Goal: Information Seeking & Learning: Learn about a topic

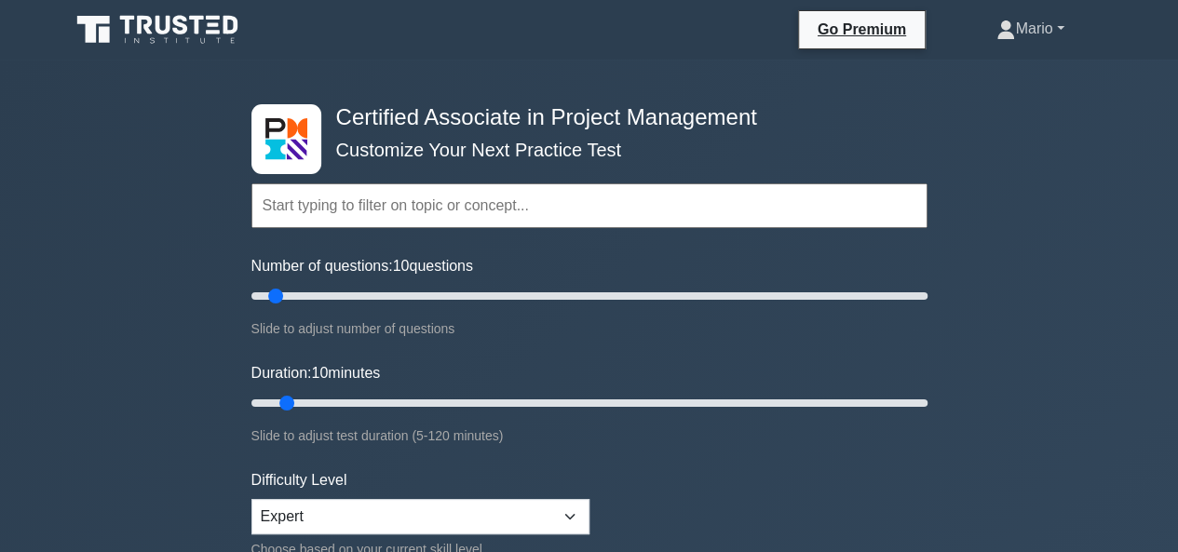
click at [1050, 21] on link "Mario" at bounding box center [1030, 28] width 157 height 37
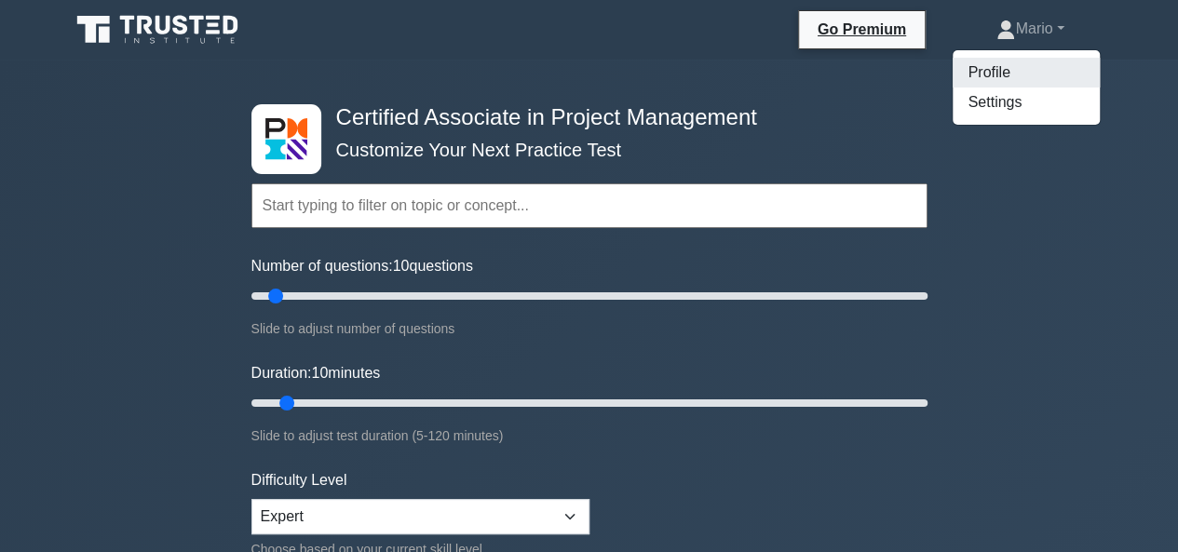
click at [988, 64] on link "Profile" at bounding box center [1026, 73] width 147 height 30
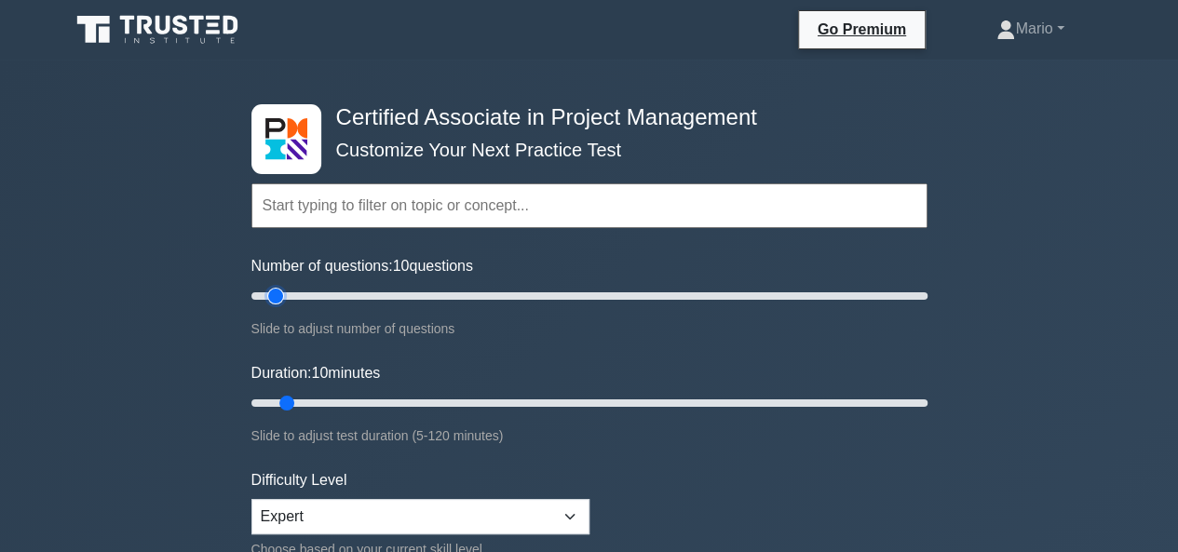
click at [277, 303] on input "Number of questions: 10 questions" at bounding box center [590, 296] width 676 height 22
drag, startPoint x: 277, startPoint y: 303, endPoint x: 336, endPoint y: 301, distance: 59.7
type input "30"
click at [336, 301] on input "Number of questions: 30 questions" at bounding box center [590, 296] width 676 height 22
drag, startPoint x: 293, startPoint y: 398, endPoint x: 452, endPoint y: 392, distance: 158.5
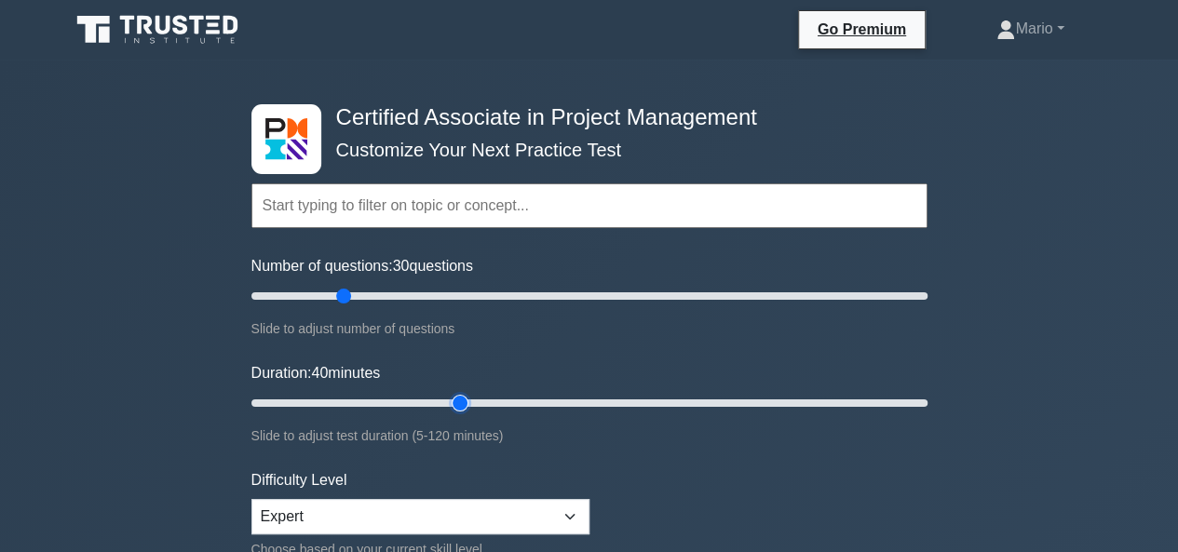
type input "40"
click at [452, 392] on input "Duration: 40 minutes" at bounding box center [590, 403] width 676 height 22
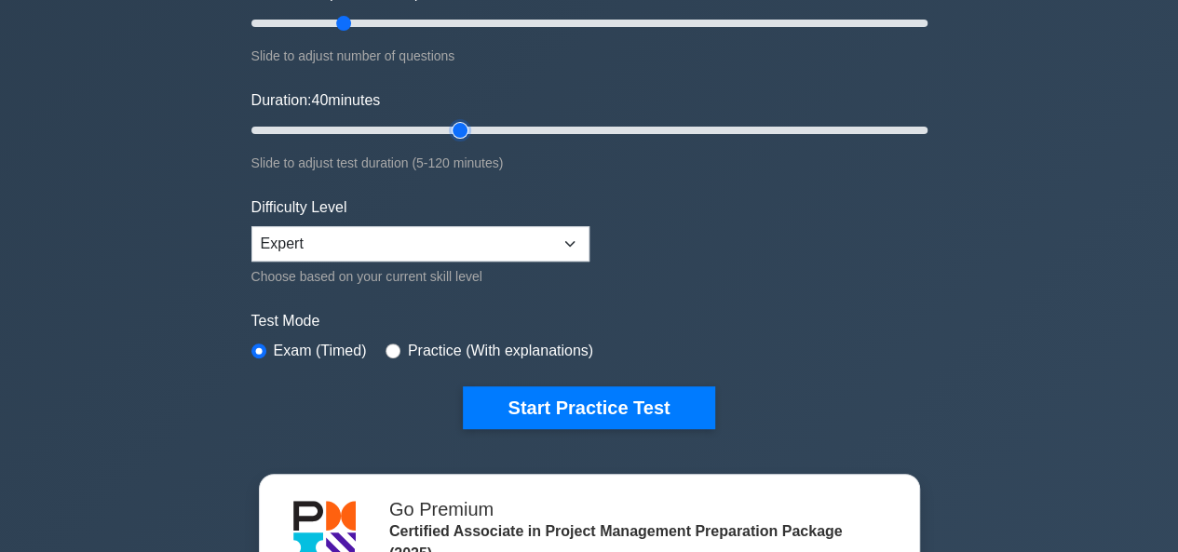
scroll to position [276, 0]
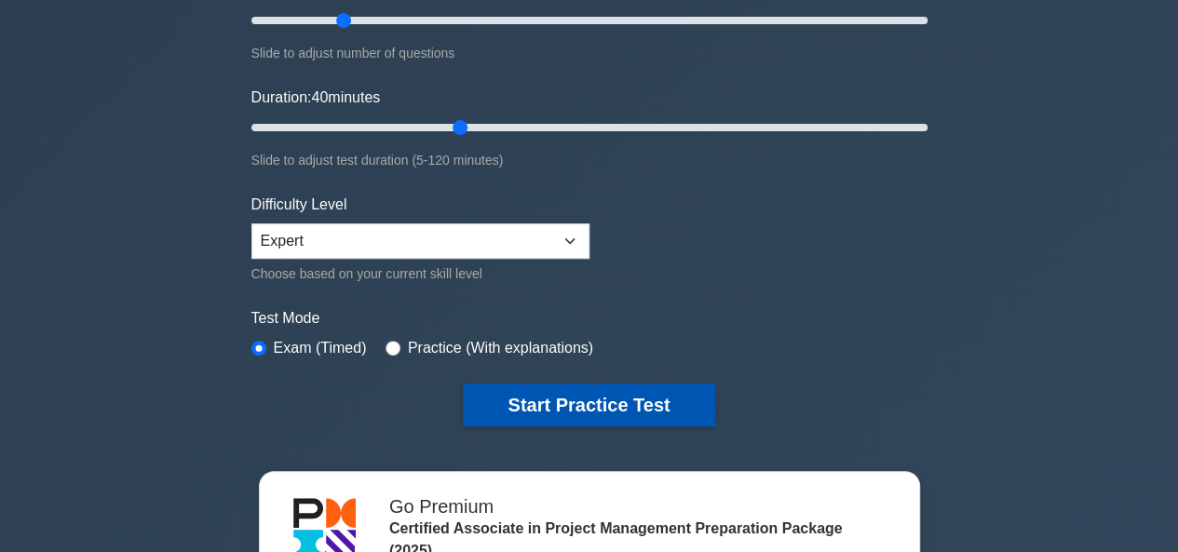
click at [525, 407] on button "Start Practice Test" at bounding box center [589, 405] width 252 height 43
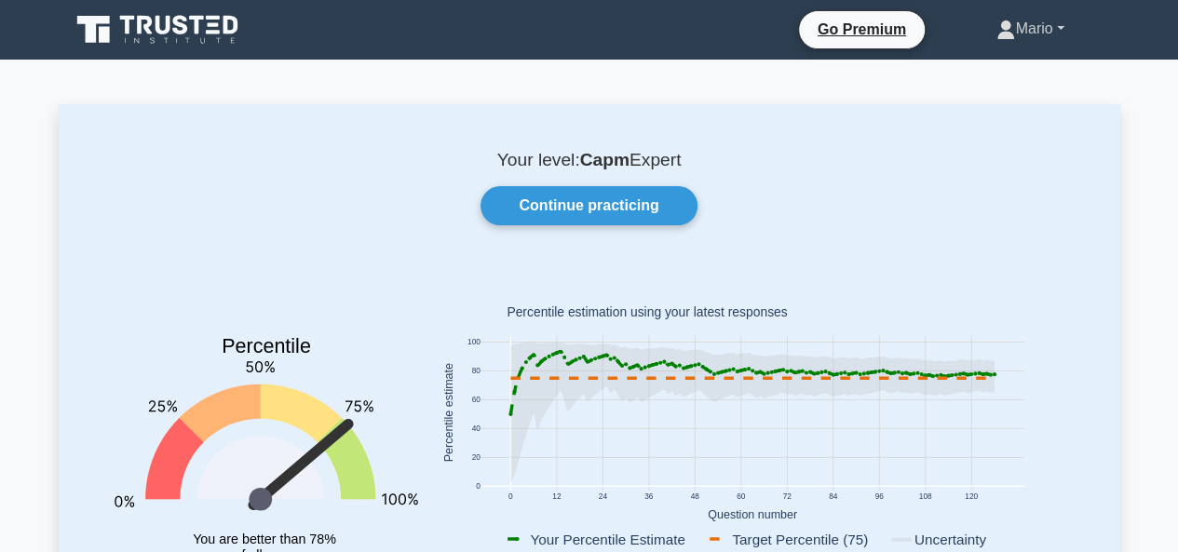
click at [1023, 23] on link "Mario" at bounding box center [1030, 28] width 157 height 37
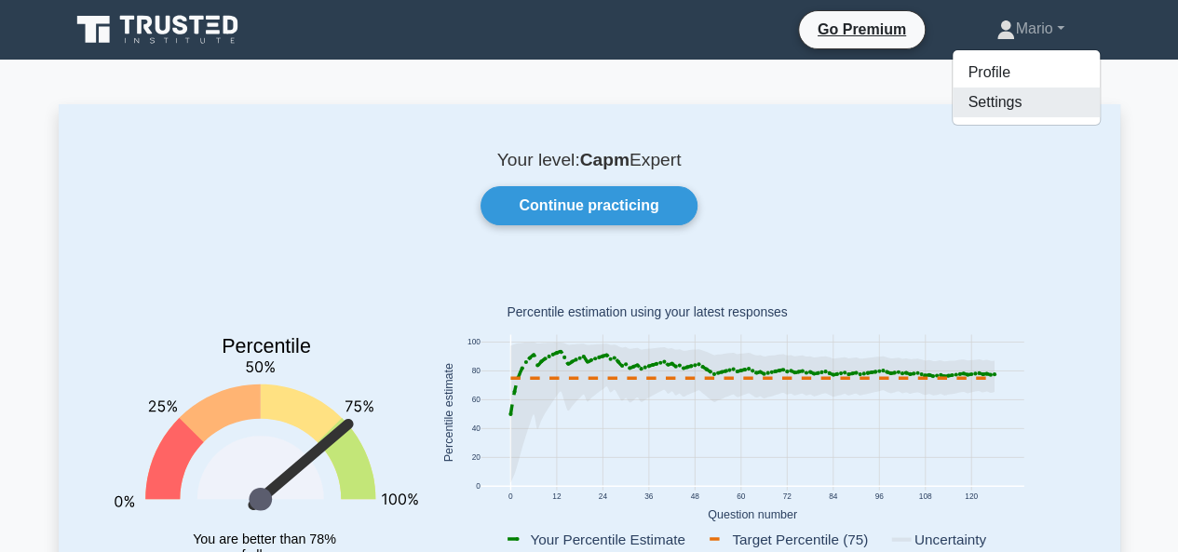
click at [967, 101] on link "Settings" at bounding box center [1026, 103] width 147 height 30
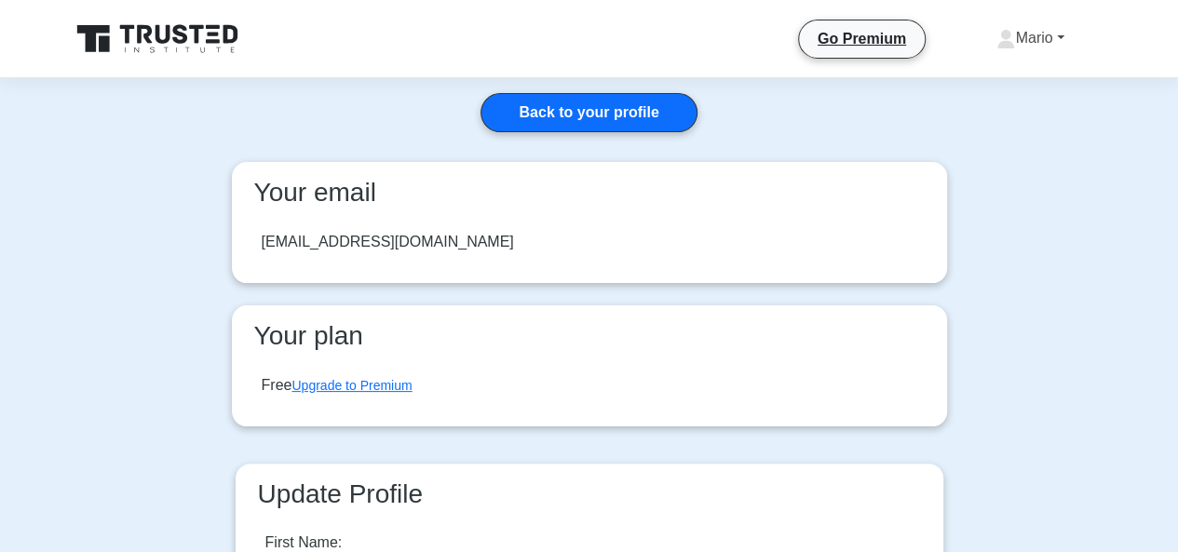
click at [1021, 34] on link "Mario" at bounding box center [1030, 38] width 157 height 37
click at [994, 74] on link "Profile" at bounding box center [1026, 82] width 147 height 30
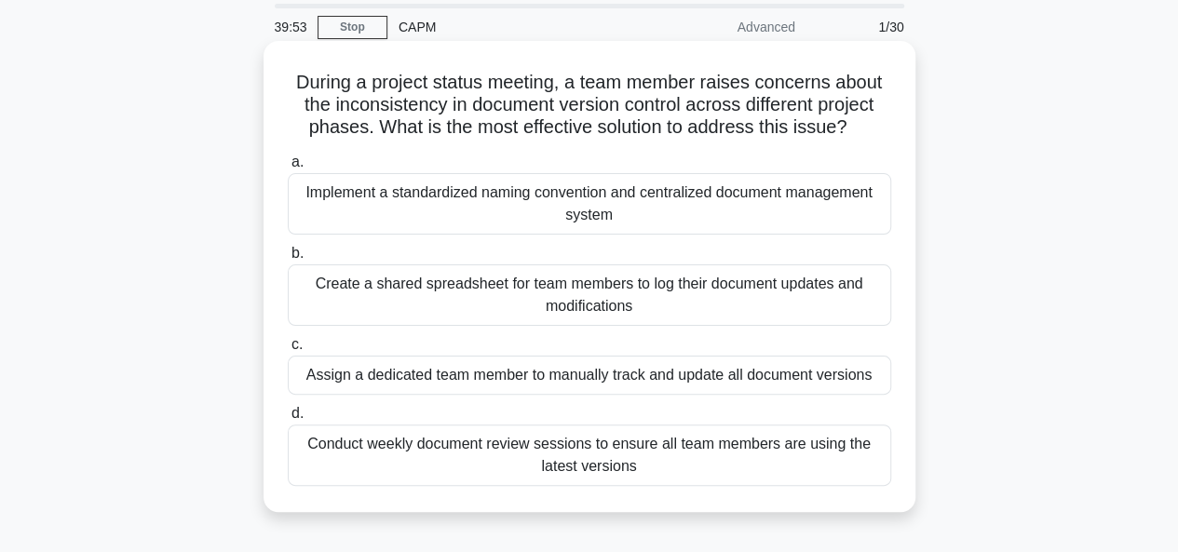
scroll to position [93, 0]
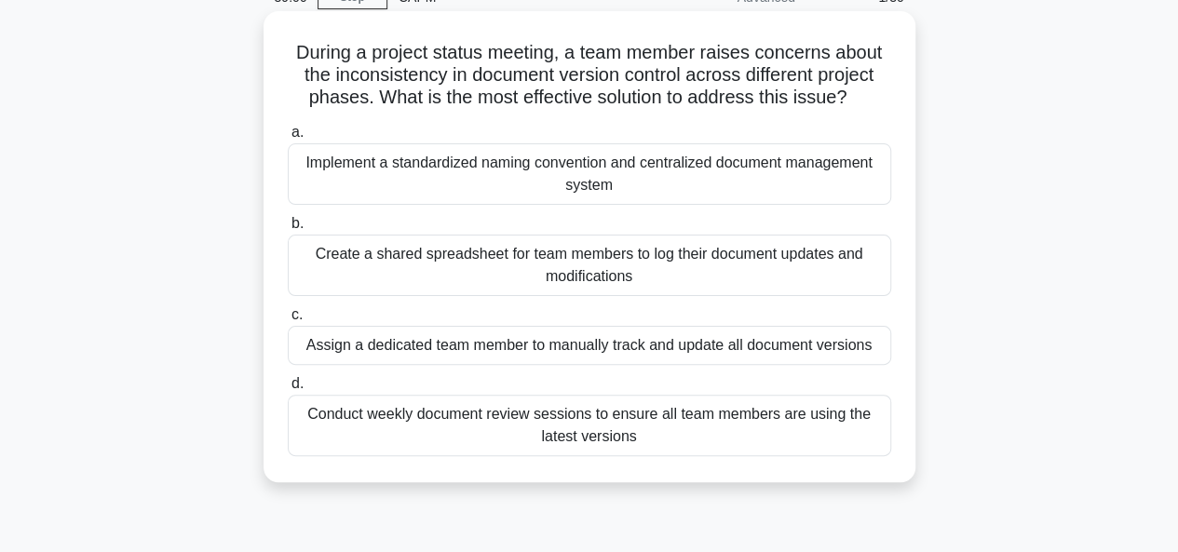
click at [598, 171] on div "Implement a standardized naming convention and centralized document management …" at bounding box center [590, 173] width 604 height 61
click at [288, 139] on input "a. Implement a standardized naming convention and centralized document manageme…" at bounding box center [288, 133] width 0 height 12
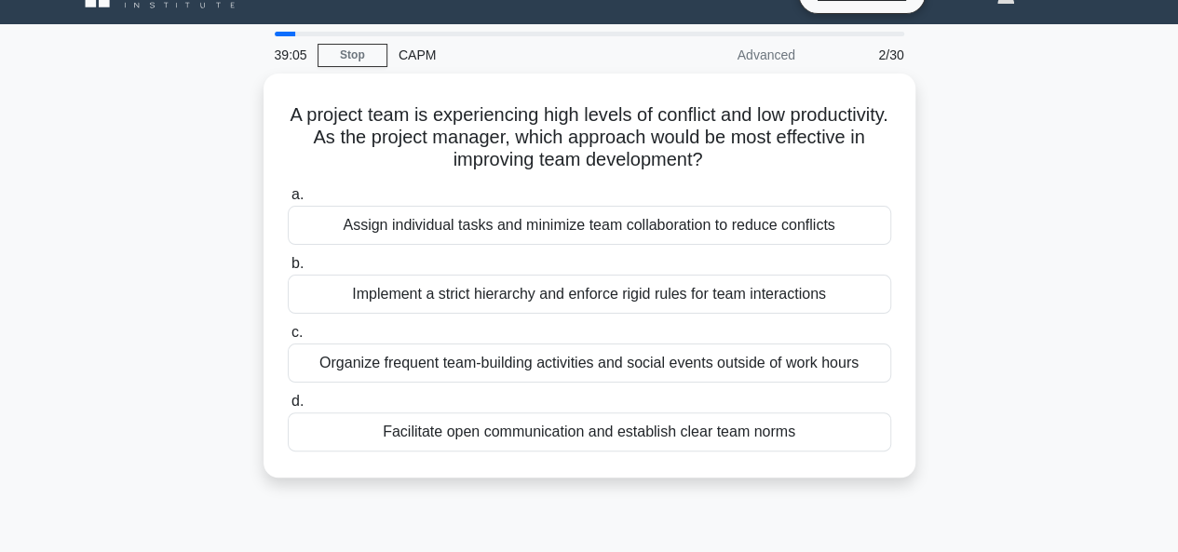
scroll to position [0, 0]
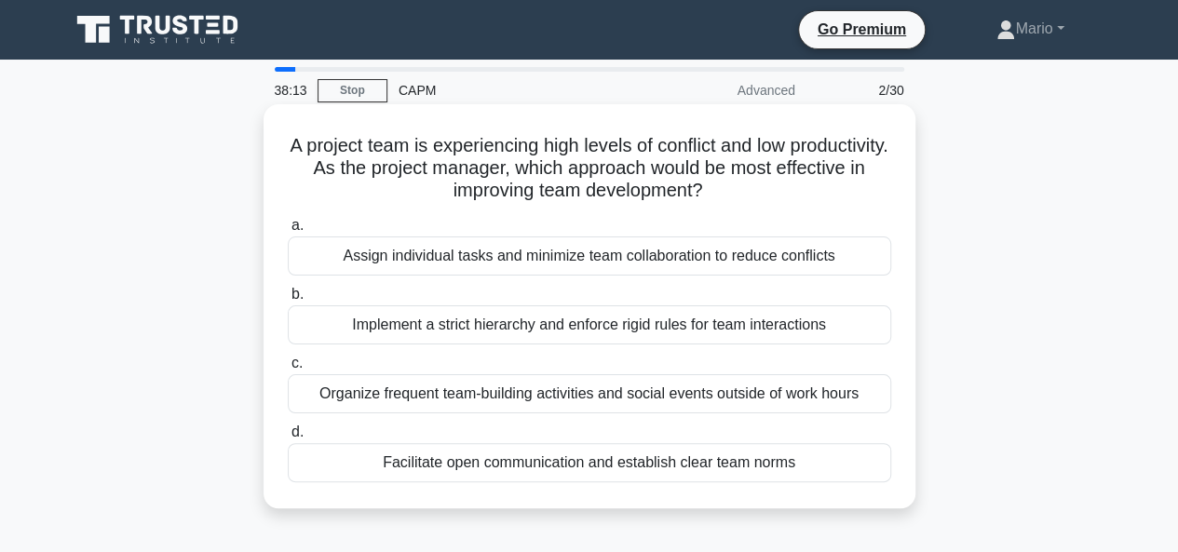
click at [483, 155] on h5 "A project team is experiencing high levels of conflict and low productivity. As…" at bounding box center [589, 168] width 607 height 69
click at [761, 171] on h5 "A project team is experiencing high levels of conflict and low productivity. As…" at bounding box center [589, 168] width 607 height 69
click at [578, 461] on div "Facilitate open communication and establish clear team norms" at bounding box center [590, 462] width 604 height 39
click at [288, 439] on input "d. Facilitate open communication and establish clear team norms" at bounding box center [288, 433] width 0 height 12
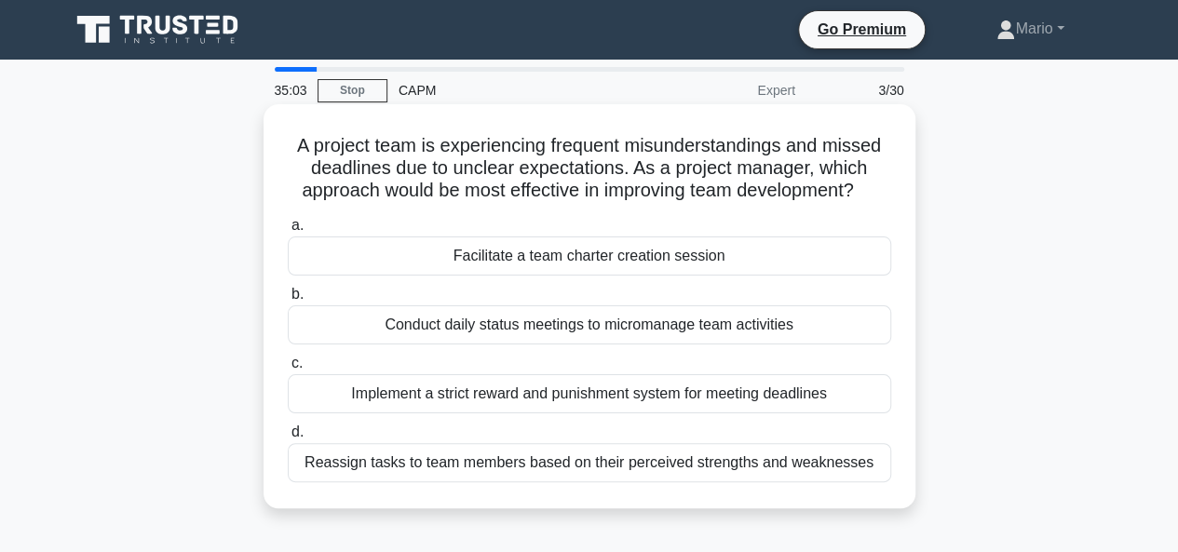
click at [563, 391] on div "Implement a strict reward and punishment system for meeting deadlines" at bounding box center [590, 394] width 604 height 39
click at [288, 370] on input "c. Implement a strict reward and punishment system for meeting deadlines" at bounding box center [288, 364] width 0 height 12
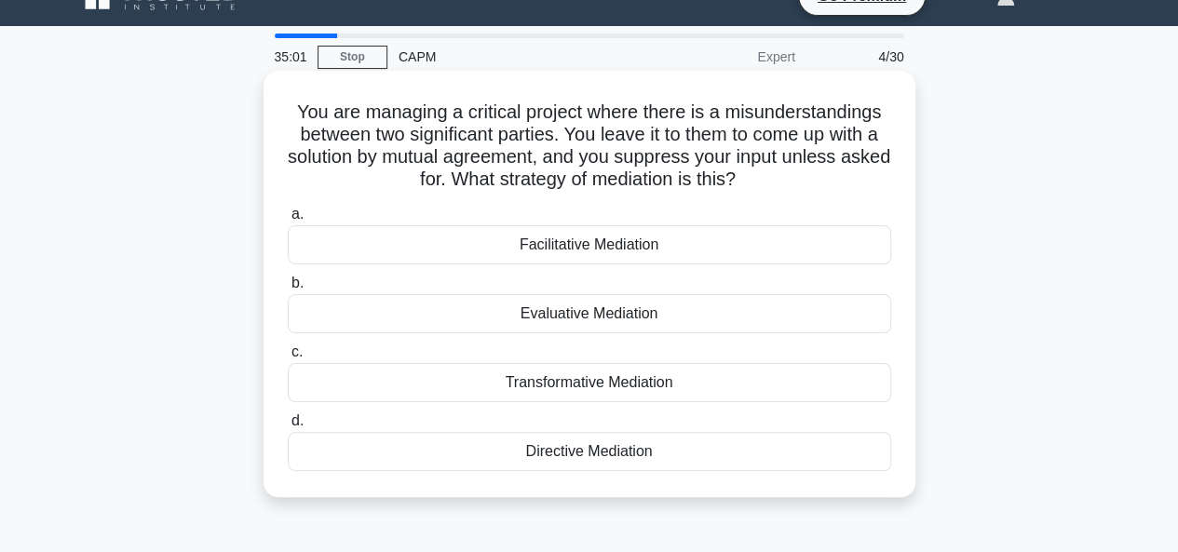
scroll to position [36, 0]
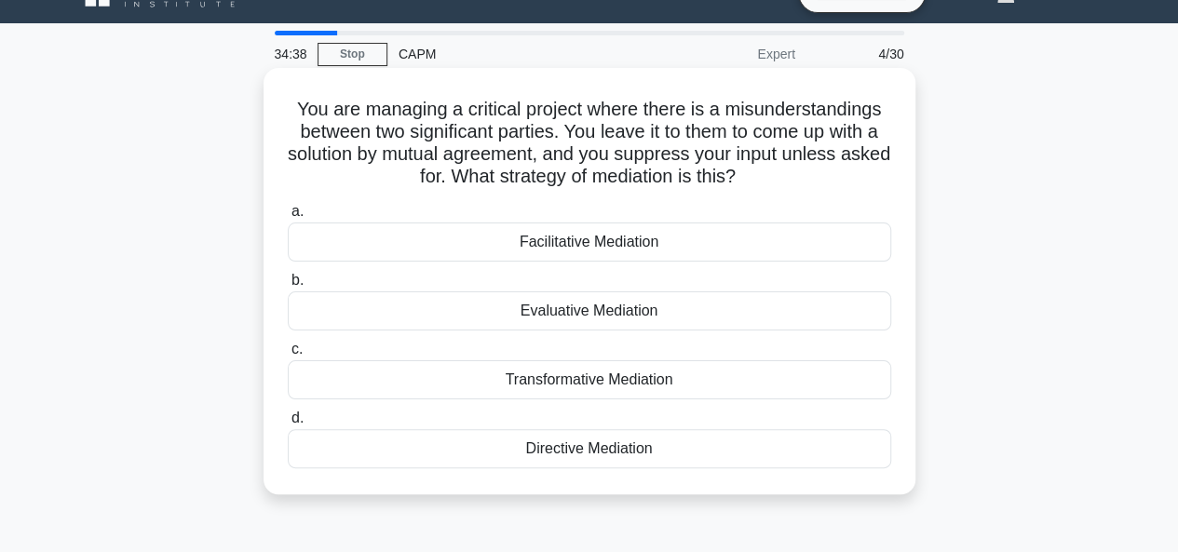
click at [585, 242] on div "Facilitative Mediation" at bounding box center [590, 242] width 604 height 39
click at [288, 218] on input "a. Facilitative Mediation" at bounding box center [288, 212] width 0 height 12
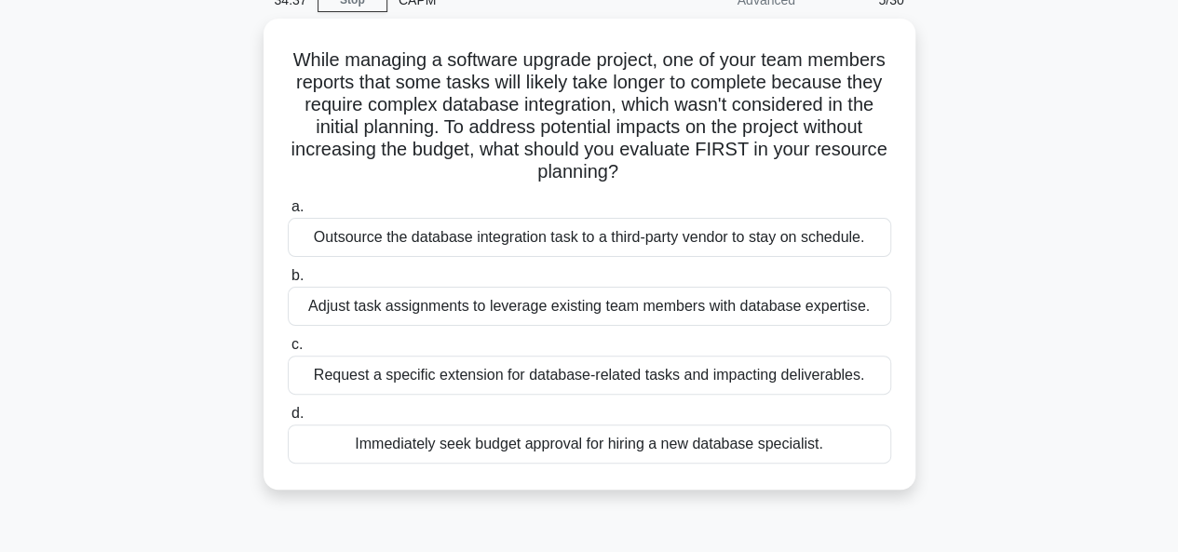
scroll to position [101, 0]
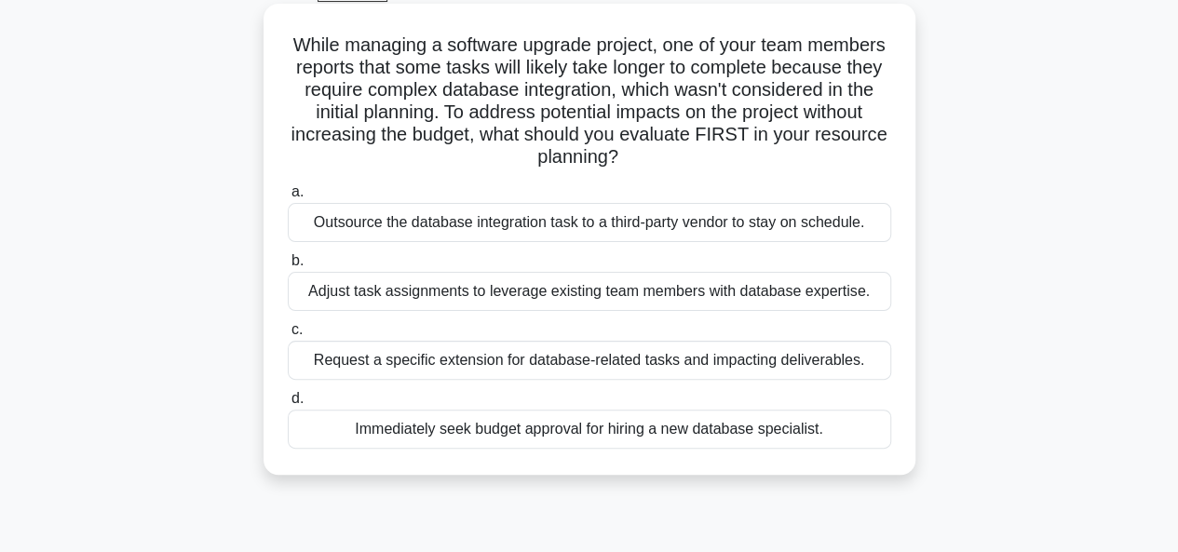
click at [554, 293] on div "Adjust task assignments to leverage existing team members with database experti…" at bounding box center [590, 291] width 604 height 39
click at [288, 267] on input "b. Adjust task assignments to leverage existing team members with database expe…" at bounding box center [288, 261] width 0 height 12
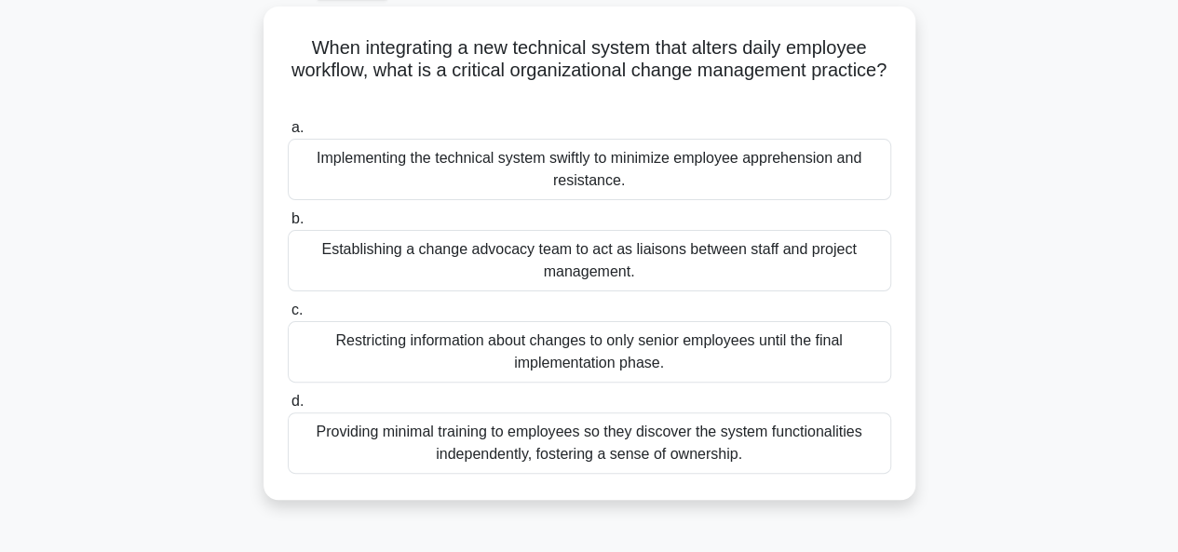
scroll to position [103, 0]
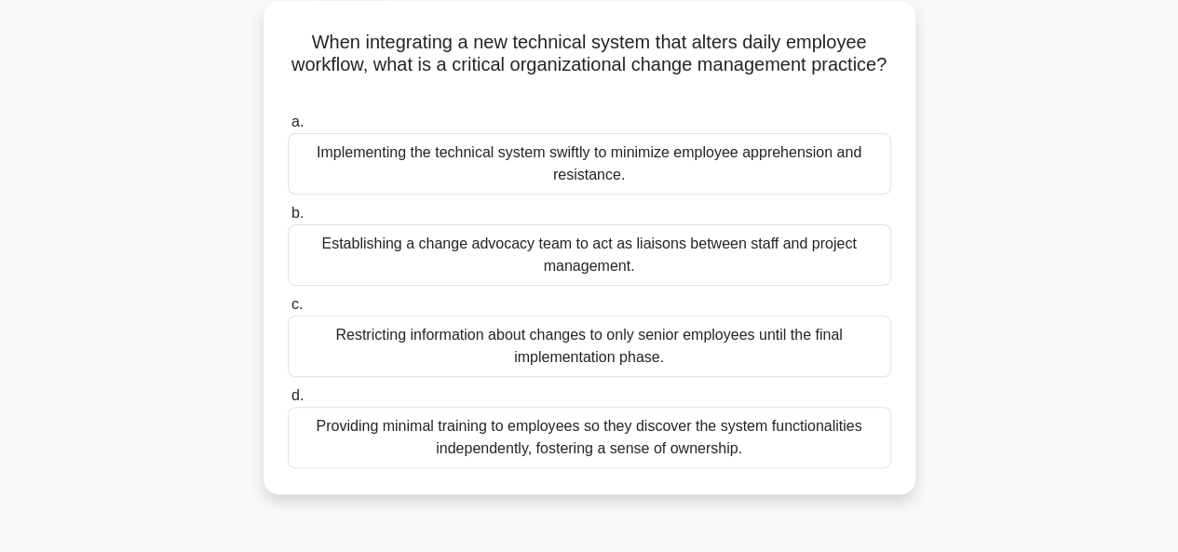
click at [607, 249] on div "Establishing a change advocacy team to act as liaisons between staff and projec…" at bounding box center [590, 255] width 604 height 61
click at [288, 220] on input "b. Establishing a change advocacy team to act as liaisons between staff and pro…" at bounding box center [288, 214] width 0 height 12
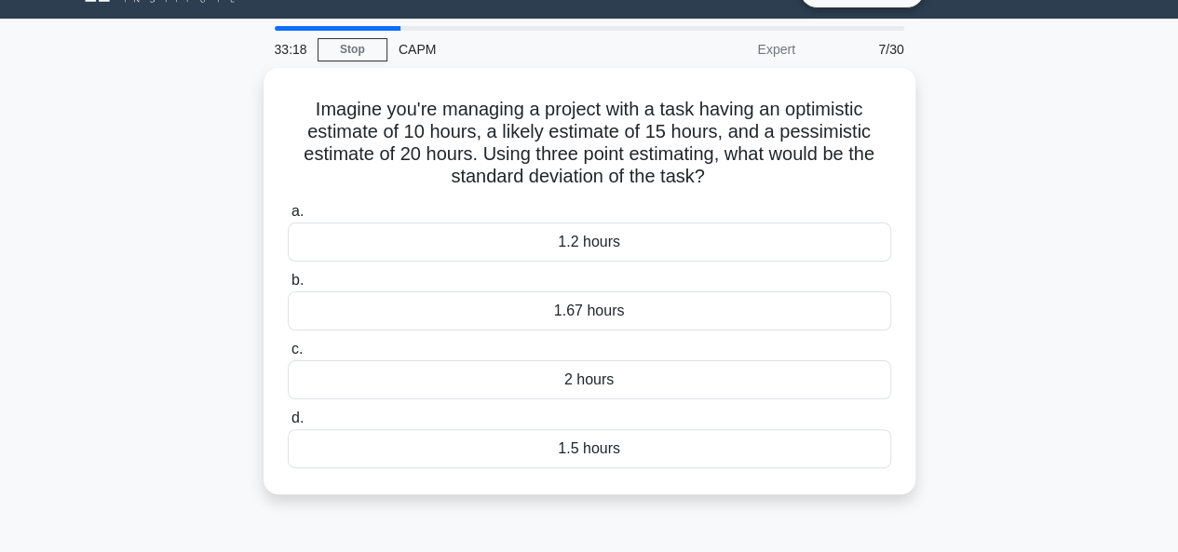
scroll to position [43, 0]
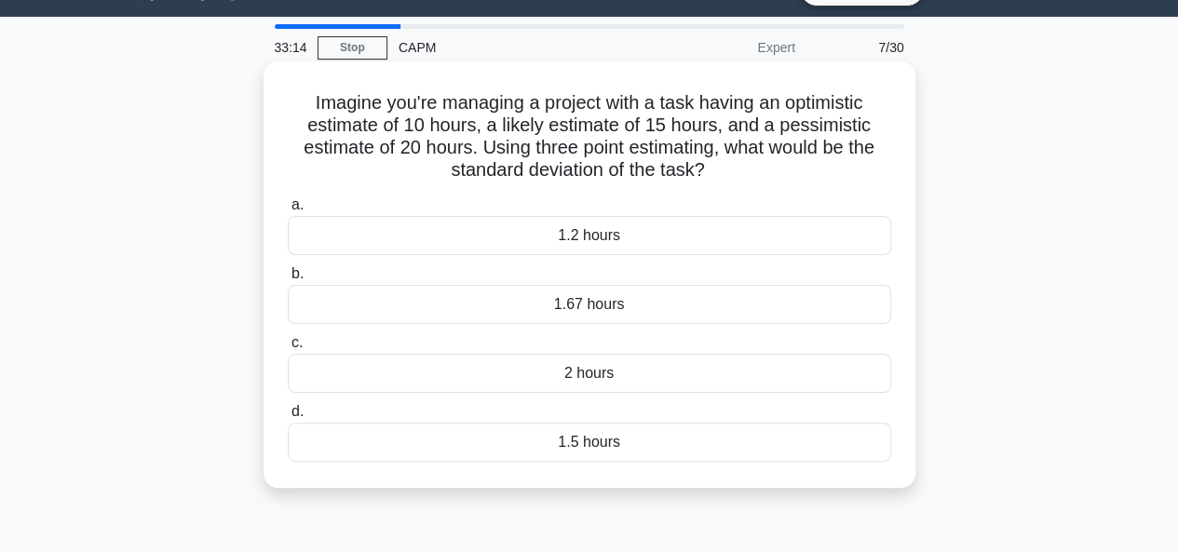
click at [554, 133] on h5 "Imagine you're managing a project with a task having an optimistic estimate of …" at bounding box center [589, 136] width 607 height 91
click at [538, 153] on h5 "Imagine you're managing a project with a task having an optimistic estimate of …" at bounding box center [589, 136] width 607 height 91
drag, startPoint x: 538, startPoint y: 153, endPoint x: 682, endPoint y: 149, distance: 144.4
click at [682, 149] on h5 "Imagine you're managing a project with a task having an optimistic estimate of …" at bounding box center [589, 136] width 607 height 91
click at [558, 133] on h5 "Imagine you're managing a project with a task having an optimistic estimate of …" at bounding box center [589, 136] width 607 height 91
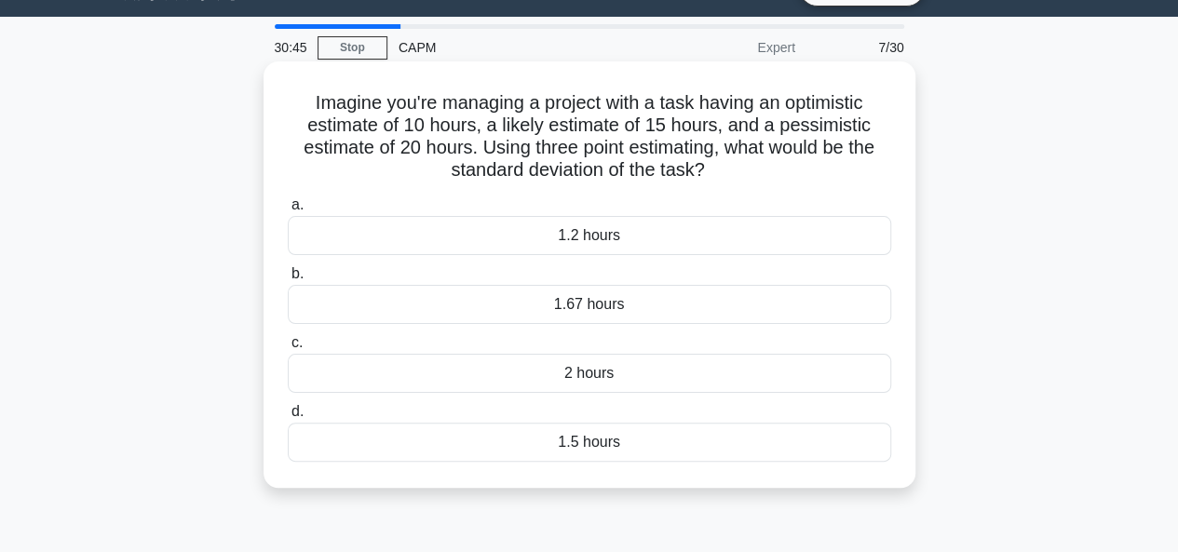
click at [488, 154] on h5 "Imagine you're managing a project with a task having an optimistic estimate of …" at bounding box center [589, 136] width 607 height 91
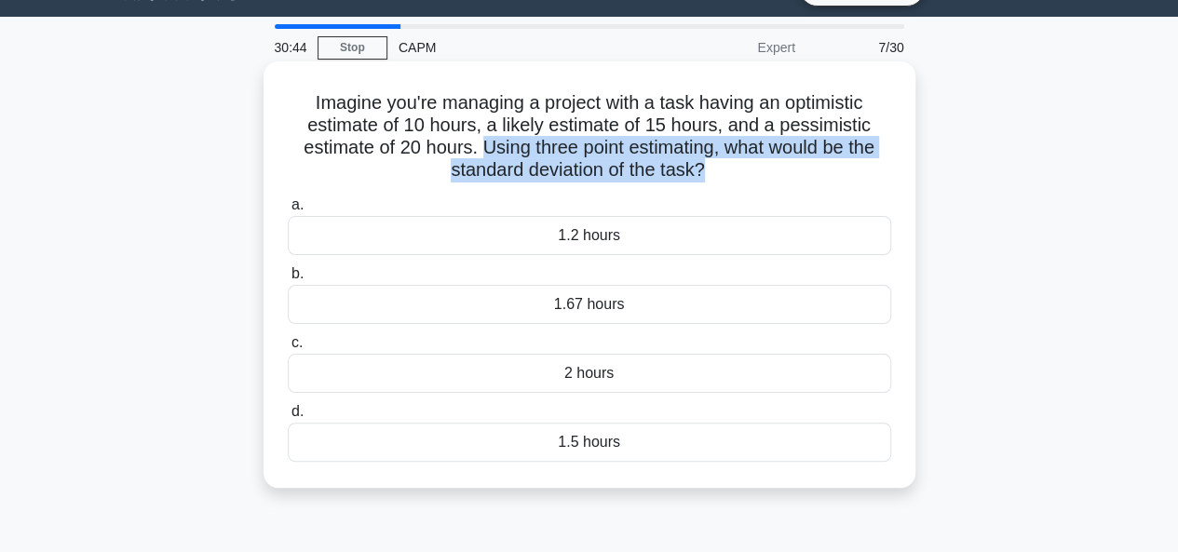
drag, startPoint x: 488, startPoint y: 154, endPoint x: 711, endPoint y: 161, distance: 222.8
click at [711, 161] on h5 "Imagine you're managing a project with a task having an optimistic estimate of …" at bounding box center [589, 136] width 607 height 91
click at [711, 161] on icon ".spinner_0XTQ{transform-origin:center;animation:spinner_y6GP .75s linear infini…" at bounding box center [716, 171] width 22 height 22
drag, startPoint x: 711, startPoint y: 161, endPoint x: 451, endPoint y: 148, distance: 260.2
click at [451, 148] on h5 "Imagine you're managing a project with a task having an optimistic estimate of …" at bounding box center [589, 136] width 607 height 91
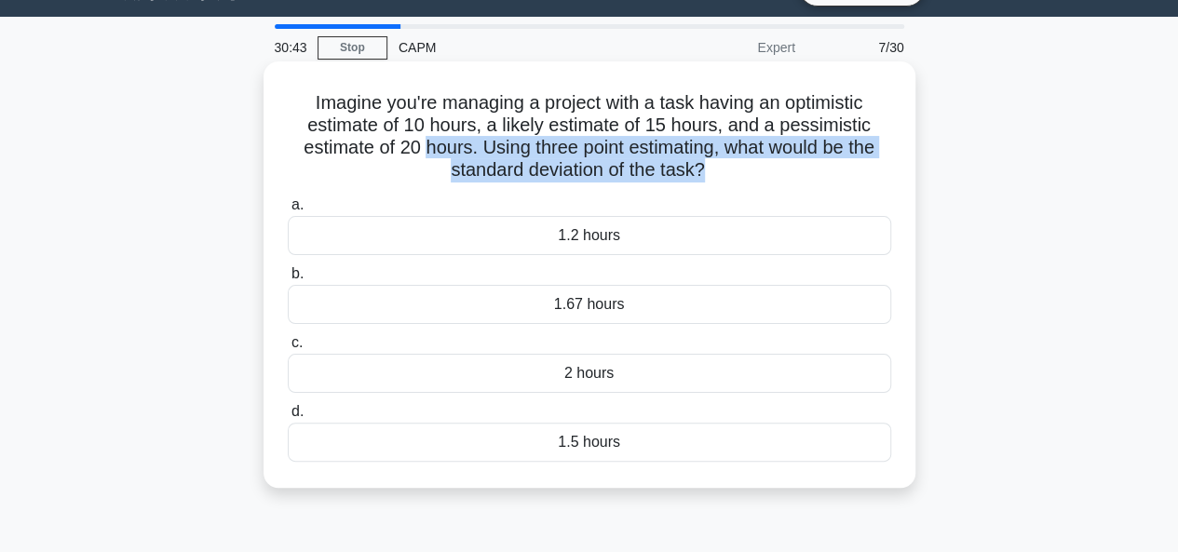
click at [451, 148] on h5 "Imagine you're managing a project with a task having an optimistic estimate of …" at bounding box center [589, 136] width 607 height 91
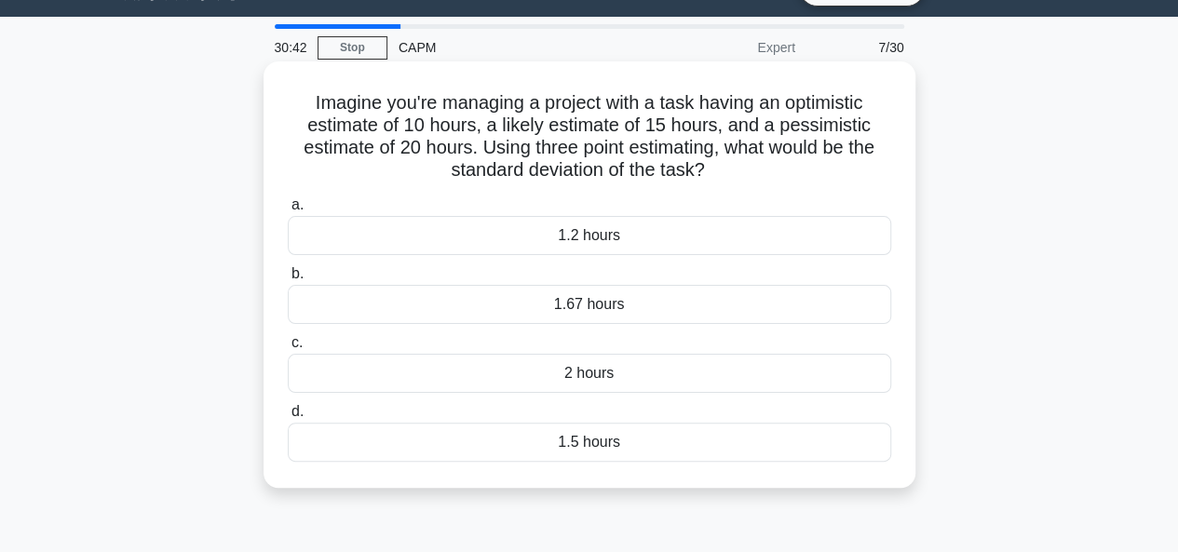
click at [477, 146] on h5 "Imagine you're managing a project with a task having an optimistic estimate of …" at bounding box center [589, 136] width 607 height 91
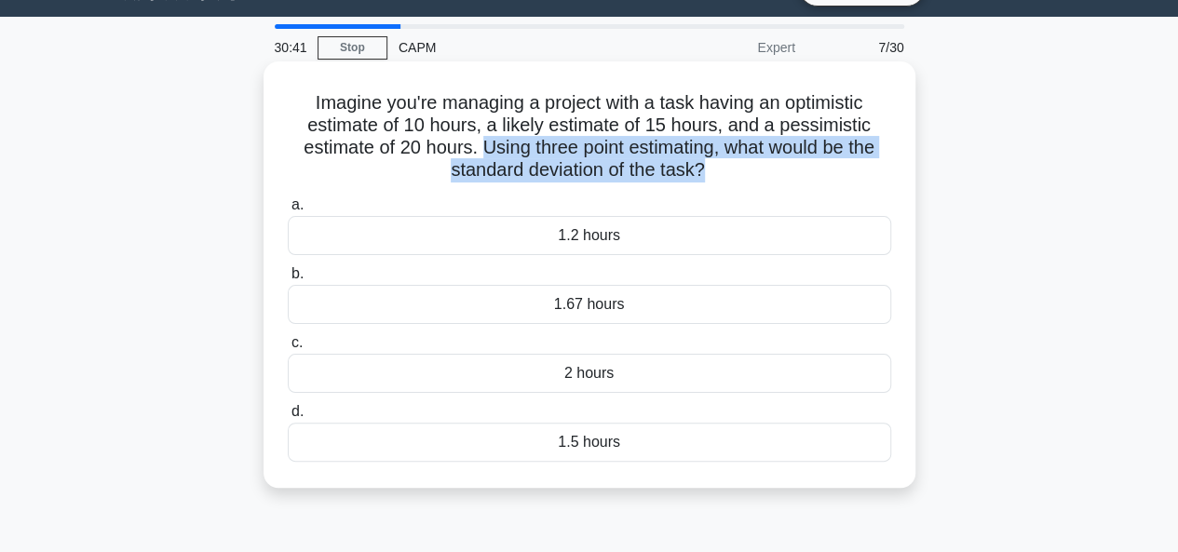
drag, startPoint x: 477, startPoint y: 146, endPoint x: 723, endPoint y: 173, distance: 247.4
click at [723, 173] on h5 "Imagine you're managing a project with a task having an optimistic estimate of …" at bounding box center [589, 136] width 607 height 91
click at [723, 173] on icon ".spinner_0XTQ{transform-origin:center;animation:spinner_y6GP .75s linear infini…" at bounding box center [716, 171] width 22 height 22
drag, startPoint x: 723, startPoint y: 173, endPoint x: 494, endPoint y: 151, distance: 230.3
click at [494, 151] on h5 "Imagine you're managing a project with a task having an optimistic estimate of …" at bounding box center [589, 136] width 607 height 91
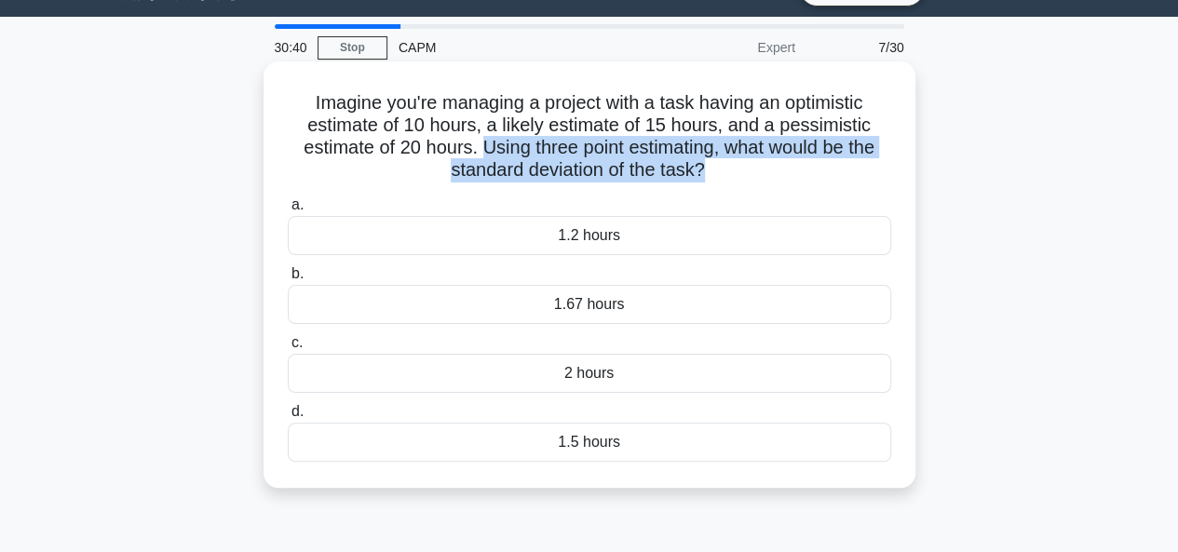
click at [494, 151] on h5 "Imagine you're managing a project with a task having an optimistic estimate of …" at bounding box center [589, 136] width 607 height 91
drag, startPoint x: 494, startPoint y: 151, endPoint x: 699, endPoint y: 165, distance: 205.4
click at [699, 165] on h5 "Imagine you're managing a project with a task having an optimistic estimate of …" at bounding box center [589, 136] width 607 height 91
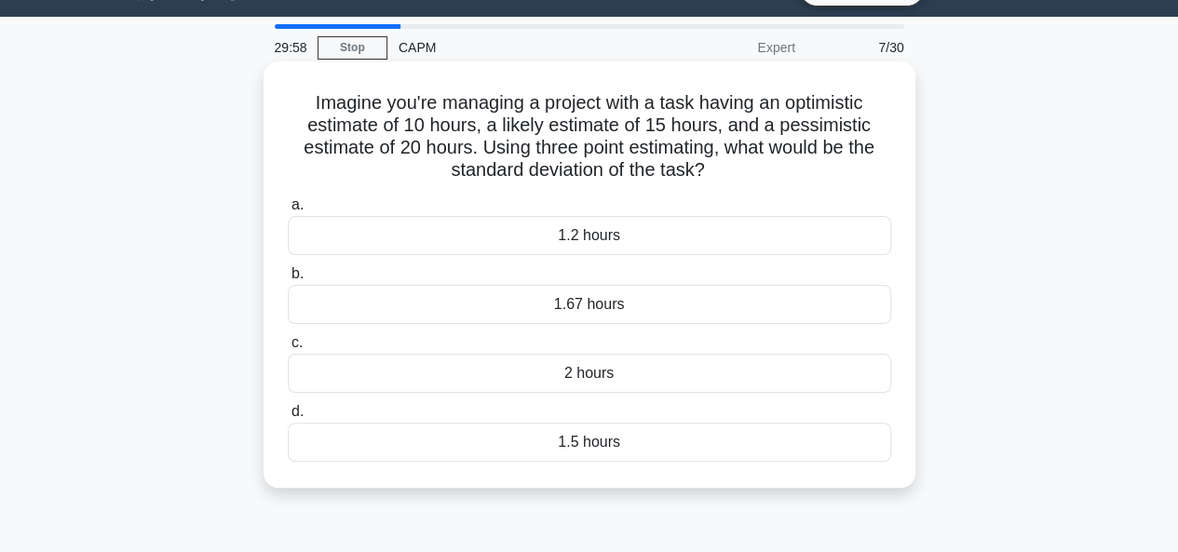
click at [569, 440] on div "1.5 hours" at bounding box center [590, 442] width 604 height 39
click at [288, 418] on input "d. 1.5 hours" at bounding box center [288, 412] width 0 height 12
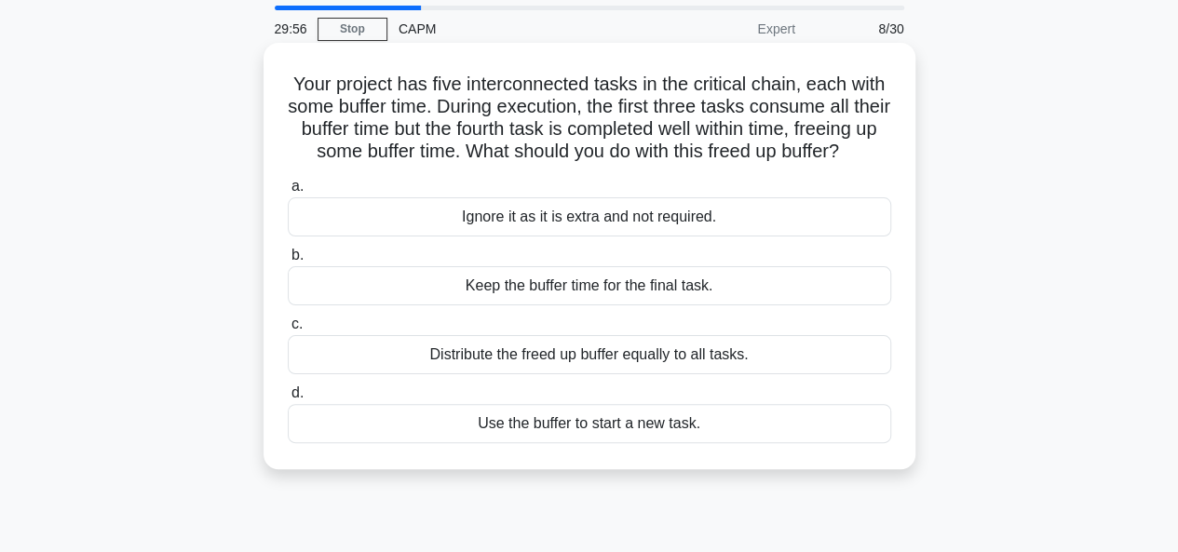
scroll to position [99, 0]
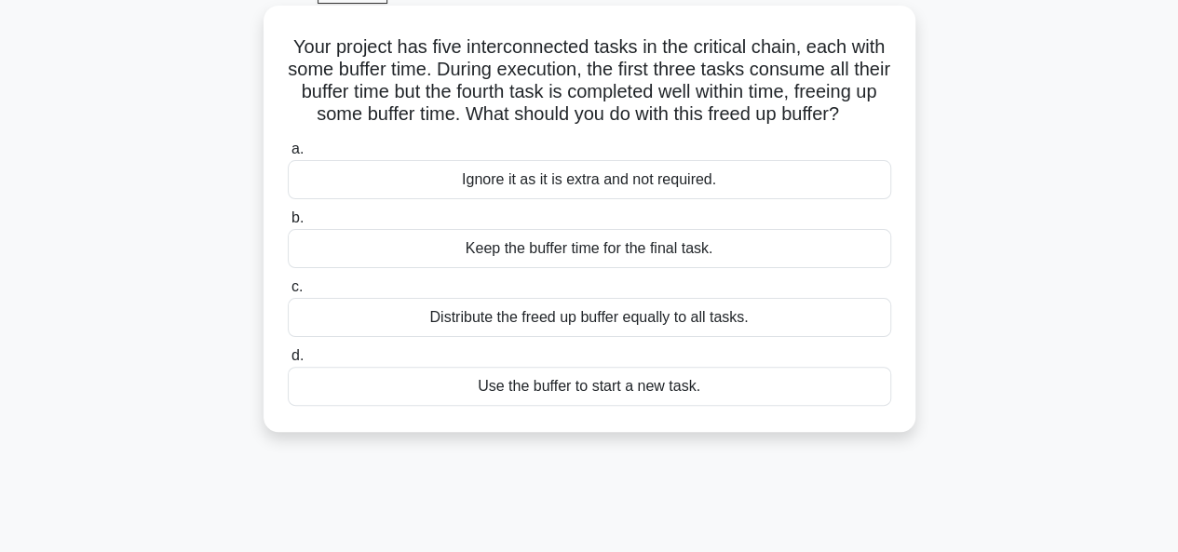
click at [578, 113] on h5 "Your project has five interconnected tasks in the critical chain, each with som…" at bounding box center [589, 80] width 607 height 91
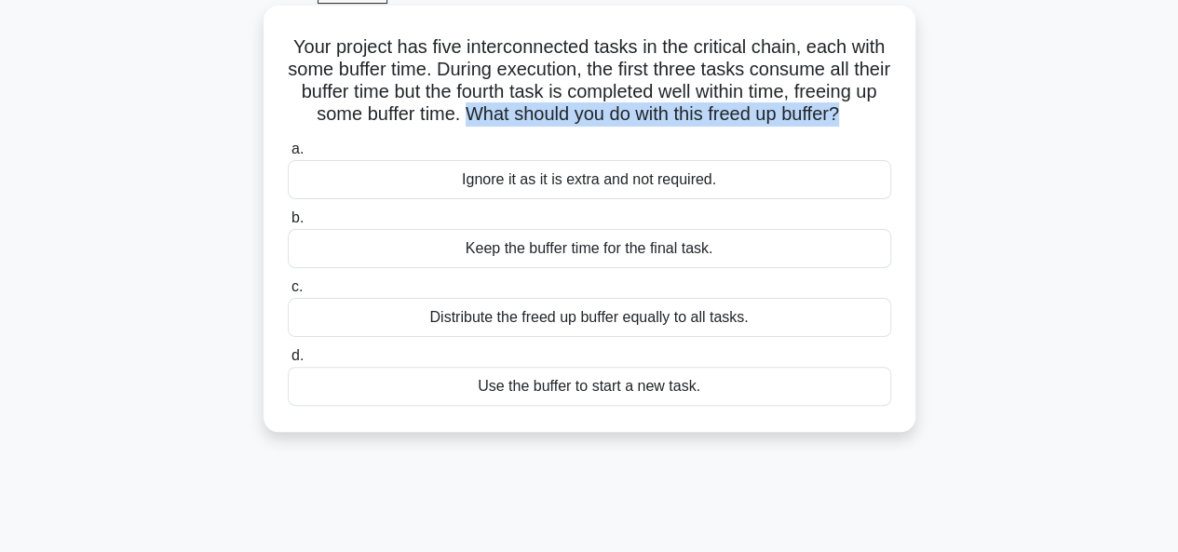
drag, startPoint x: 578, startPoint y: 113, endPoint x: 611, endPoint y: 133, distance: 39.3
click at [611, 127] on h5 "Your project has five interconnected tasks in the critical chain, each with som…" at bounding box center [589, 80] width 607 height 91
click at [839, 127] on icon ".spinner_0XTQ{transform-origin:center;animation:spinner_y6GP .75s linear infini…" at bounding box center [850, 115] width 22 height 22
drag, startPoint x: 611, startPoint y: 133, endPoint x: 563, endPoint y: 116, distance: 51.6
click at [563, 116] on h5 "Your project has five interconnected tasks in the critical chain, each with som…" at bounding box center [589, 80] width 607 height 91
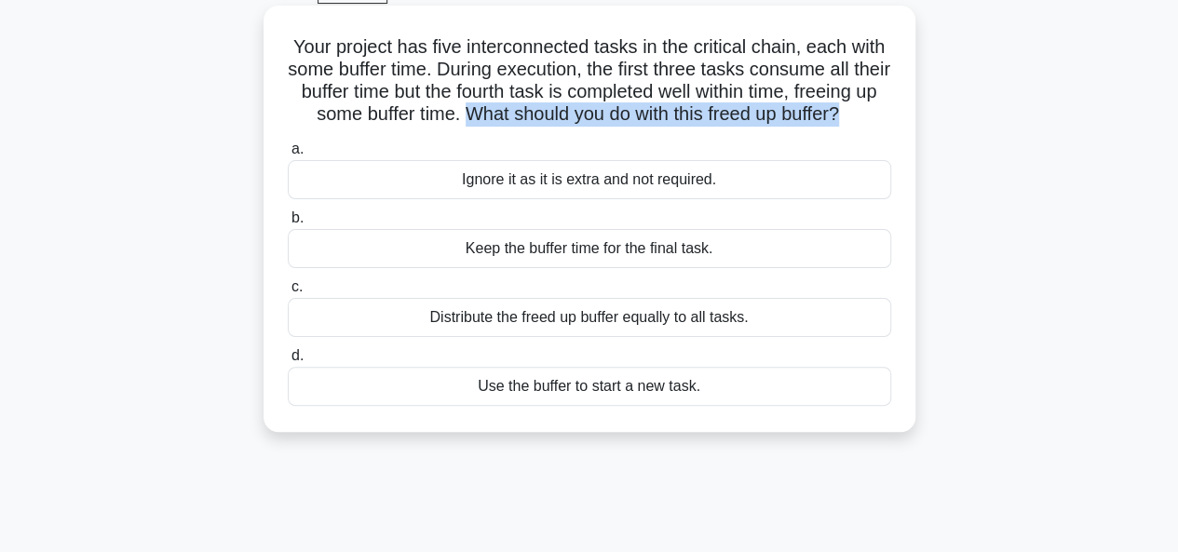
click at [563, 116] on h5 "Your project has five interconnected tasks in the critical chain, each with som…" at bounding box center [589, 80] width 607 height 91
drag, startPoint x: 563, startPoint y: 116, endPoint x: 598, endPoint y: 138, distance: 41.9
click at [598, 127] on h5 "Your project has five interconnected tasks in the critical chain, each with som…" at bounding box center [589, 80] width 607 height 91
drag, startPoint x: 598, startPoint y: 138, endPoint x: 572, endPoint y: 124, distance: 29.6
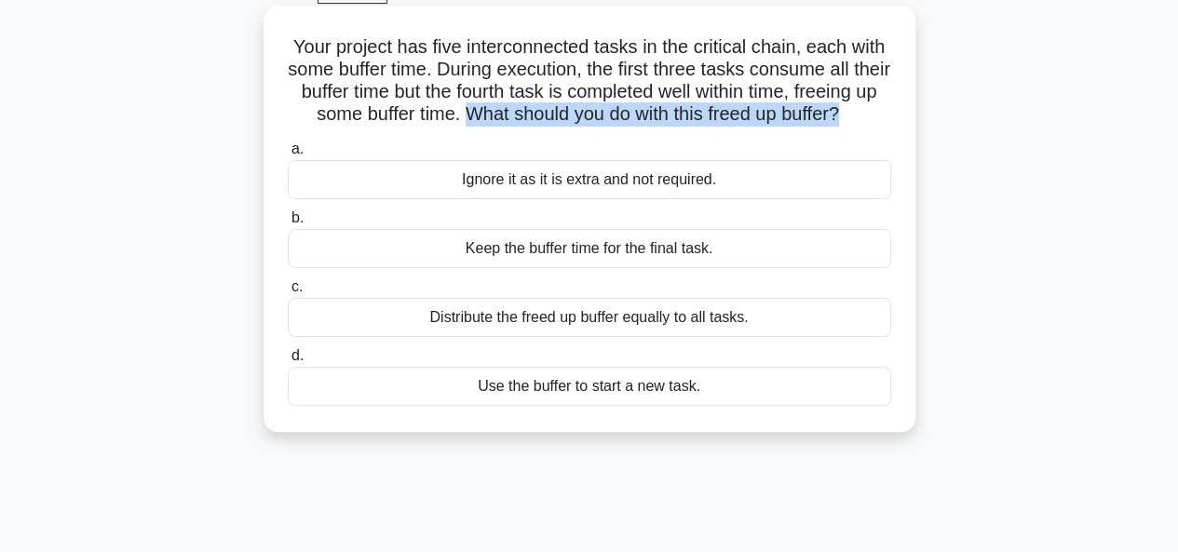
click at [572, 124] on h5 "Your project has five interconnected tasks in the critical chain, each with som…" at bounding box center [589, 80] width 607 height 91
drag, startPoint x: 572, startPoint y: 124, endPoint x: 598, endPoint y: 137, distance: 29.2
click at [598, 127] on h5 "Your project has five interconnected tasks in the critical chain, each with som…" at bounding box center [589, 80] width 607 height 91
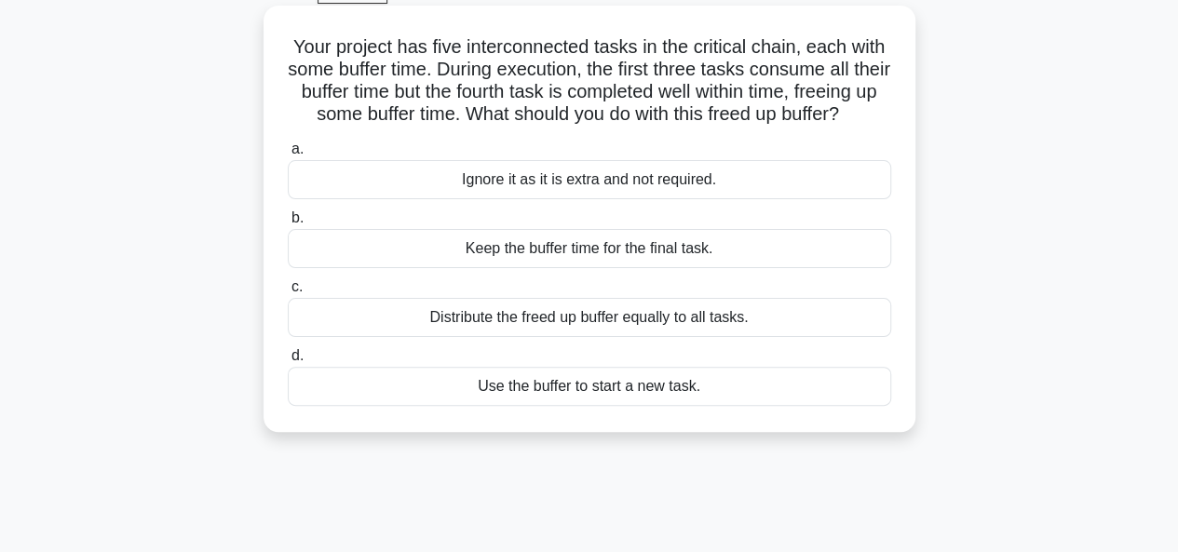
click at [451, 59] on h5 "Your project has five interconnected tasks in the critical chain, each with som…" at bounding box center [589, 80] width 607 height 91
click at [462, 66] on h5 "Your project has five interconnected tasks in the critical chain, each with som…" at bounding box center [589, 80] width 607 height 91
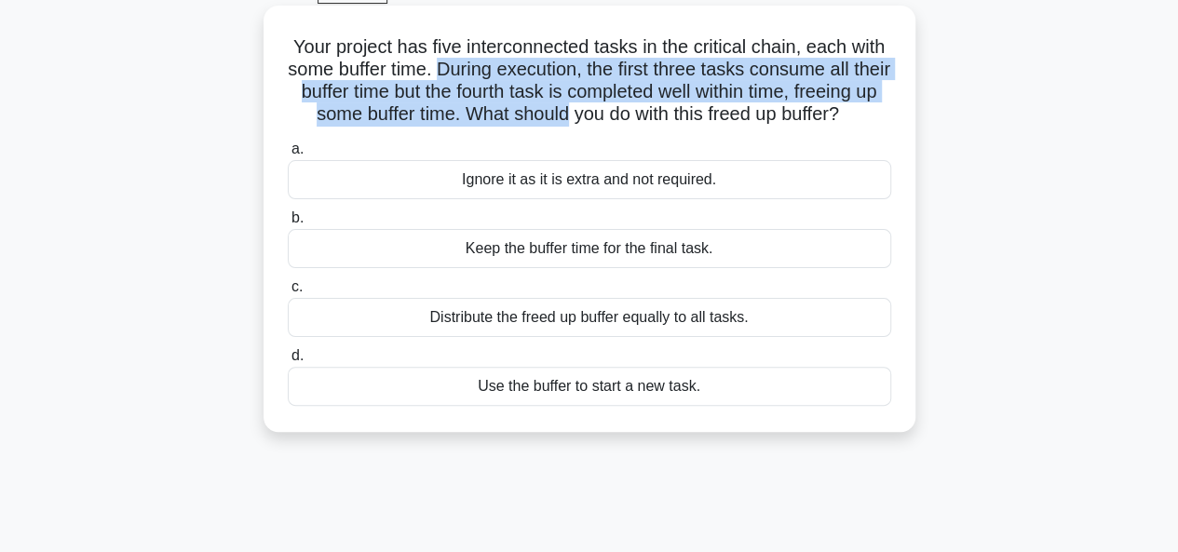
drag, startPoint x: 462, startPoint y: 66, endPoint x: 636, endPoint y: 124, distance: 183.5
click at [636, 124] on h5 "Your project has five interconnected tasks in the critical chain, each with som…" at bounding box center [589, 80] width 607 height 91
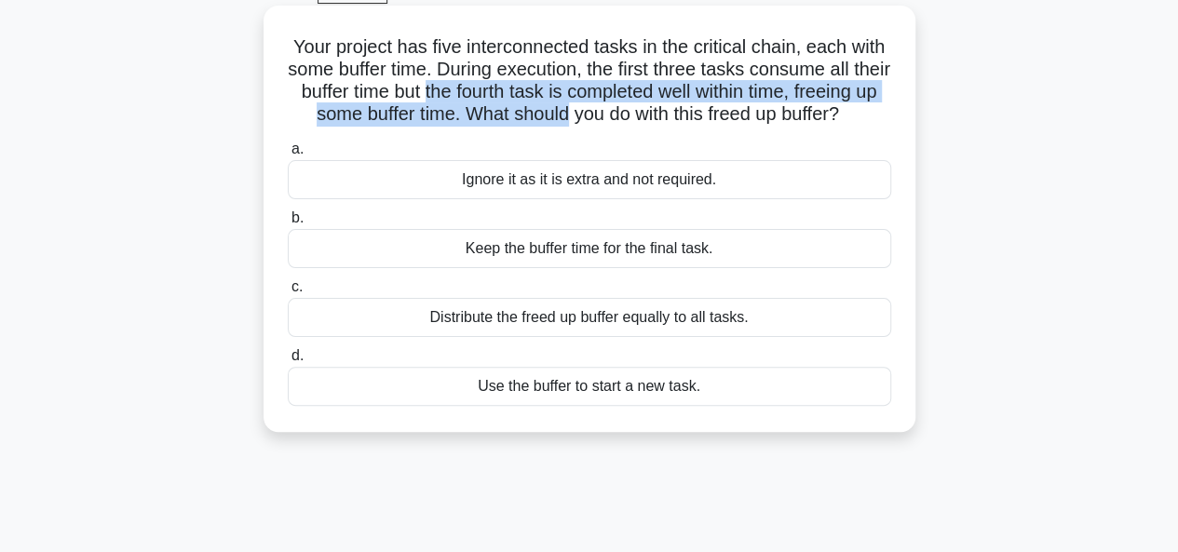
drag, startPoint x: 636, startPoint y: 124, endPoint x: 450, endPoint y: 46, distance: 202.1
click at [503, 85] on h5 "Your project has five interconnected tasks in the critical chain, each with som…" at bounding box center [589, 80] width 607 height 91
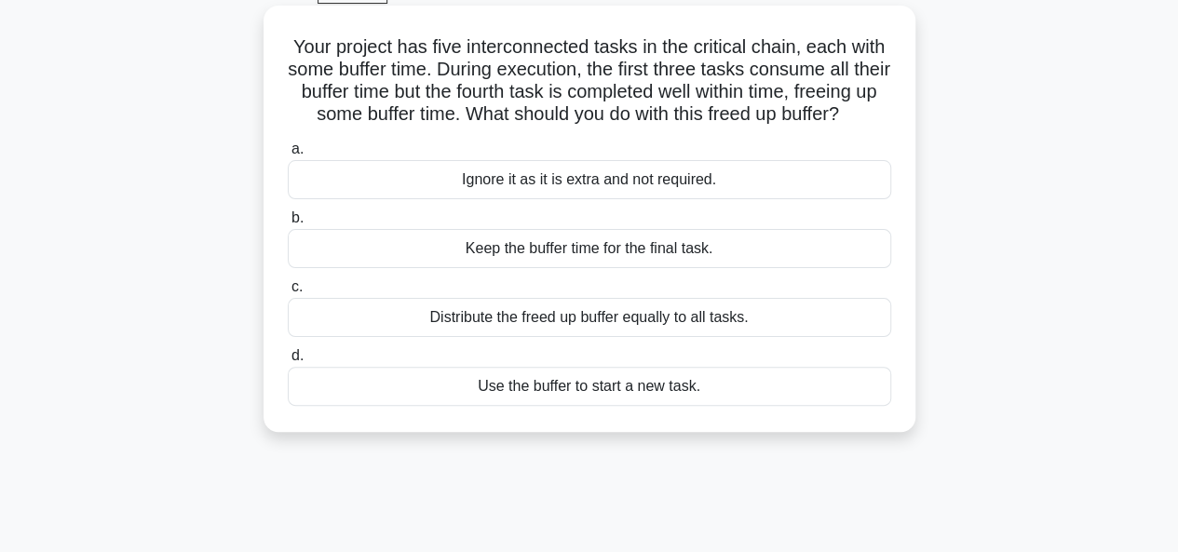
click at [459, 73] on h5 "Your project has five interconnected tasks in the critical chain, each with som…" at bounding box center [589, 80] width 607 height 91
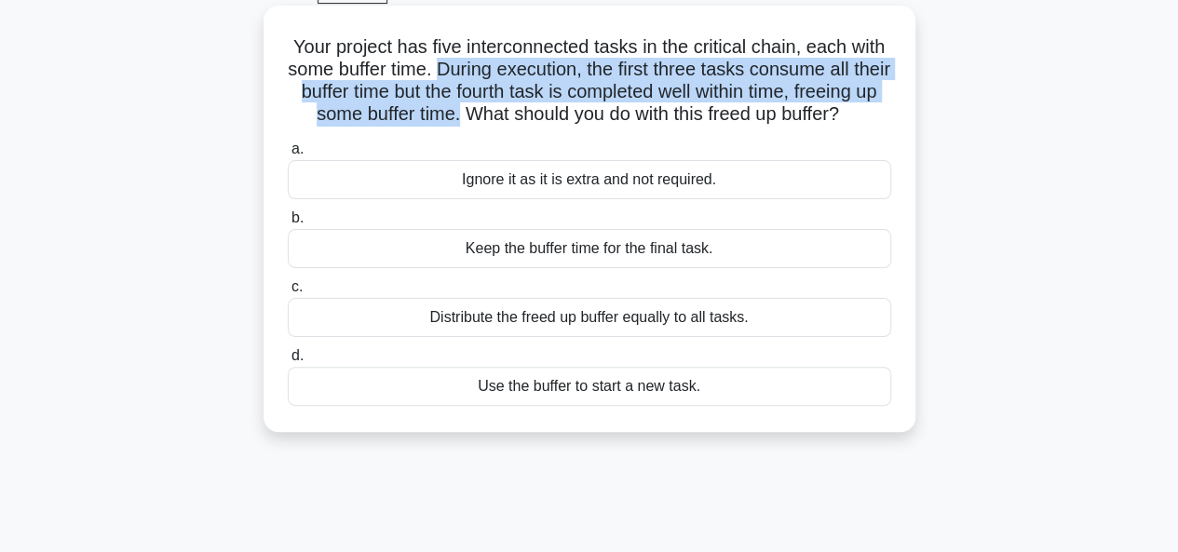
drag, startPoint x: 459, startPoint y: 73, endPoint x: 538, endPoint y: 111, distance: 87.1
click at [538, 111] on h5 "Your project has five interconnected tasks in the critical chain, each with som…" at bounding box center [589, 80] width 607 height 91
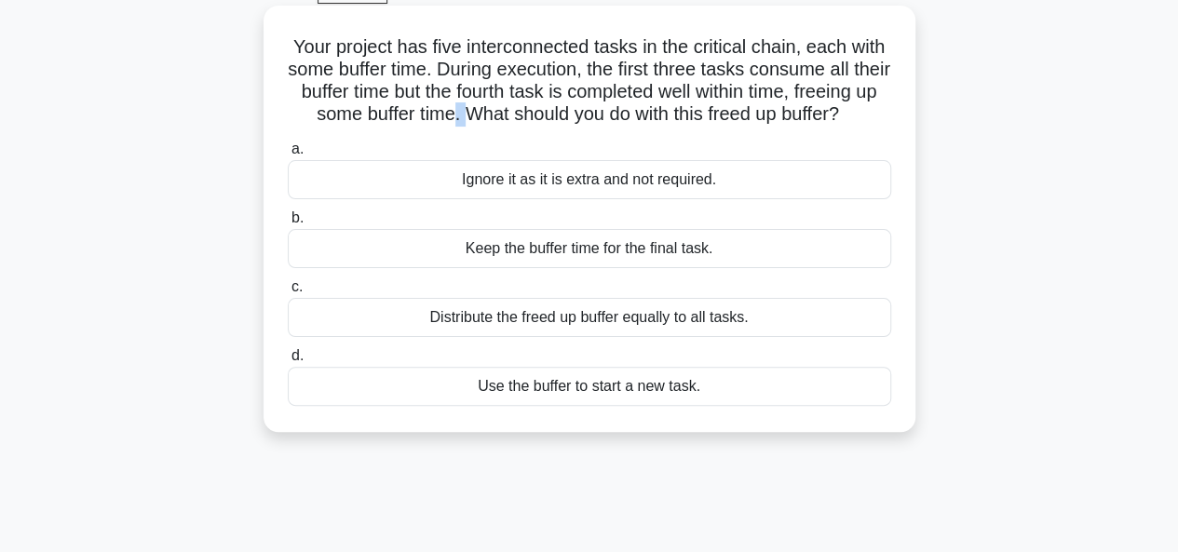
click at [538, 111] on h5 "Your project has five interconnected tasks in the critical chain, each with som…" at bounding box center [589, 80] width 607 height 91
click at [555, 268] on div "Keep the buffer time for the final task." at bounding box center [590, 248] width 604 height 39
click at [288, 225] on input "b. Keep the buffer time for the final task." at bounding box center [288, 218] width 0 height 12
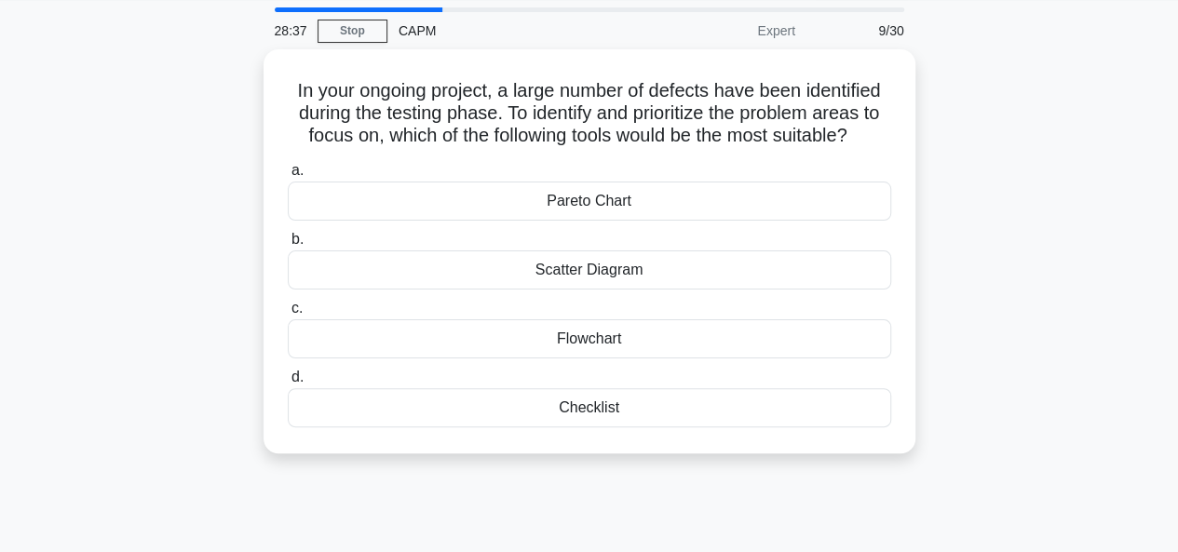
scroll to position [72, 0]
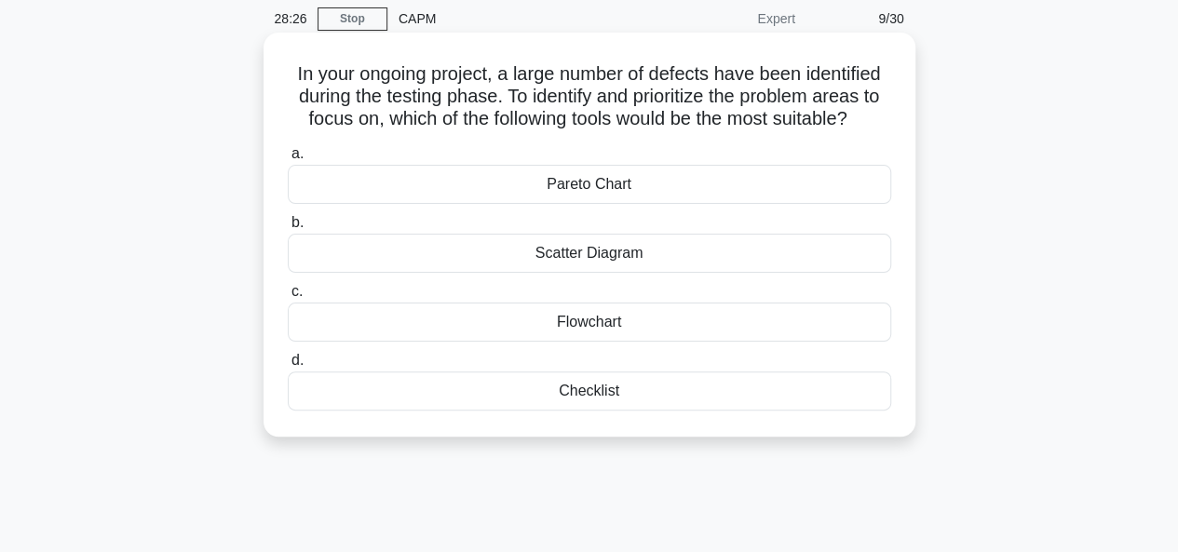
click at [579, 249] on div "Scatter Diagram" at bounding box center [590, 253] width 604 height 39
click at [288, 229] on input "b. Scatter Diagram" at bounding box center [288, 223] width 0 height 12
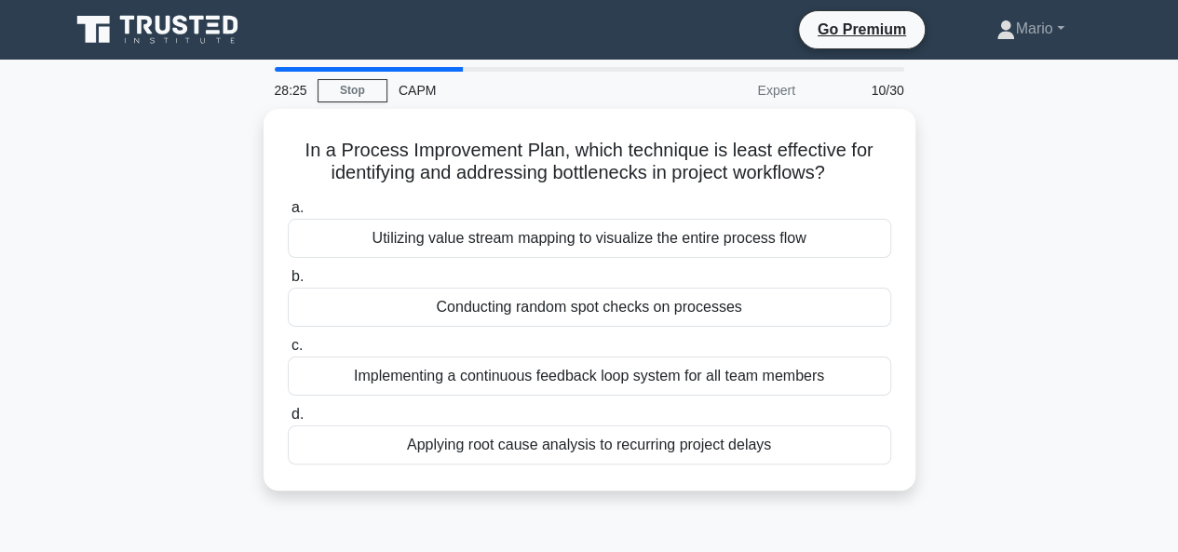
scroll to position [47, 0]
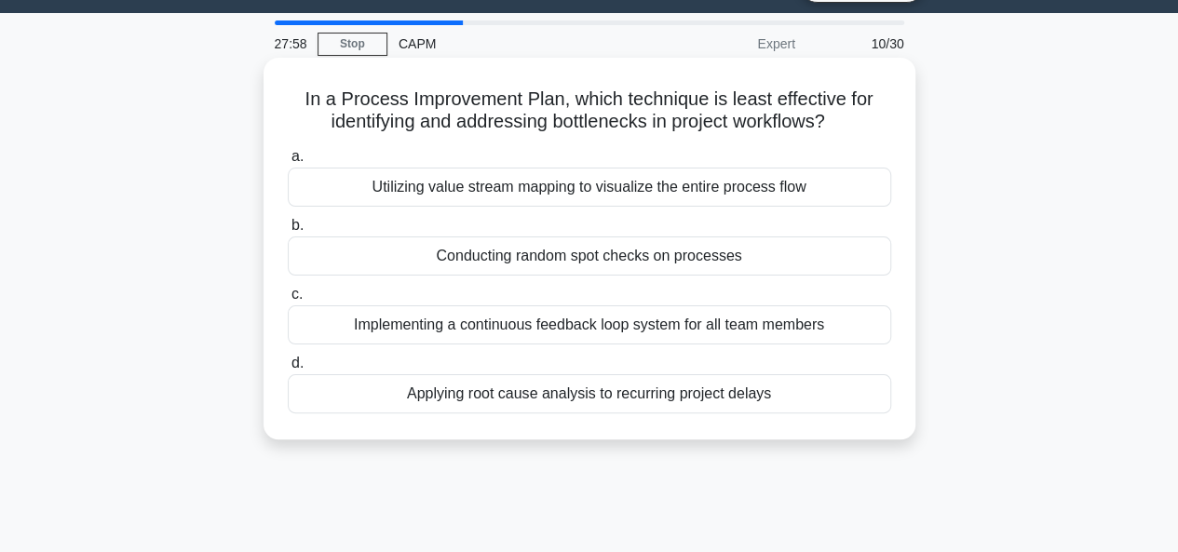
click at [572, 322] on div "Implementing a continuous feedback loop system for all team members" at bounding box center [590, 325] width 604 height 39
click at [288, 301] on input "c. Implementing a continuous feedback loop system for all team members" at bounding box center [288, 295] width 0 height 12
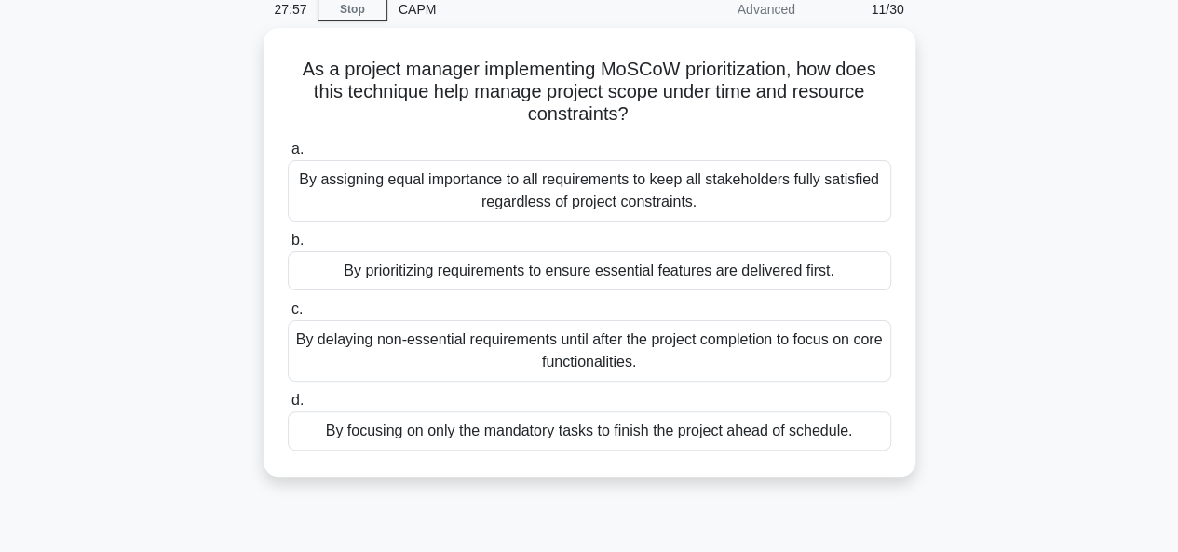
scroll to position [96, 0]
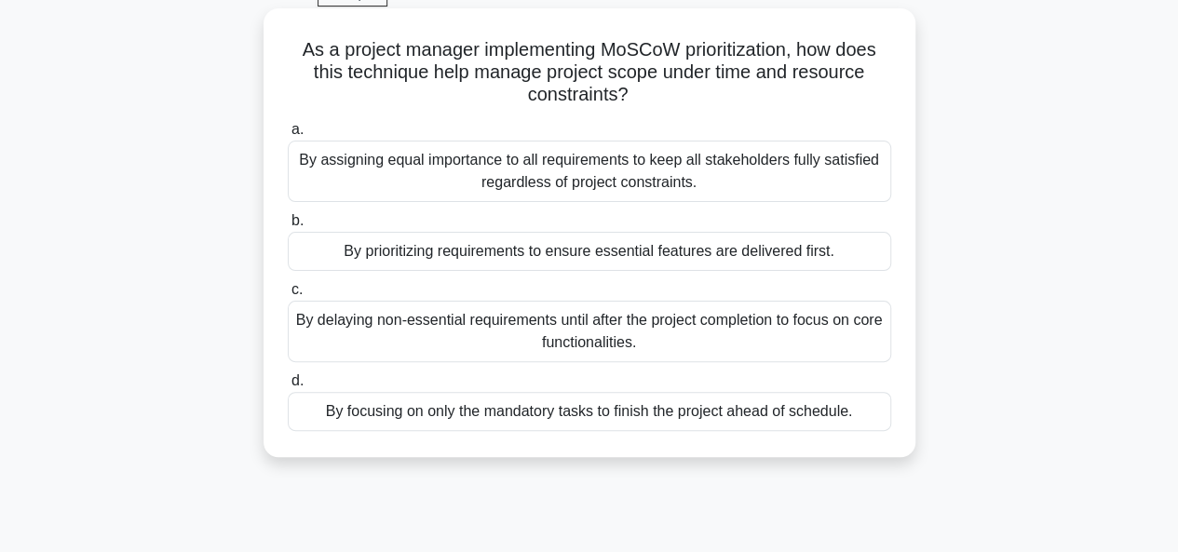
click at [574, 333] on div "By delaying non-essential requirements until after the project completion to fo…" at bounding box center [590, 331] width 604 height 61
click at [288, 296] on input "c. By delaying non-essential requirements until after the project completion to…" at bounding box center [288, 290] width 0 height 12
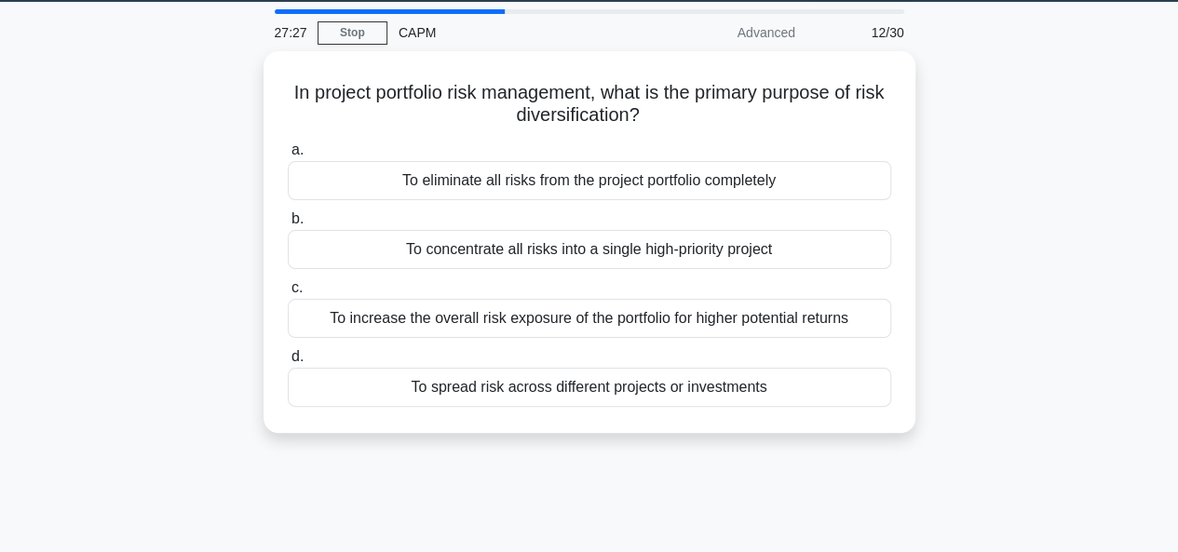
scroll to position [62, 0]
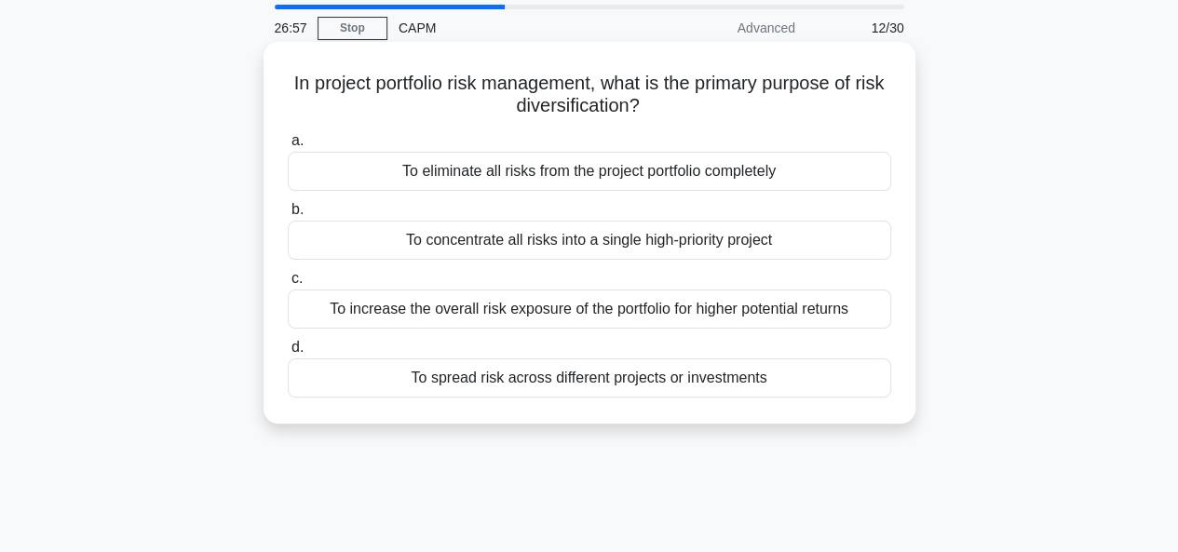
click at [597, 381] on div "To spread risk across different projects or investments" at bounding box center [590, 378] width 604 height 39
click at [288, 354] on input "d. To spread risk across different projects or investments" at bounding box center [288, 348] width 0 height 12
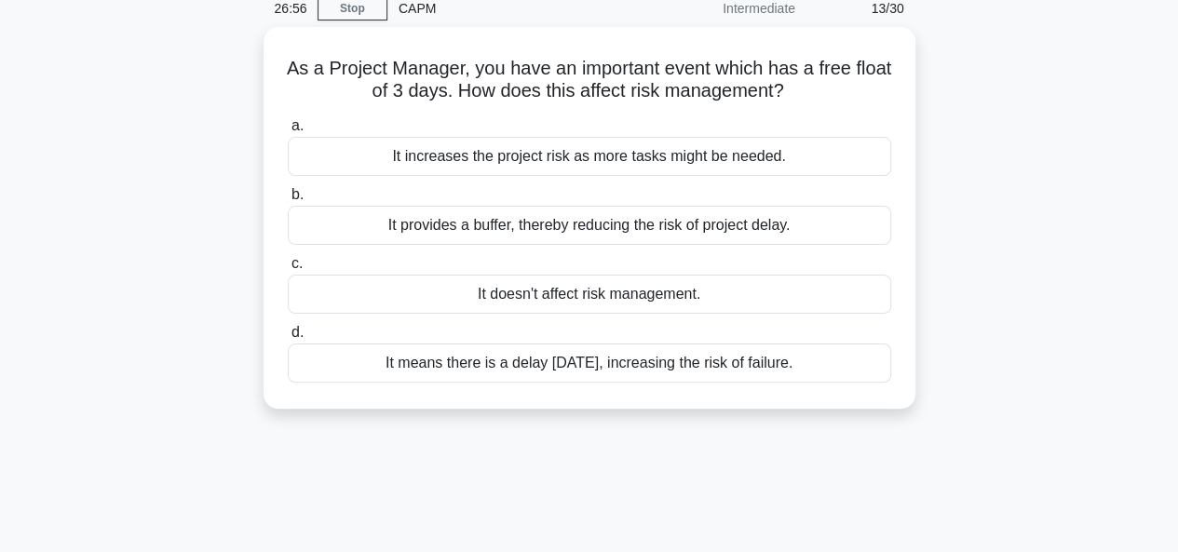
scroll to position [84, 0]
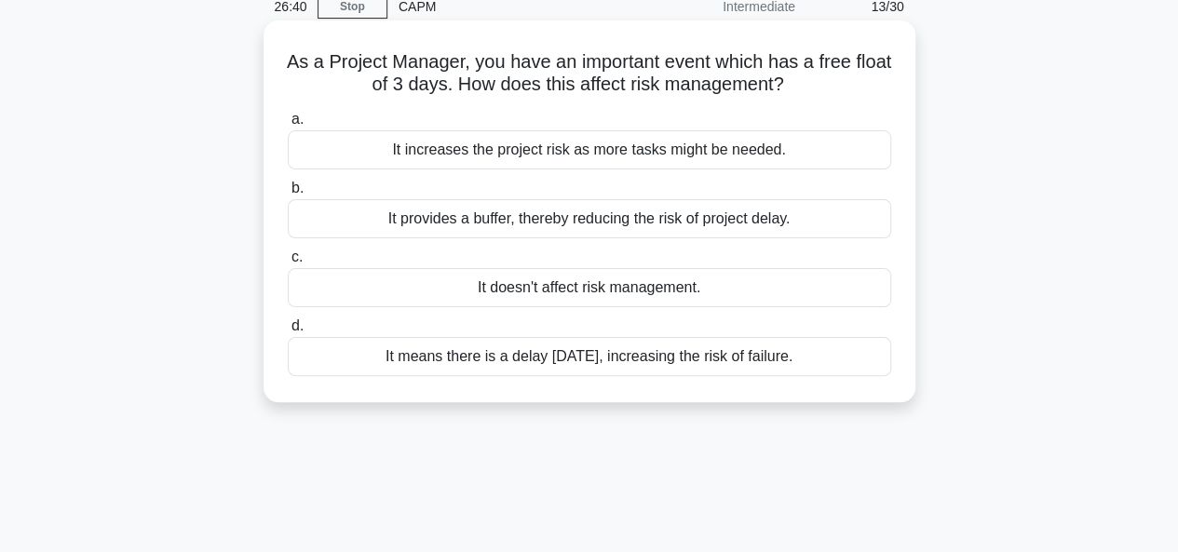
click at [585, 220] on div "It provides a buffer, thereby reducing the risk of project delay." at bounding box center [590, 218] width 604 height 39
click at [288, 195] on input "b. It provides a buffer, thereby reducing the risk of project delay." at bounding box center [288, 189] width 0 height 12
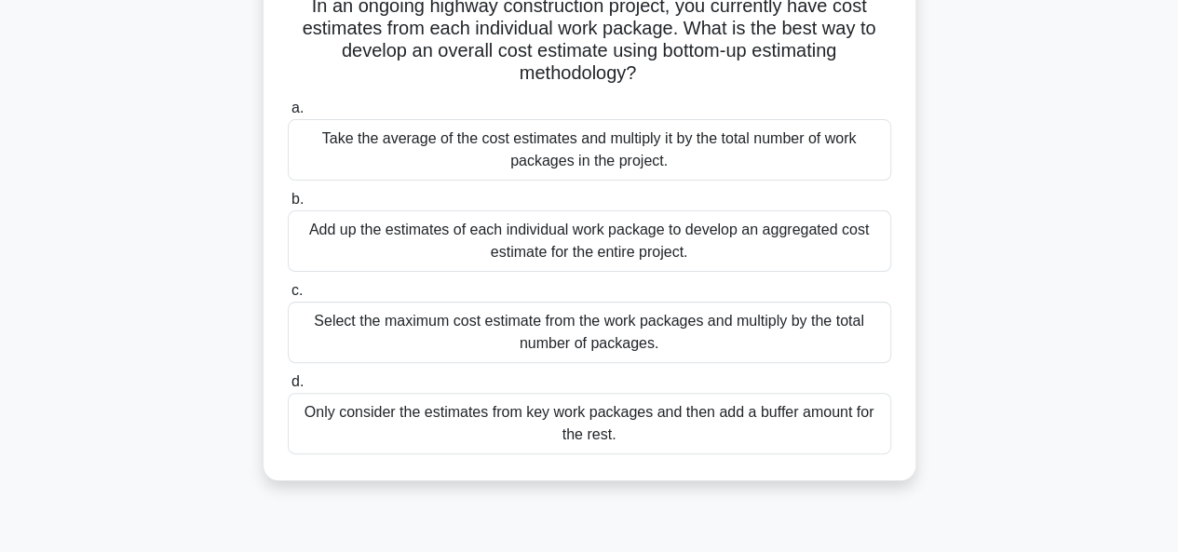
scroll to position [139, 0]
click at [604, 150] on div "Take the average of the cost estimates and multiply it by the total number of w…" at bounding box center [590, 150] width 604 height 61
click at [288, 116] on input "a. Take the average of the cost estimates and multiply it by the total number o…" at bounding box center [288, 109] width 0 height 12
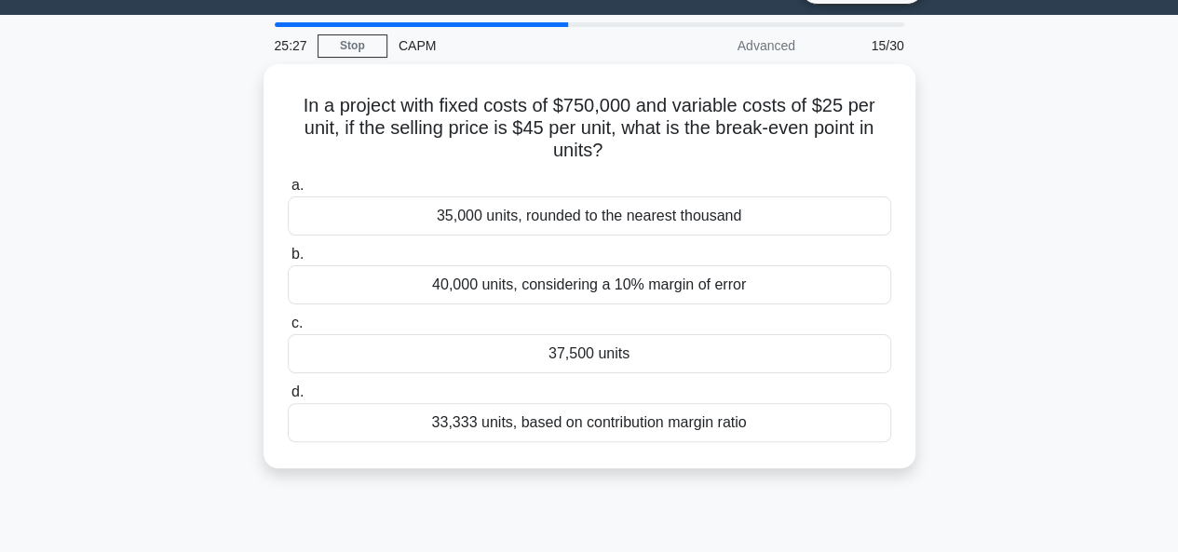
scroll to position [50, 0]
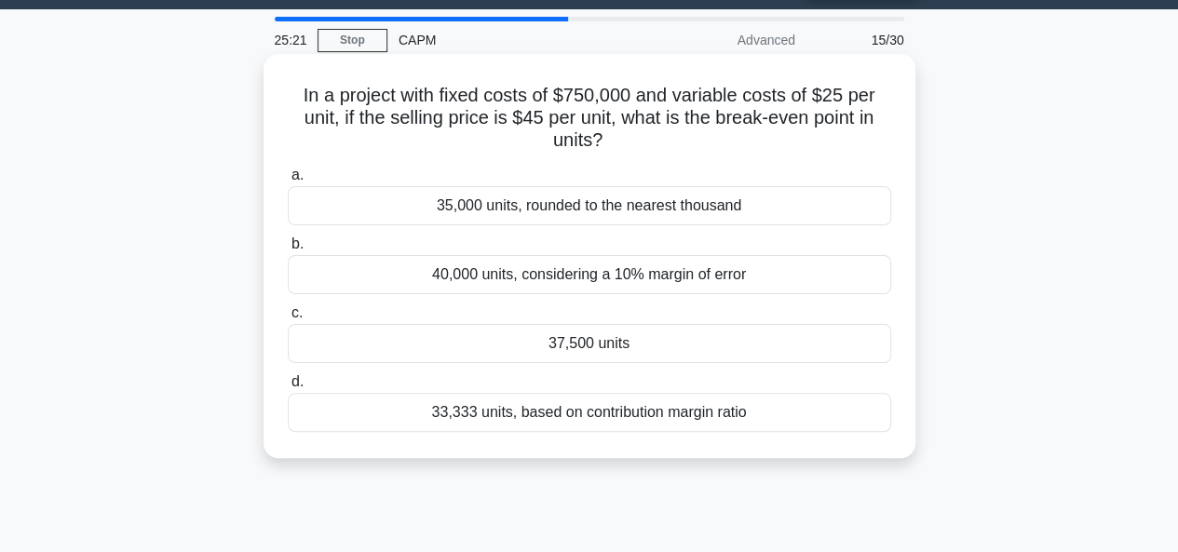
click at [742, 114] on h5 "In a project with fixed costs of $750,000 and variable costs of $25 per unit, i…" at bounding box center [589, 118] width 607 height 69
drag, startPoint x: 742, startPoint y: 114, endPoint x: 834, endPoint y: 116, distance: 92.3
click at [834, 116] on h5 "In a project with fixed costs of $750,000 and variable costs of $25 per unit, i…" at bounding box center [589, 118] width 607 height 69
click at [630, 112] on h5 "In a project with fixed costs of $750,000 and variable costs of $25 per unit, i…" at bounding box center [589, 118] width 607 height 69
click at [594, 420] on div "33,333 units, based on contribution margin ratio" at bounding box center [590, 412] width 604 height 39
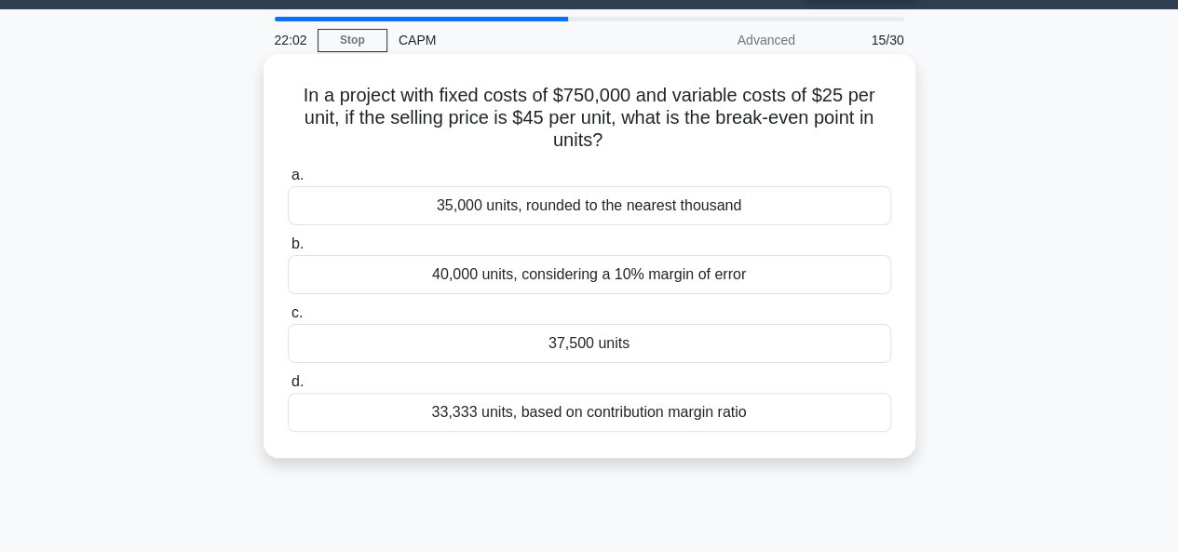
click at [288, 388] on input "d. 33,333 units, based on contribution margin ratio" at bounding box center [288, 382] width 0 height 12
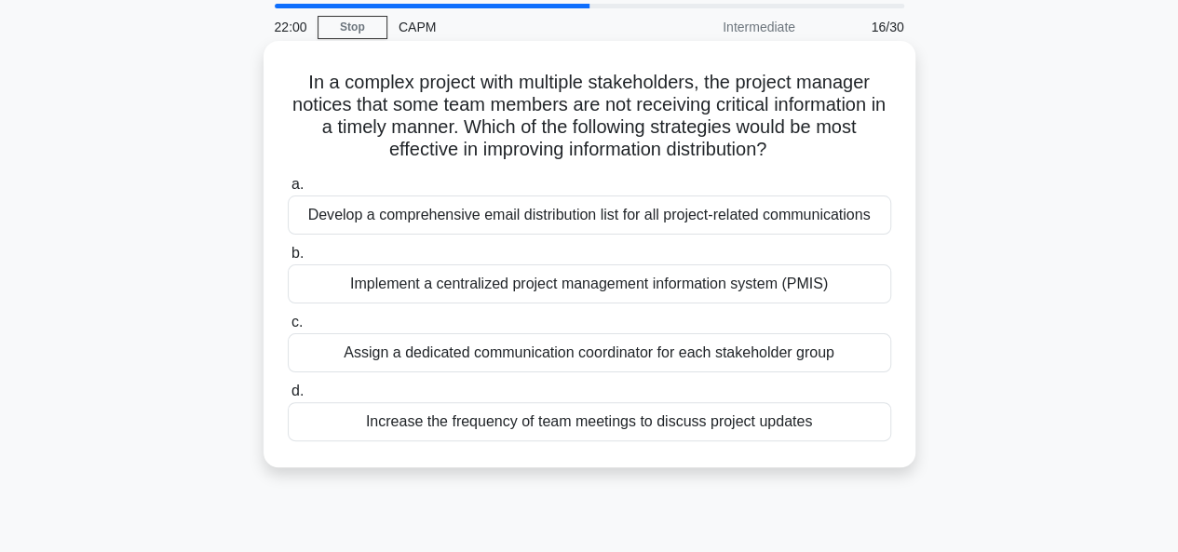
scroll to position [93, 0]
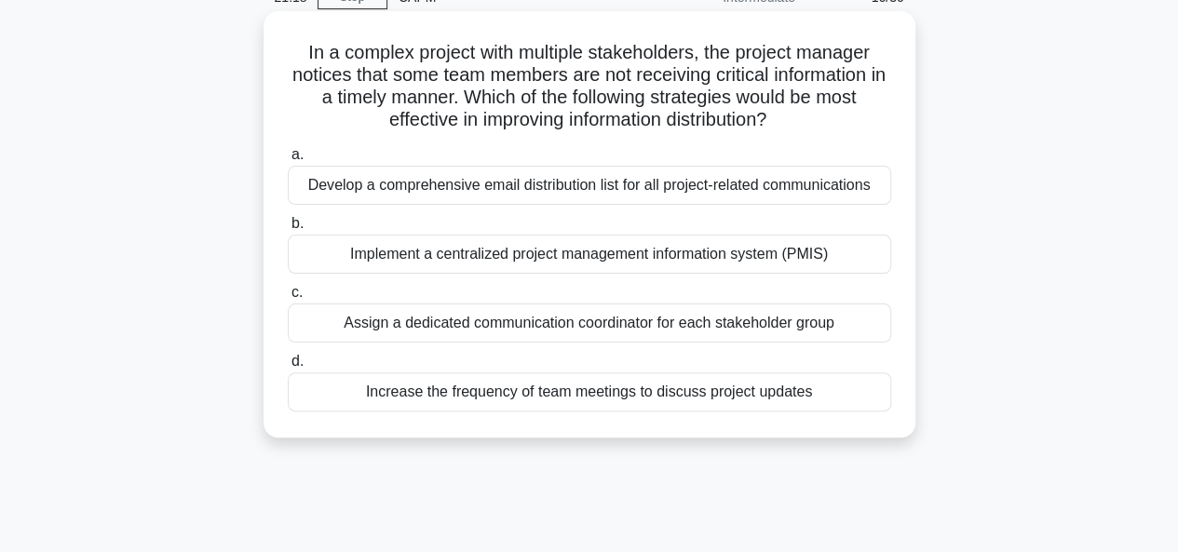
click at [586, 388] on div "Increase the frequency of team meetings to discuss project updates" at bounding box center [590, 392] width 604 height 39
click at [288, 368] on input "d. Increase the frequency of team meetings to discuss project updates" at bounding box center [288, 362] width 0 height 12
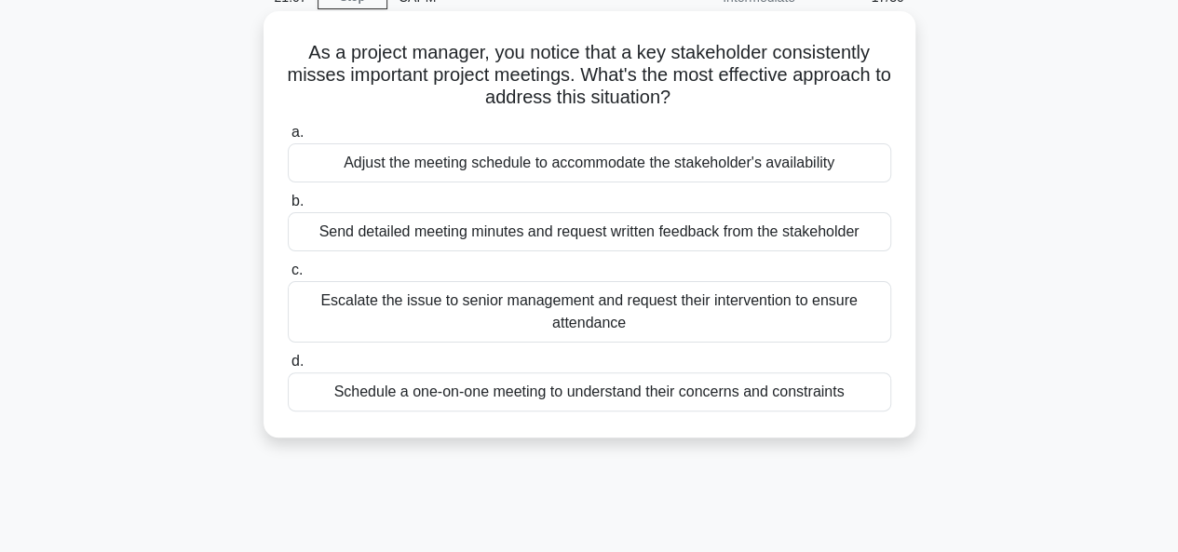
click at [585, 392] on div "Schedule a one-on-one meeting to understand their concerns and constraints" at bounding box center [590, 392] width 604 height 39
click at [288, 368] on input "d. Schedule a one-on-one meeting to understand their concerns and constraints" at bounding box center [288, 362] width 0 height 12
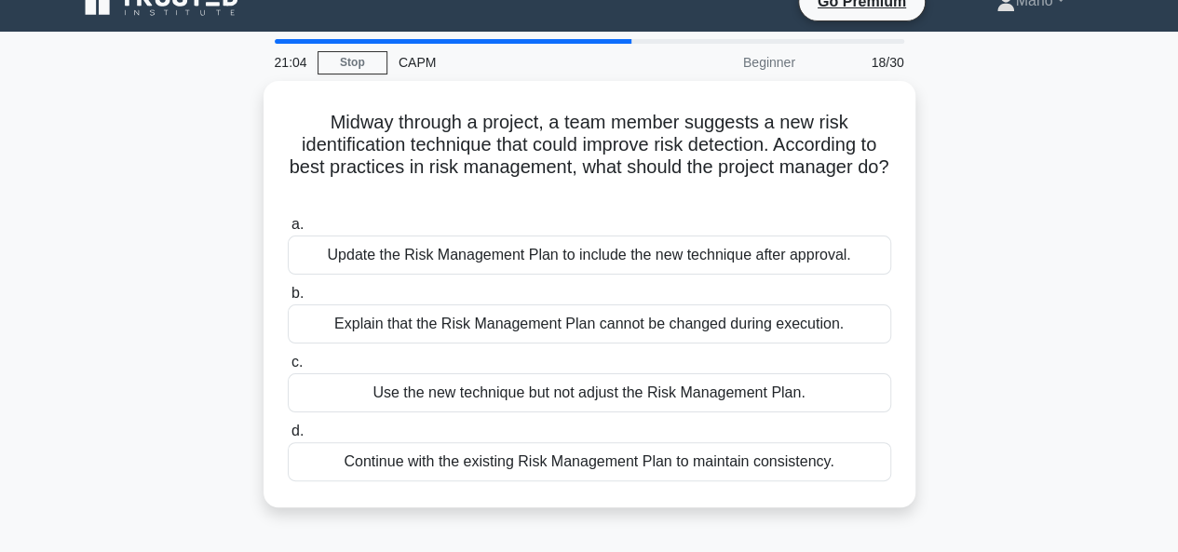
scroll to position [0, 0]
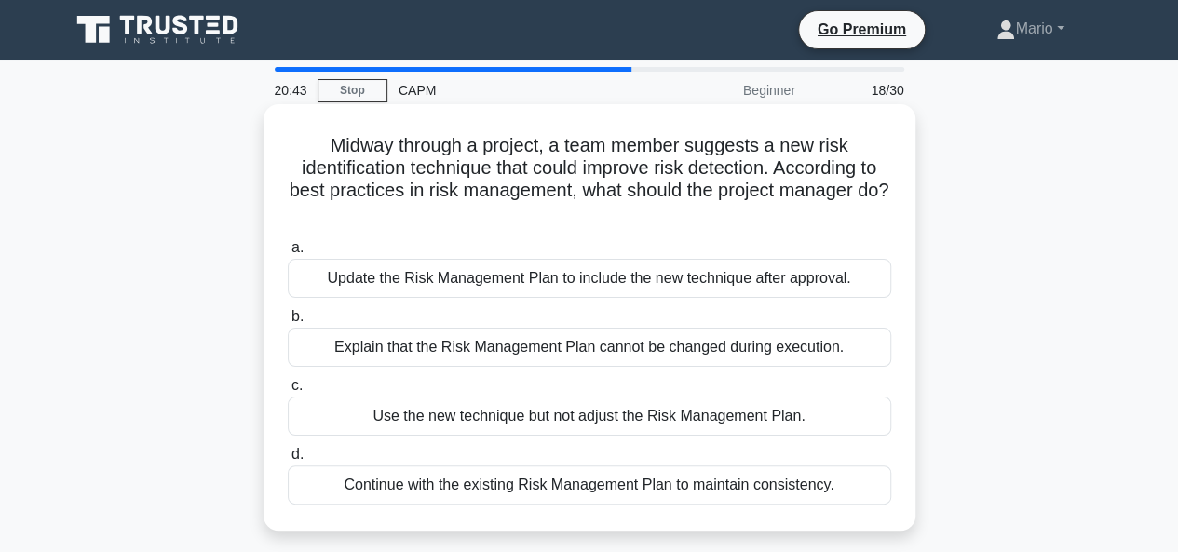
click at [577, 289] on div "Update the Risk Management Plan to include the new technique after approval." at bounding box center [590, 278] width 604 height 39
click at [288, 254] on input "a. Update the Risk Management Plan to include the new technique after approval." at bounding box center [288, 248] width 0 height 12
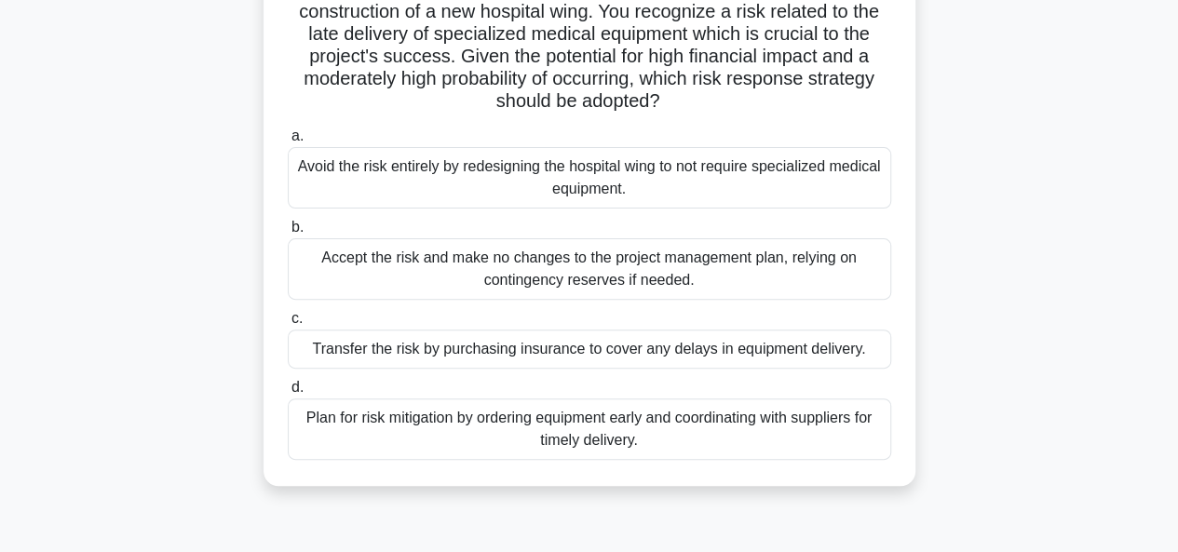
scroll to position [186, 0]
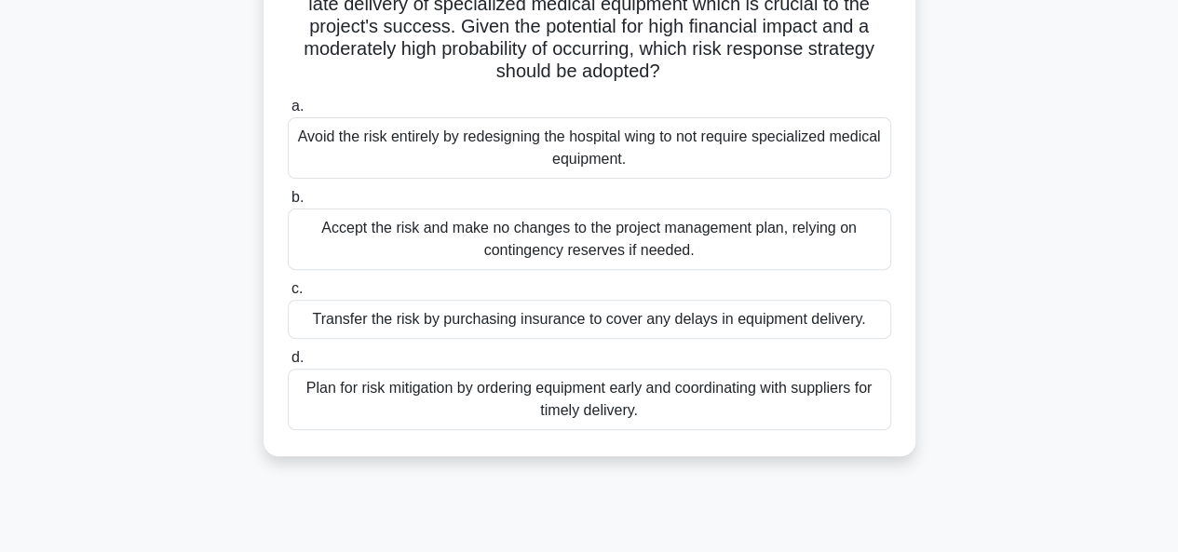
click at [552, 398] on div "Plan for risk mitigation by ordering equipment early and coordinating with supp…" at bounding box center [590, 399] width 604 height 61
click at [288, 364] on input "d. Plan for risk mitigation by ordering equipment early and coordinating with s…" at bounding box center [288, 358] width 0 height 12
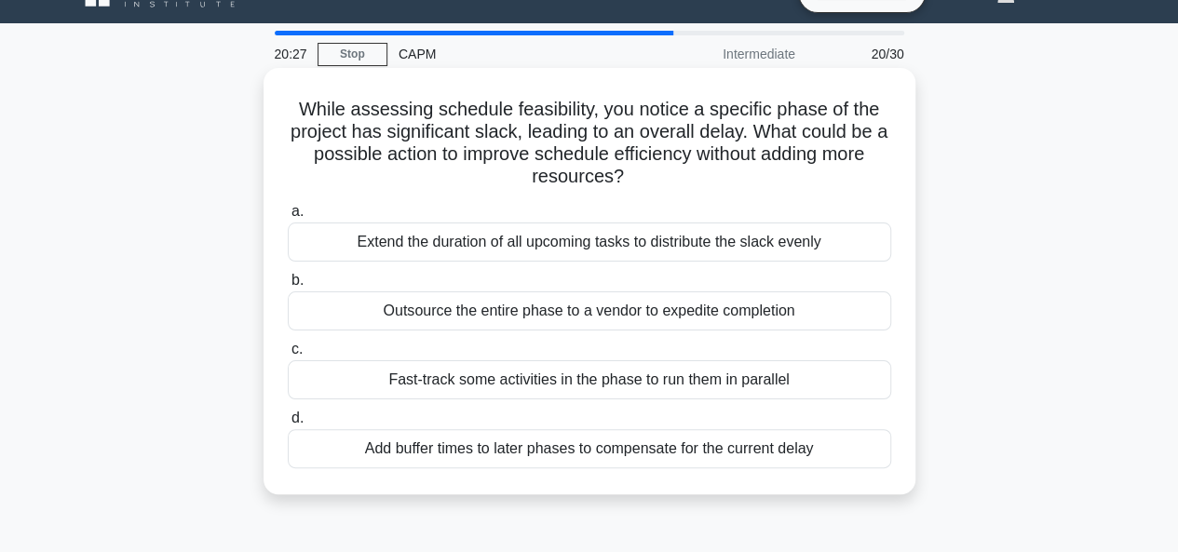
scroll to position [0, 0]
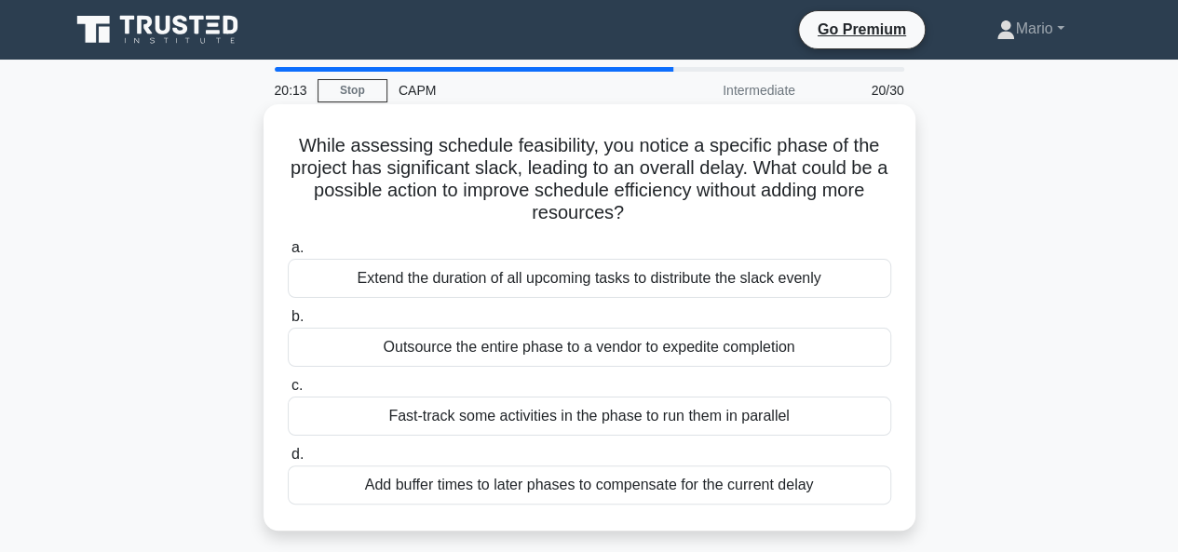
click at [564, 415] on div "Fast-track some activities in the phase to run them in parallel" at bounding box center [590, 416] width 604 height 39
click at [288, 392] on input "c. Fast-track some activities in the phase to run them in parallel" at bounding box center [288, 386] width 0 height 12
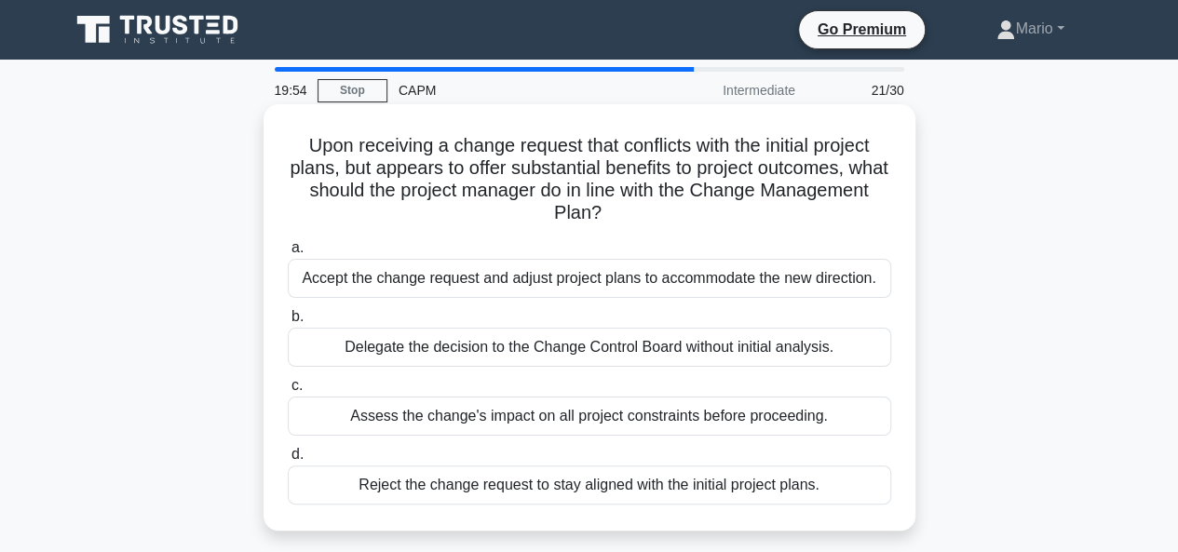
click at [563, 414] on div "Assess the change's impact on all project constraints before proceeding." at bounding box center [590, 416] width 604 height 39
click at [288, 392] on input "c. Assess the change's impact on all project constraints before proceeding." at bounding box center [288, 386] width 0 height 12
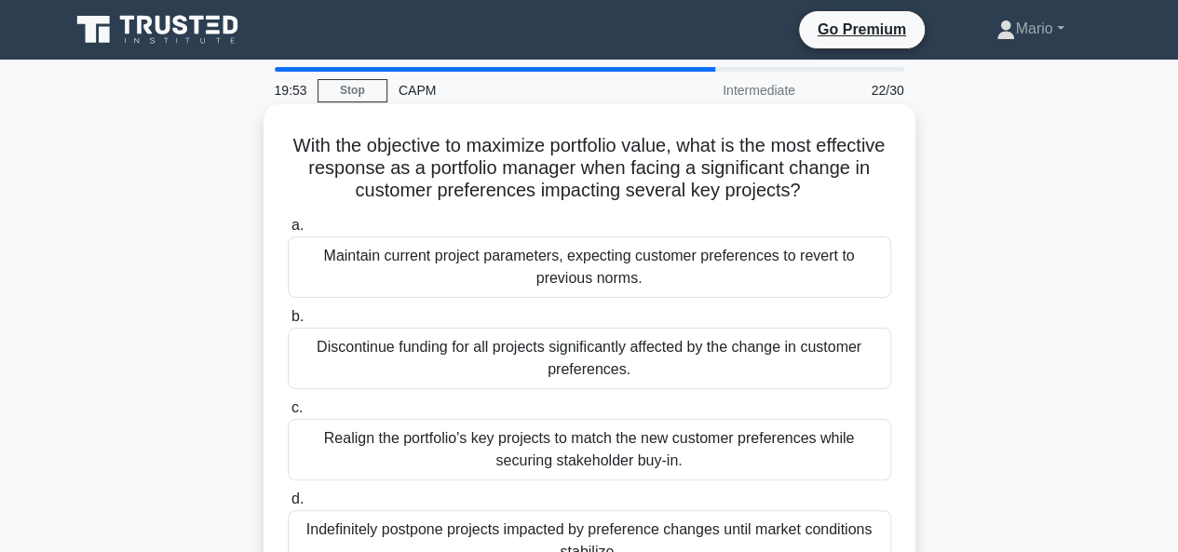
scroll to position [93, 0]
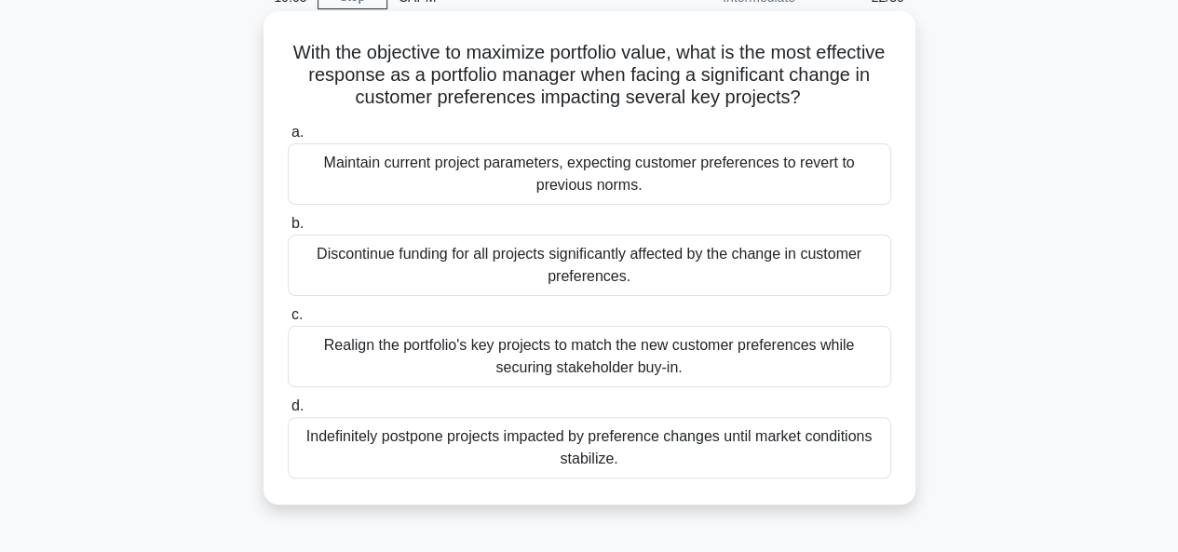
click at [576, 347] on div "Realign the portfolio's key projects to match the new customer preferences whil…" at bounding box center [590, 356] width 604 height 61
click at [288, 321] on input "c. Realign the portfolio's key projects to match the new customer preferences w…" at bounding box center [288, 315] width 0 height 12
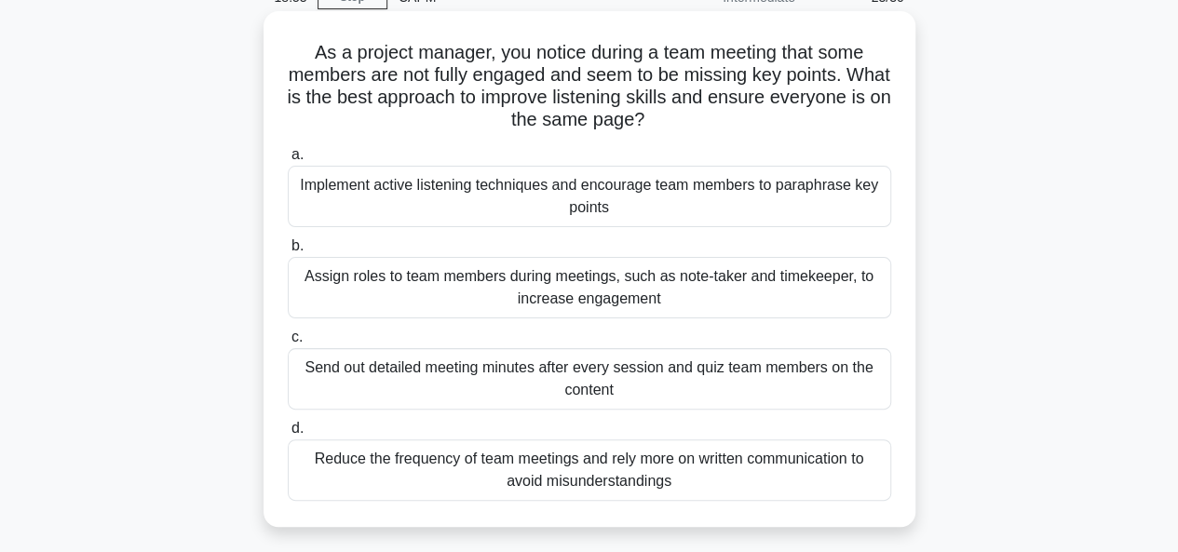
click at [590, 182] on div "Implement active listening techniques and encourage team members to paraphrase …" at bounding box center [590, 196] width 604 height 61
click at [288, 161] on input "a. Implement active listening techniques and encourage team members to paraphra…" at bounding box center [288, 155] width 0 height 12
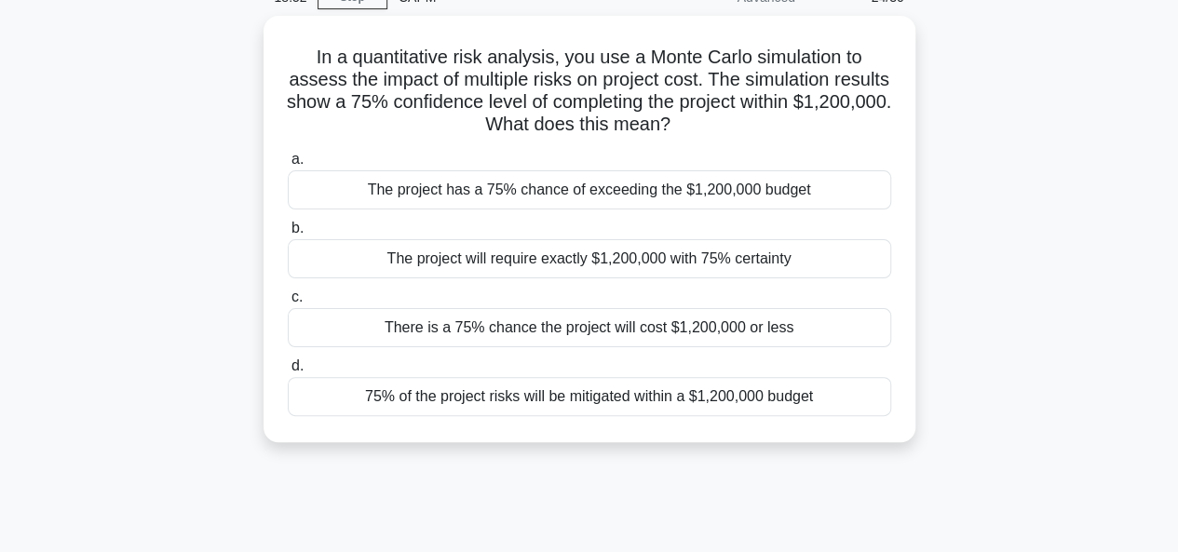
scroll to position [0, 0]
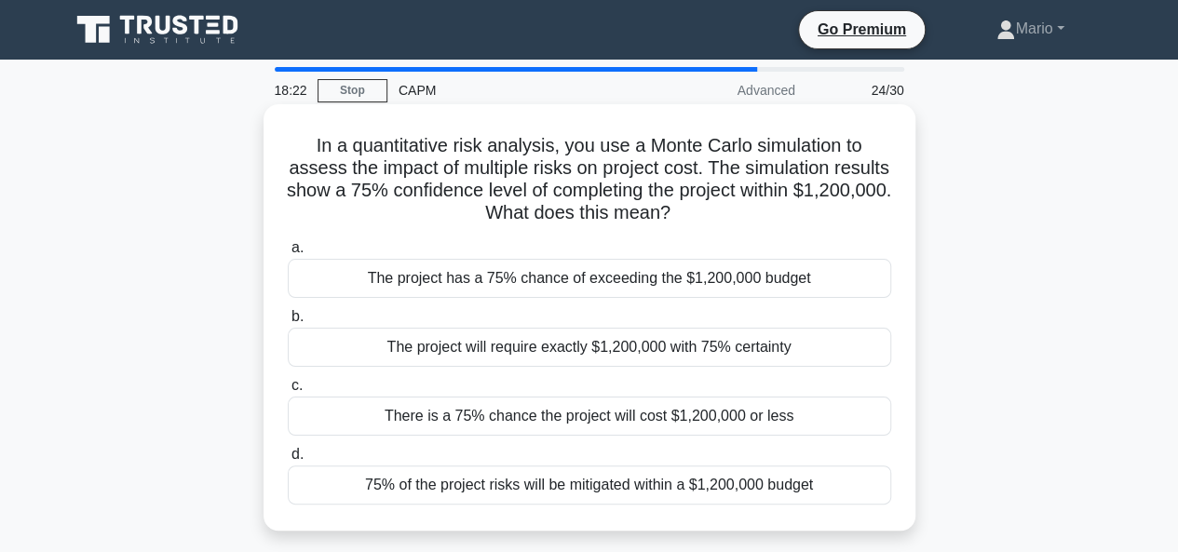
click at [572, 490] on div "75% of the project risks will be mitigated within a $1,200,000 budget" at bounding box center [590, 485] width 604 height 39
click at [288, 461] on input "d. 75% of the project risks will be mitigated within a $1,200,000 budget" at bounding box center [288, 455] width 0 height 12
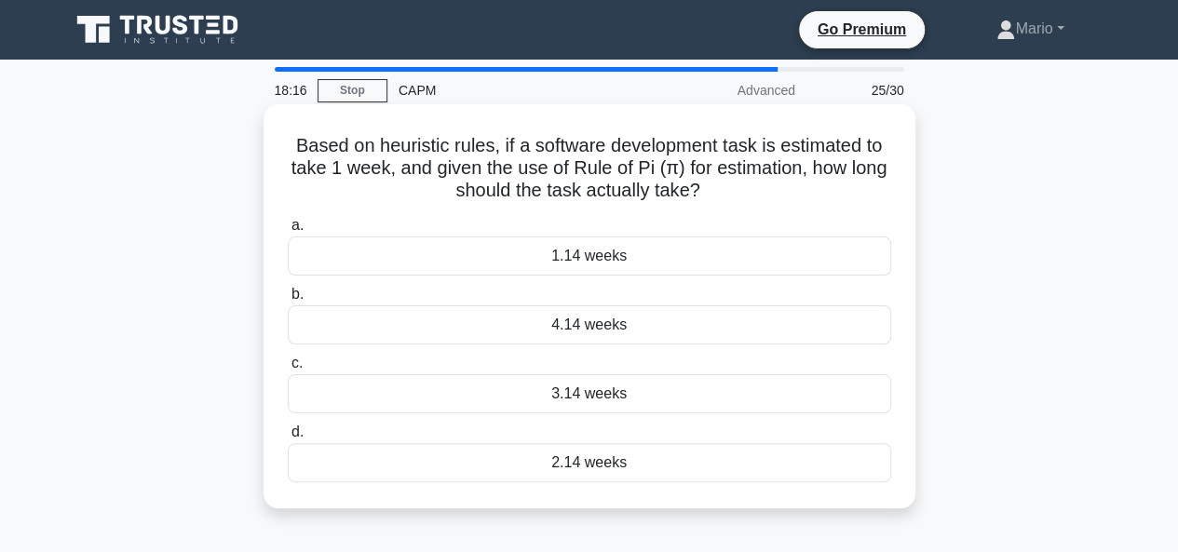
click at [602, 164] on h5 "Based on heuristic rules, if a software development task is estimated to take 1…" at bounding box center [589, 168] width 607 height 69
drag, startPoint x: 602, startPoint y: 164, endPoint x: 788, endPoint y: 172, distance: 186.5
click at [788, 172] on h5 "Based on heuristic rules, if a software development task is estimated to take 1…" at bounding box center [589, 168] width 607 height 69
click at [469, 156] on h5 "Based on heuristic rules, if a software development task is estimated to take 1…" at bounding box center [589, 168] width 607 height 69
click at [575, 258] on div "1.14 weeks" at bounding box center [590, 256] width 604 height 39
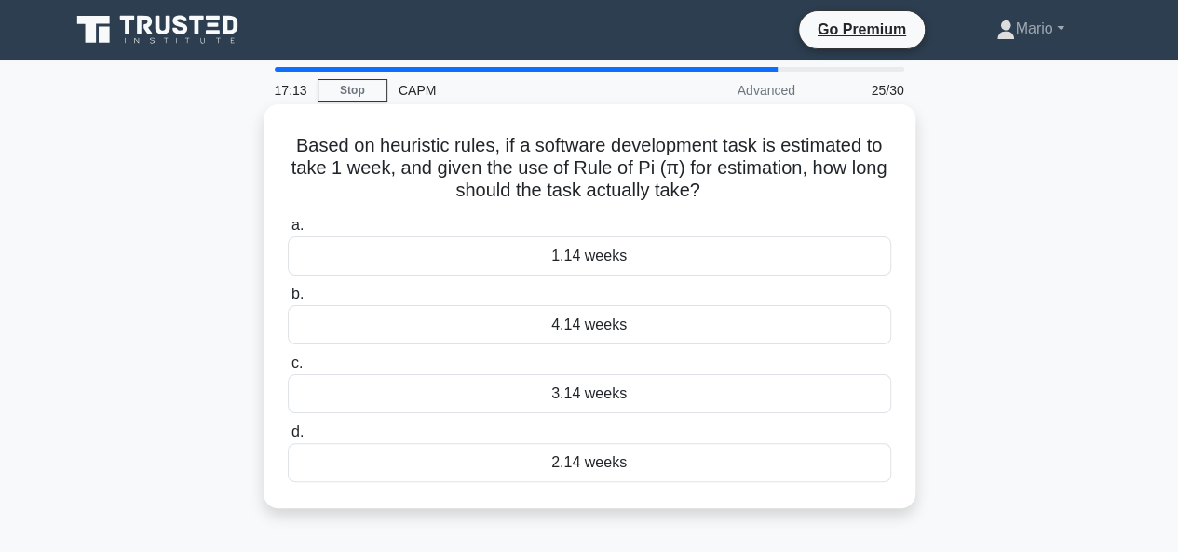
click at [288, 232] on input "a. 1.14 weeks" at bounding box center [288, 226] width 0 height 12
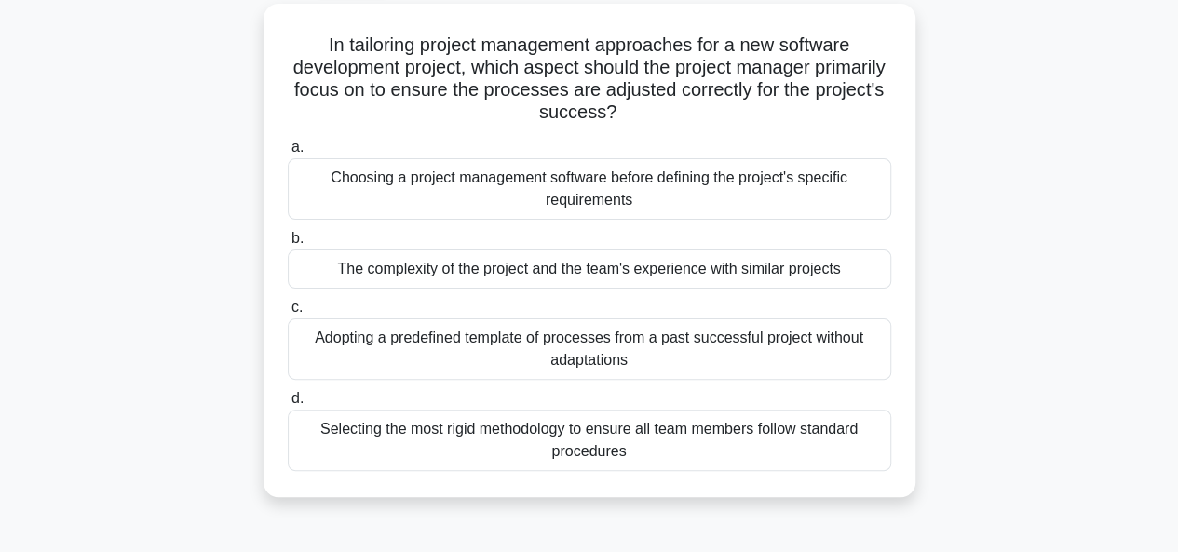
scroll to position [109, 0]
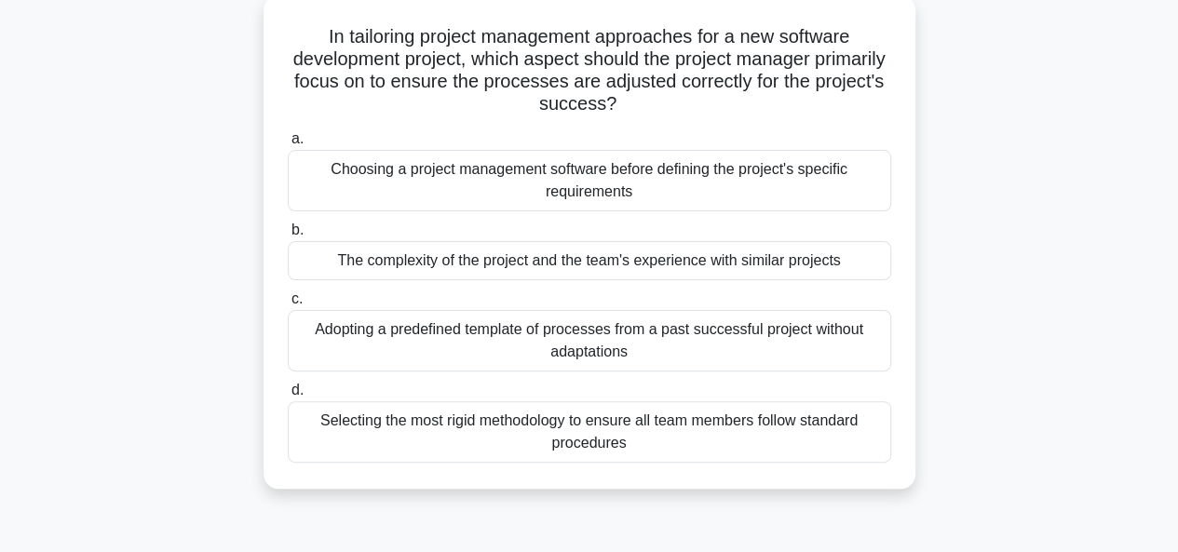
click at [587, 256] on div "The complexity of the project and the team's experience with similar projects" at bounding box center [590, 260] width 604 height 39
click at [288, 237] on input "b. The complexity of the project and the team's experience with similar projects" at bounding box center [288, 231] width 0 height 12
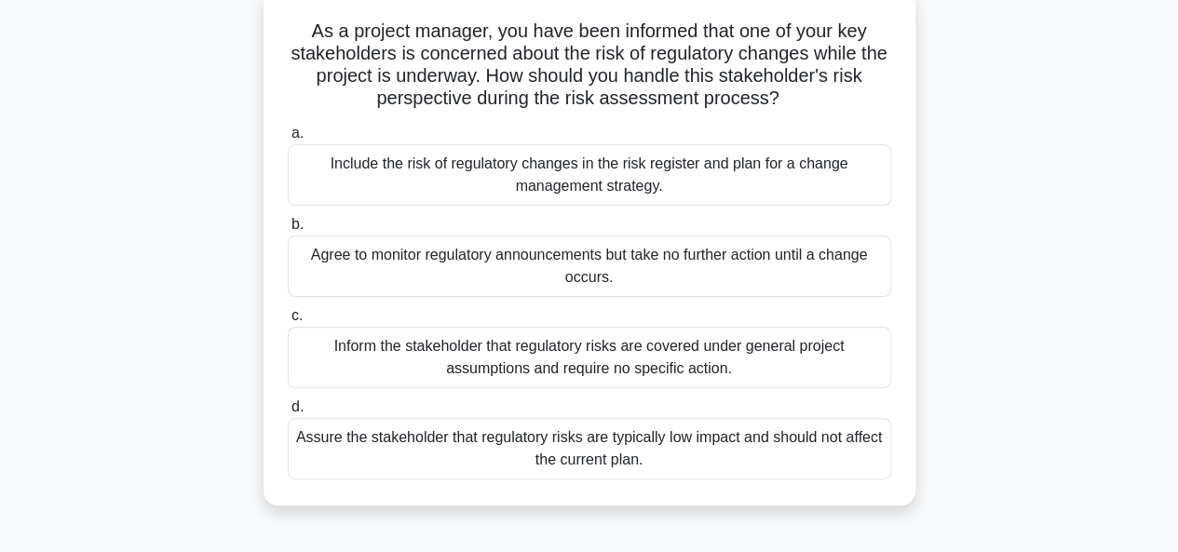
scroll to position [120, 0]
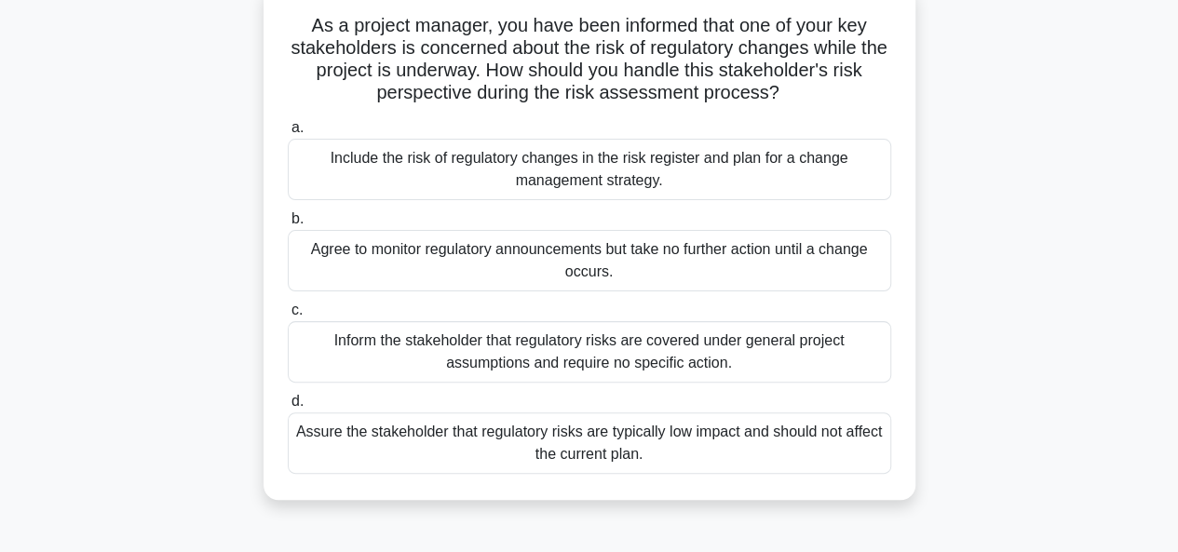
click at [557, 267] on div "Agree to monitor regulatory announcements but take no further action until a ch…" at bounding box center [590, 260] width 604 height 61
click at [288, 225] on input "b. Agree to monitor regulatory announcements but take no further action until a…" at bounding box center [288, 219] width 0 height 12
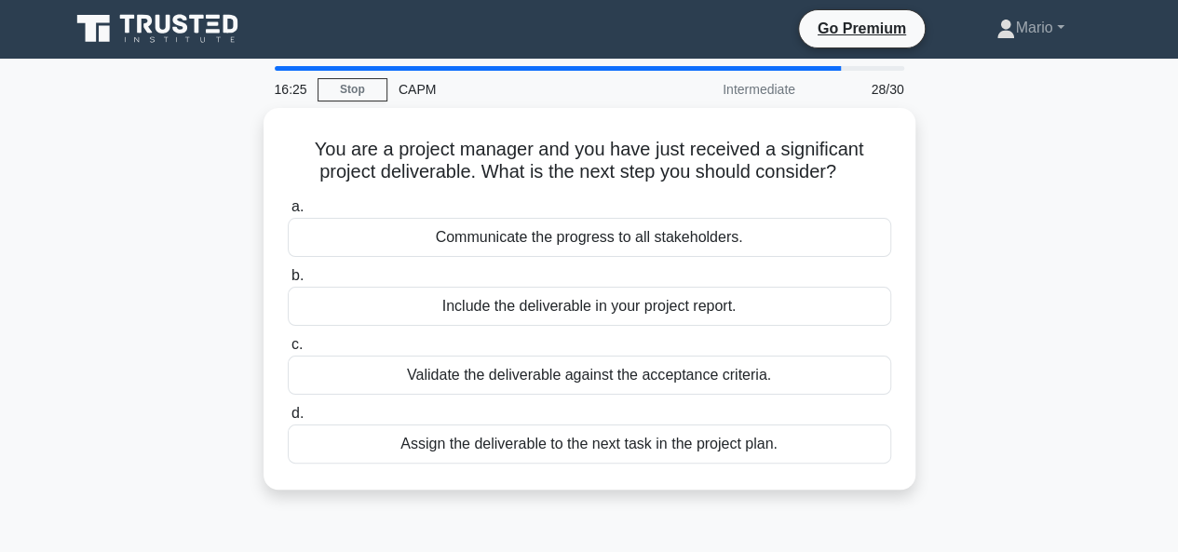
scroll to position [0, 0]
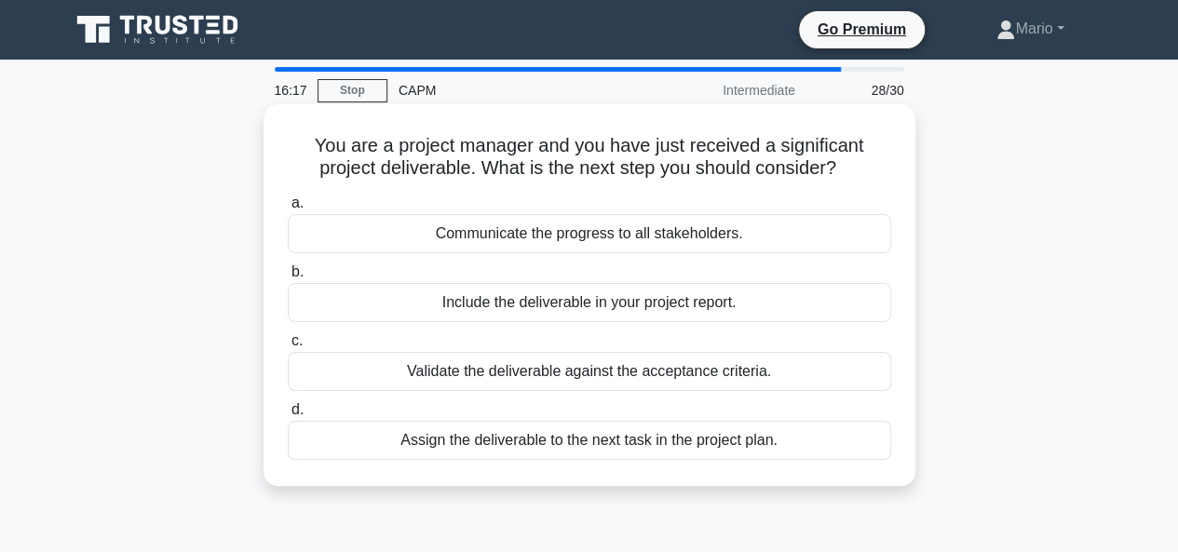
click at [572, 368] on div "Validate the deliverable against the acceptance criteria." at bounding box center [590, 371] width 604 height 39
click at [288, 347] on input "c. Validate the deliverable against the acceptance criteria." at bounding box center [288, 341] width 0 height 12
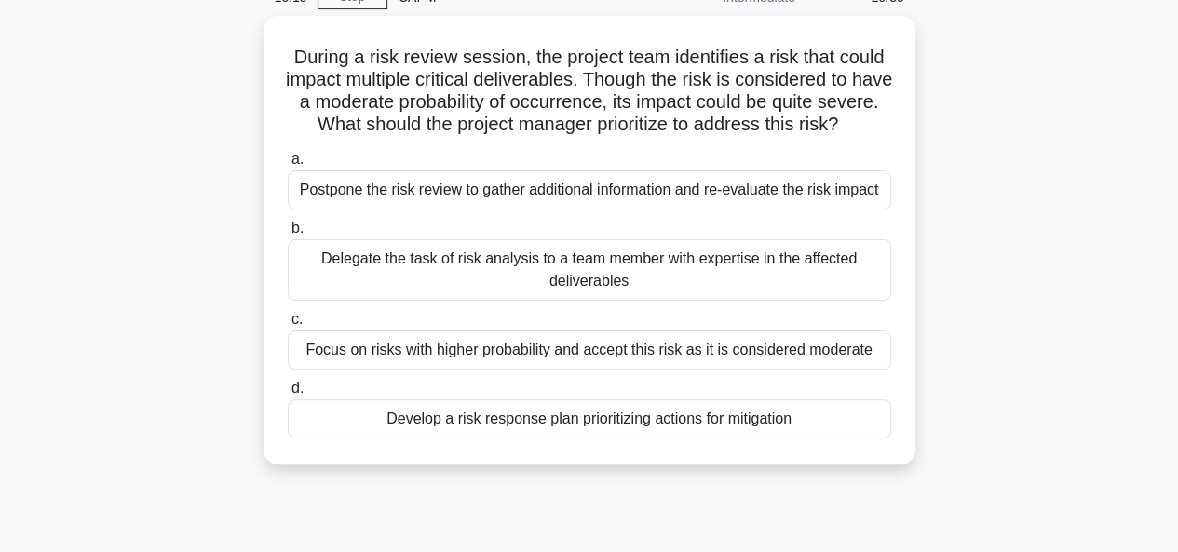
scroll to position [95, 0]
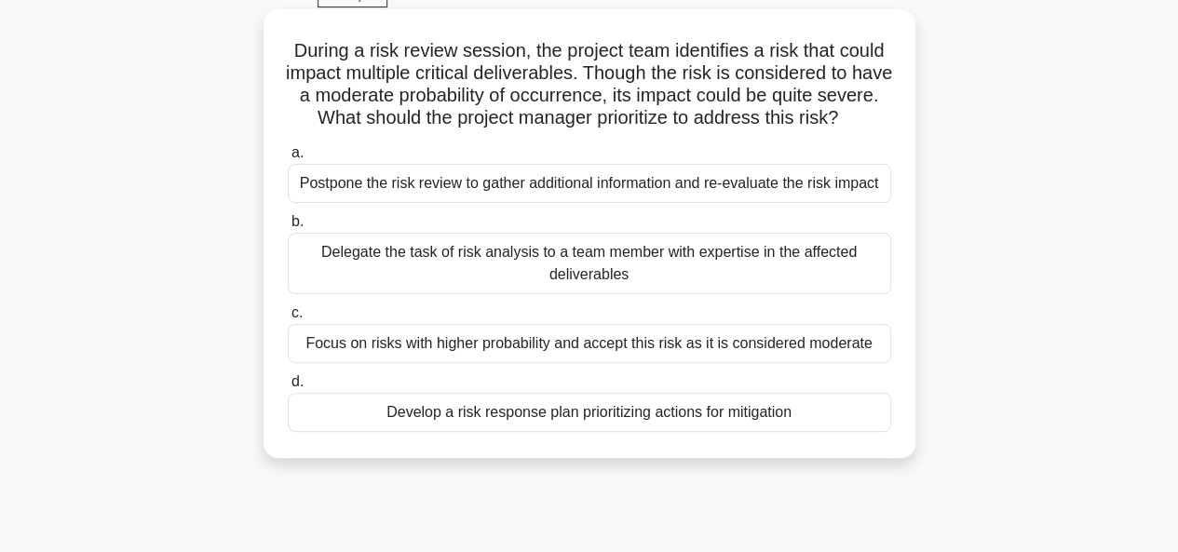
click at [633, 75] on h5 "During a risk review session, the project team identifies a risk that could imp…" at bounding box center [589, 84] width 607 height 91
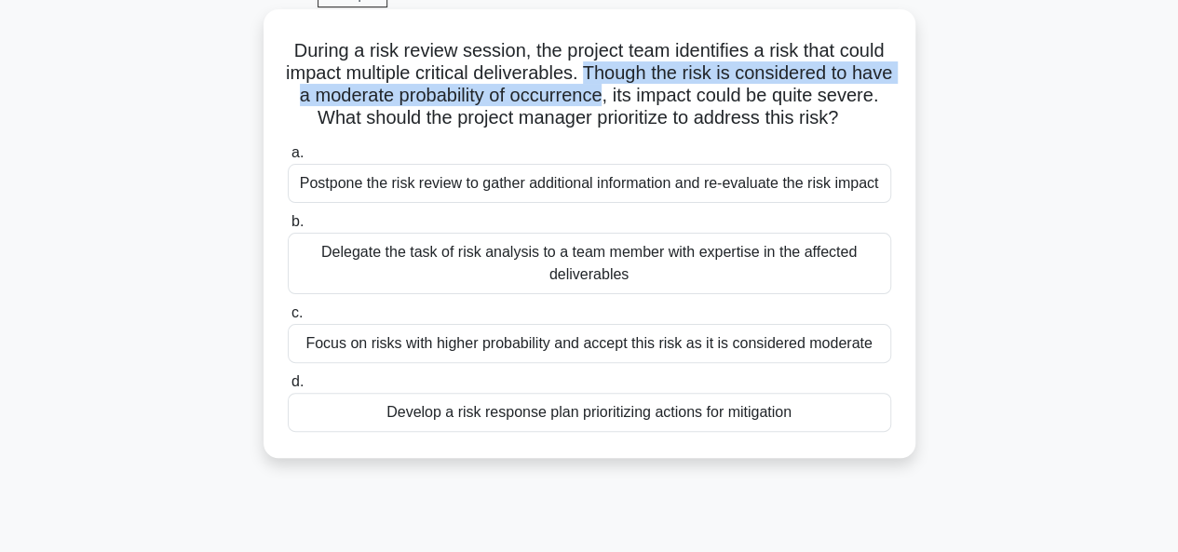
drag, startPoint x: 633, startPoint y: 75, endPoint x: 647, endPoint y: 92, distance: 21.8
click at [647, 92] on h5 "During a risk review session, the project team identifies a risk that could imp…" at bounding box center [589, 84] width 607 height 91
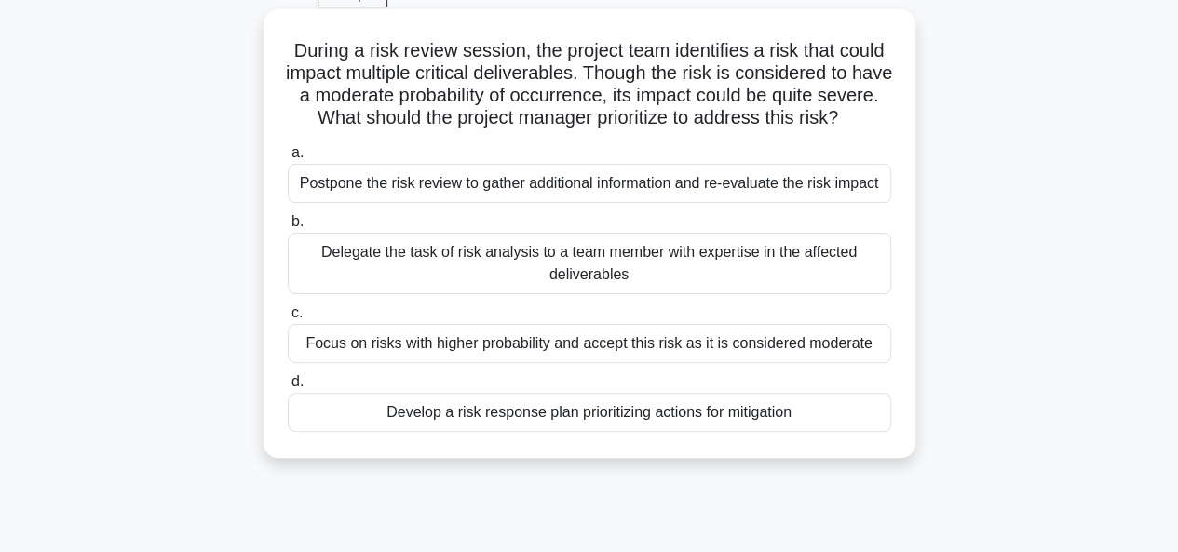
click at [590, 432] on div "Develop a risk response plan prioritizing actions for mitigation" at bounding box center [590, 412] width 604 height 39
click at [288, 388] on input "d. Develop a risk response plan prioritizing actions for mitigation" at bounding box center [288, 382] width 0 height 12
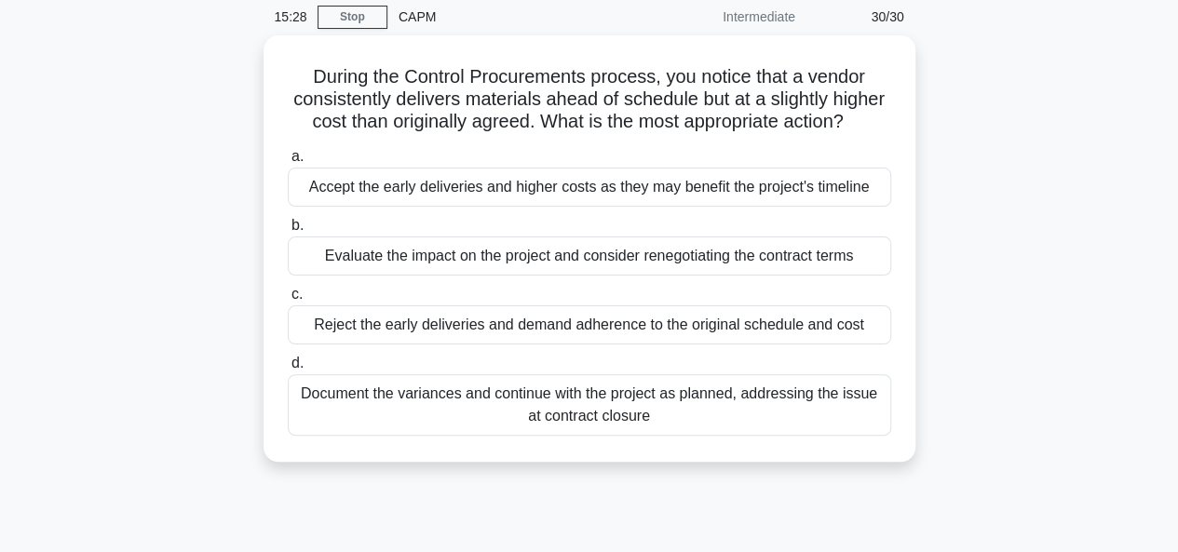
scroll to position [75, 0]
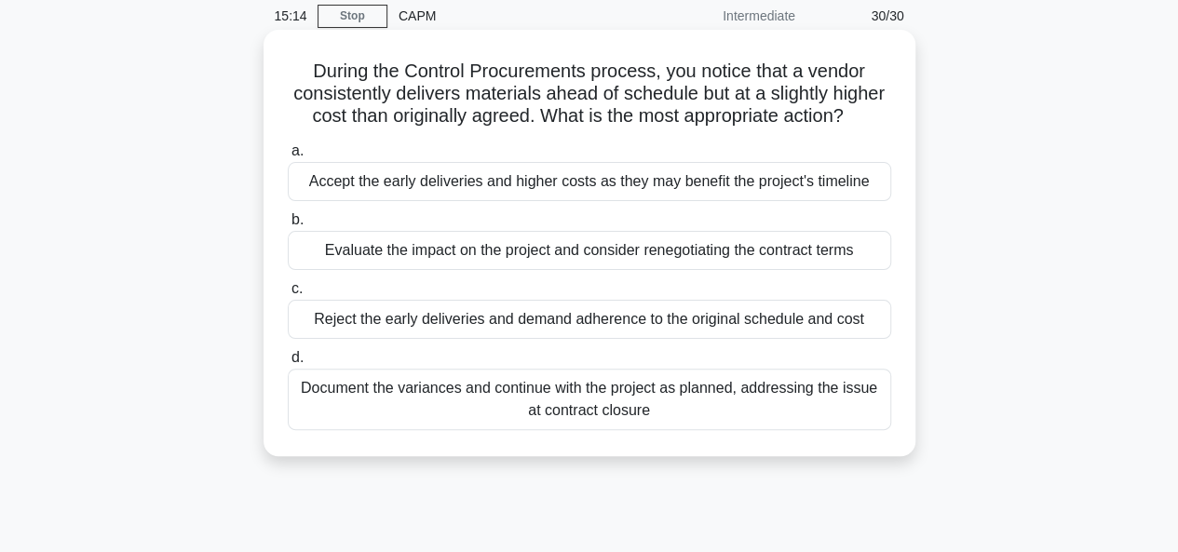
click at [585, 250] on div "Evaluate the impact on the project and consider renegotiating the contract terms" at bounding box center [590, 250] width 604 height 39
click at [288, 226] on input "b. Evaluate the impact on the project and consider renegotiating the contract t…" at bounding box center [288, 220] width 0 height 12
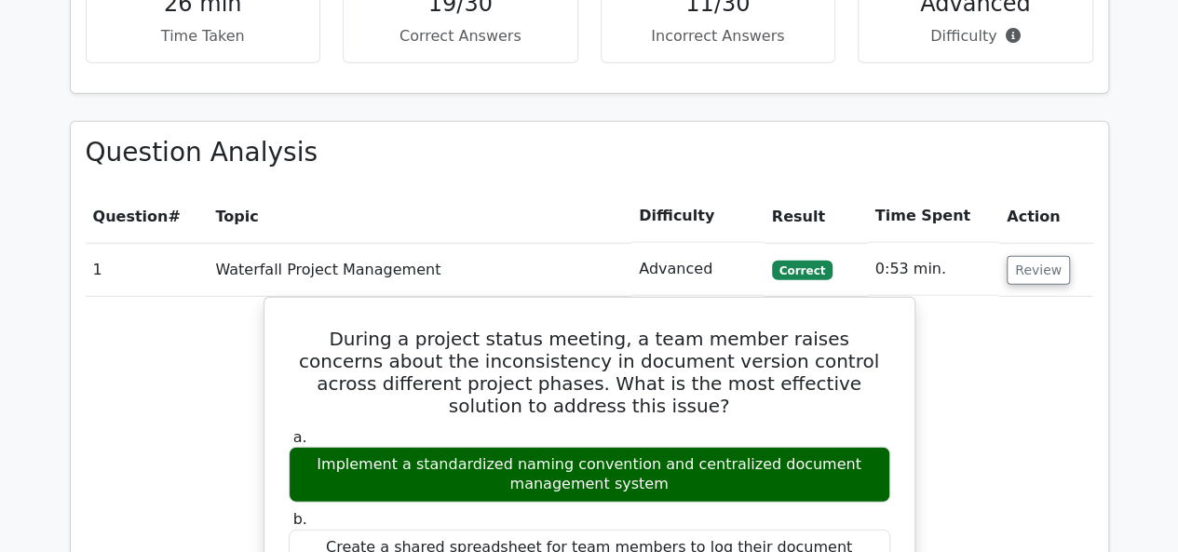
scroll to position [2233, 0]
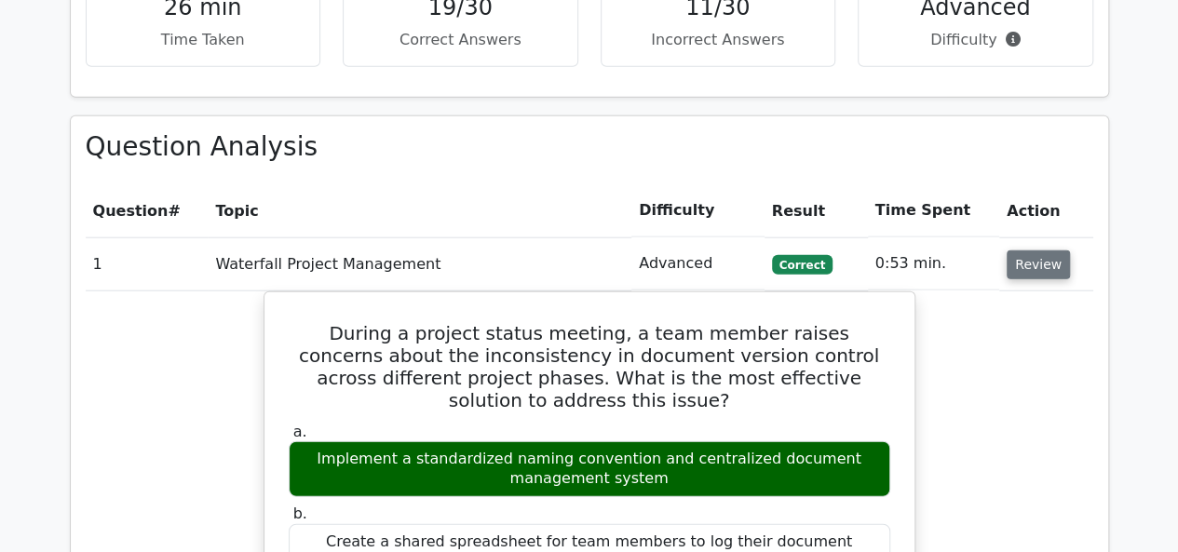
click at [1030, 251] on button "Review" at bounding box center [1038, 265] width 63 height 29
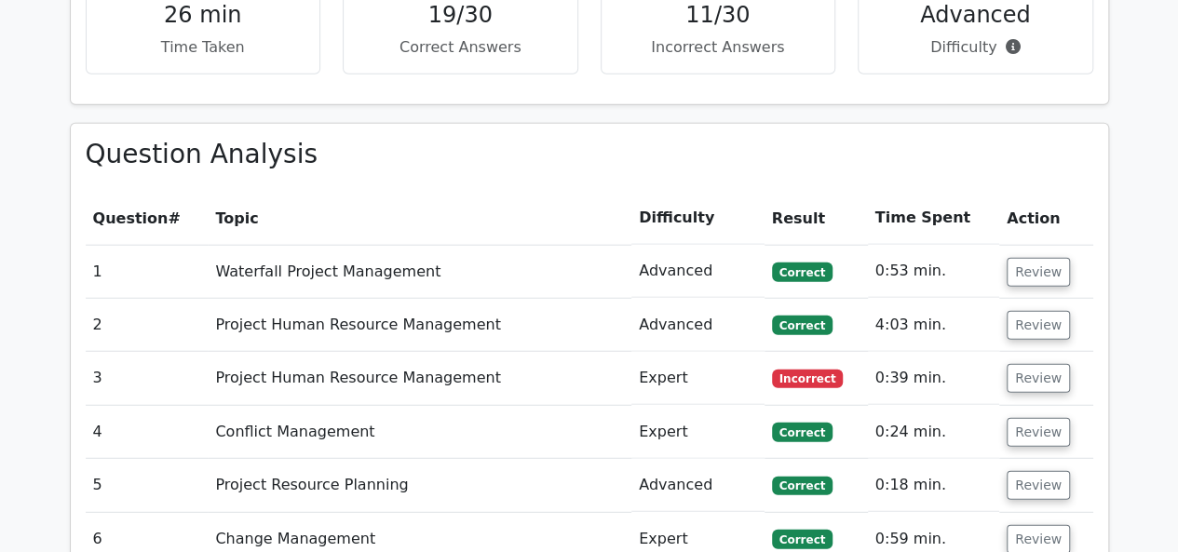
scroll to position [2308, 0]
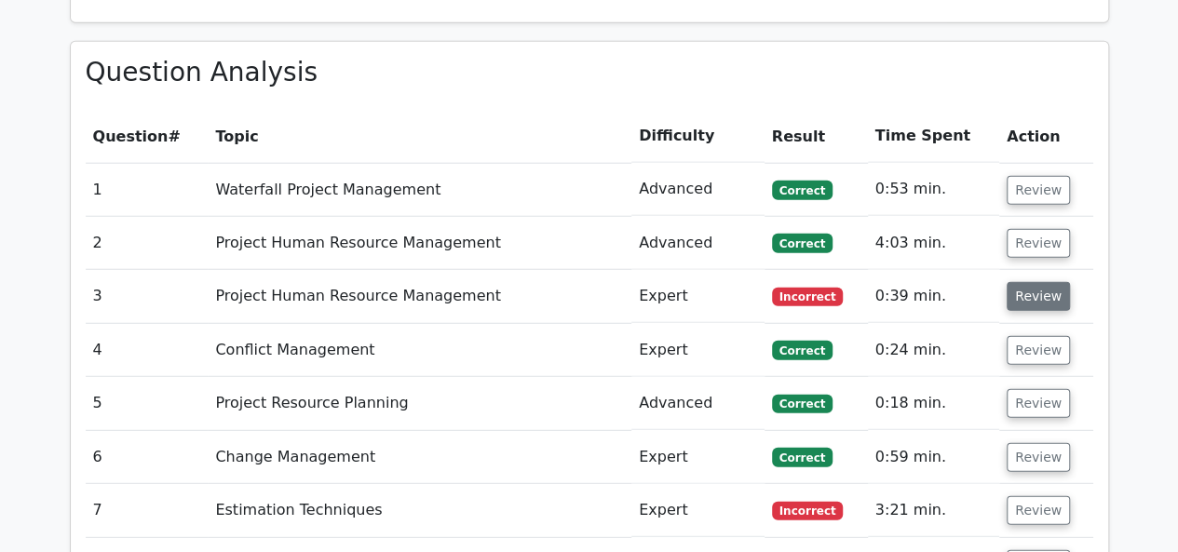
click at [1022, 282] on button "Review" at bounding box center [1038, 296] width 63 height 29
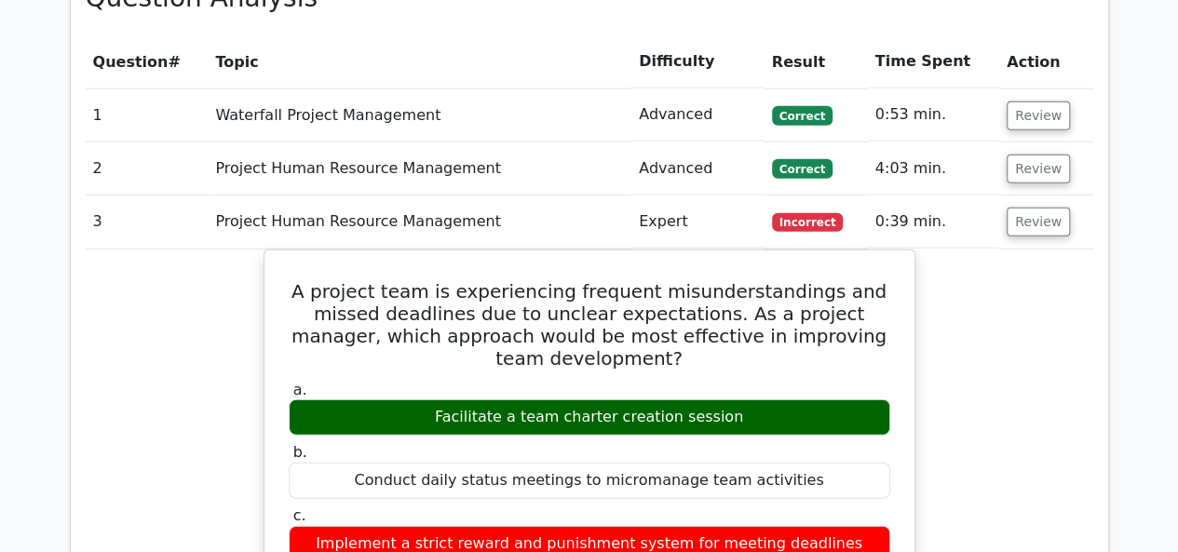
scroll to position [2380, 0]
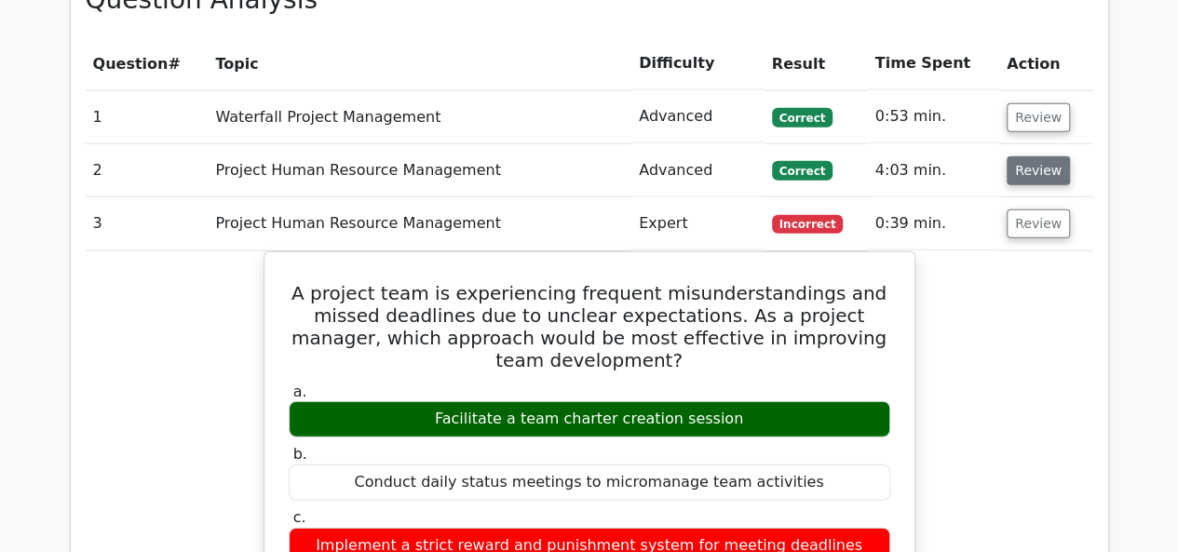
click at [1036, 157] on button "Review" at bounding box center [1038, 171] width 63 height 29
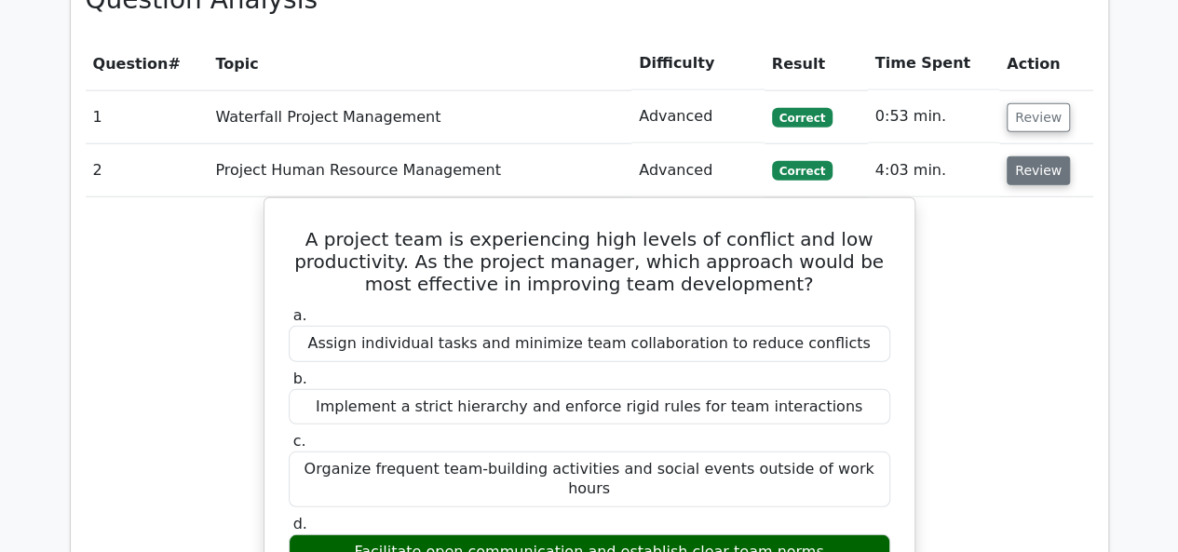
click at [1034, 157] on button "Review" at bounding box center [1038, 171] width 63 height 29
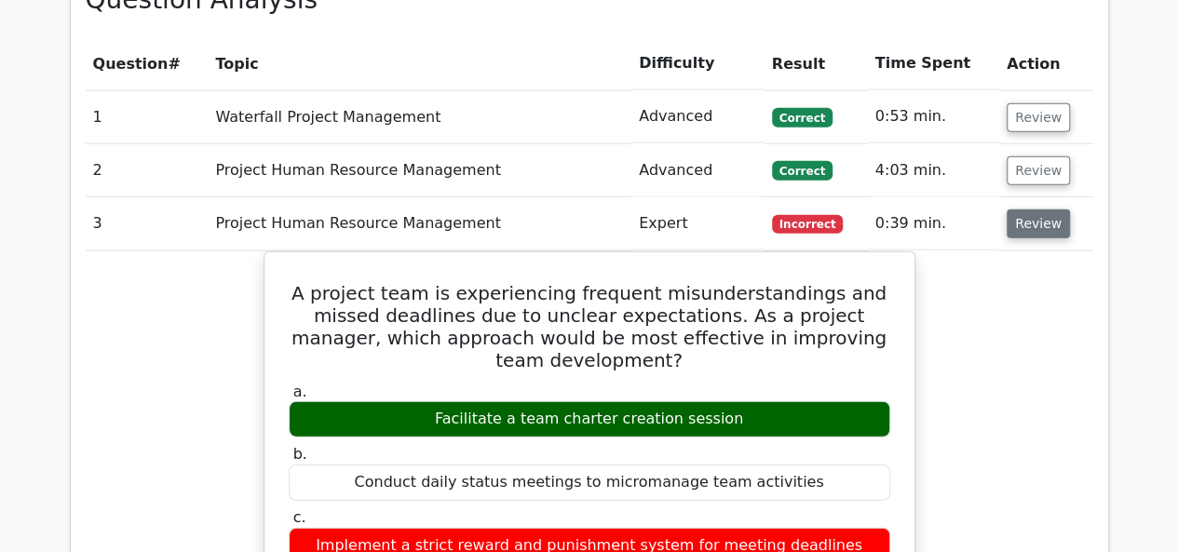
click at [1036, 210] on button "Review" at bounding box center [1038, 224] width 63 height 29
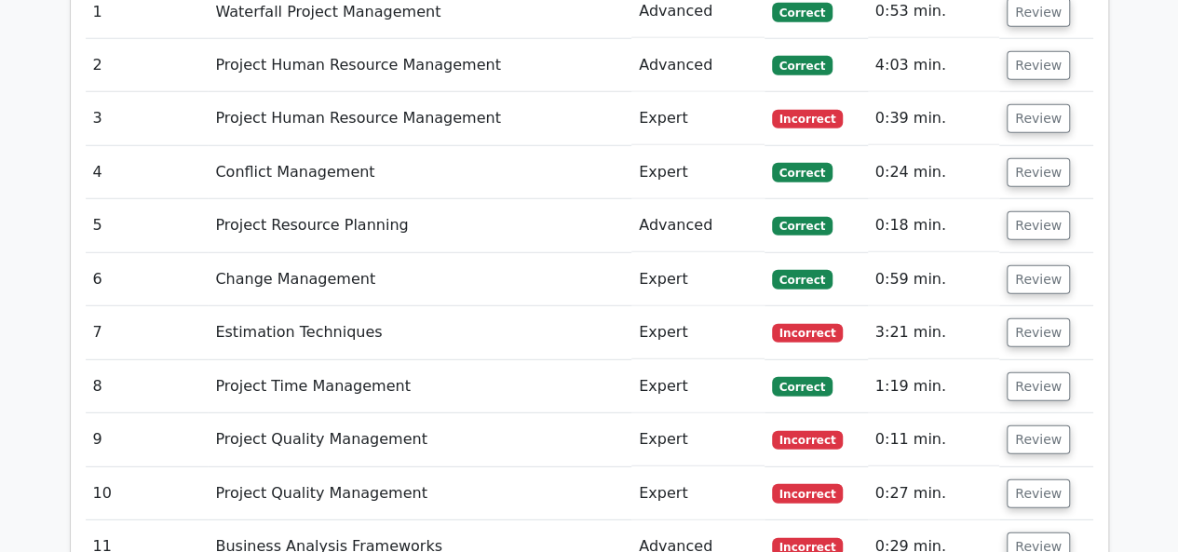
scroll to position [2488, 0]
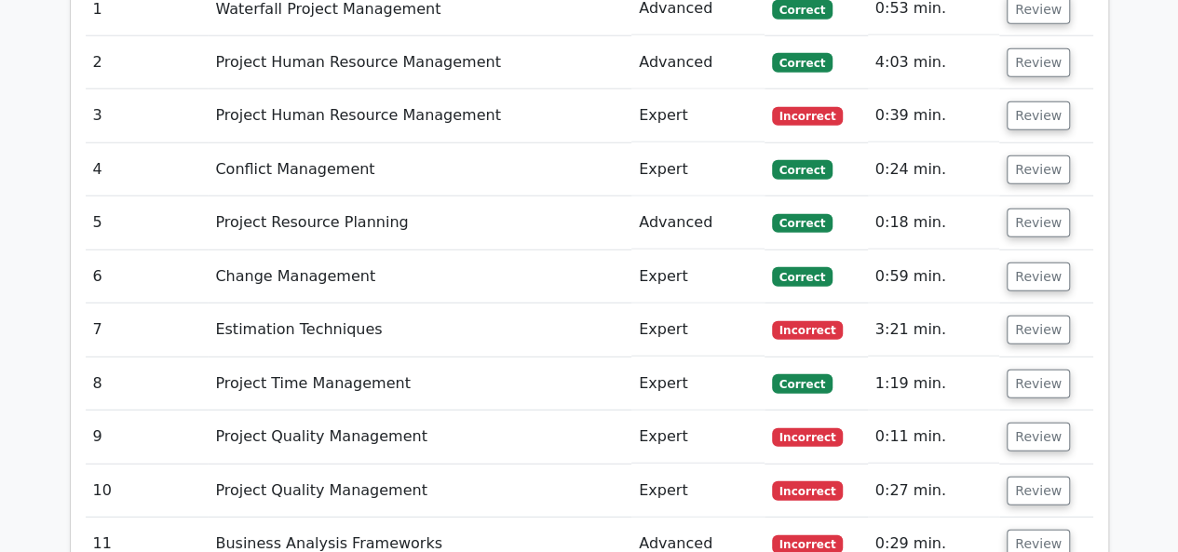
click at [1016, 304] on td "Review" at bounding box center [1046, 330] width 93 height 53
drag, startPoint x: 1016, startPoint y: 219, endPoint x: 1025, endPoint y: 230, distance: 14.0
click at [1025, 316] on button "Review" at bounding box center [1038, 330] width 63 height 29
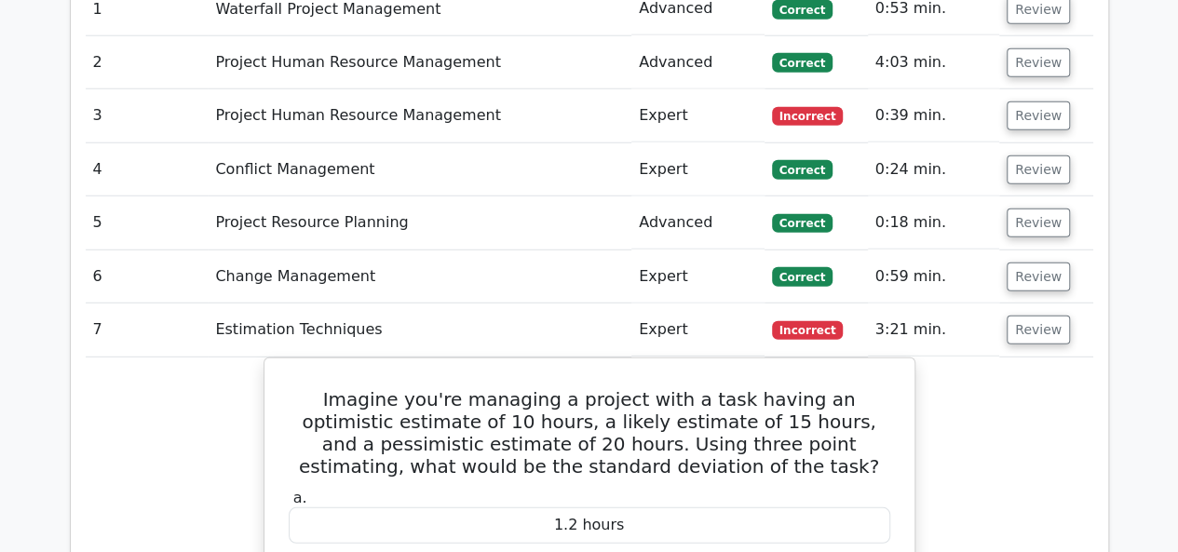
drag, startPoint x: 1025, startPoint y: 230, endPoint x: 982, endPoint y: 351, distance: 128.5
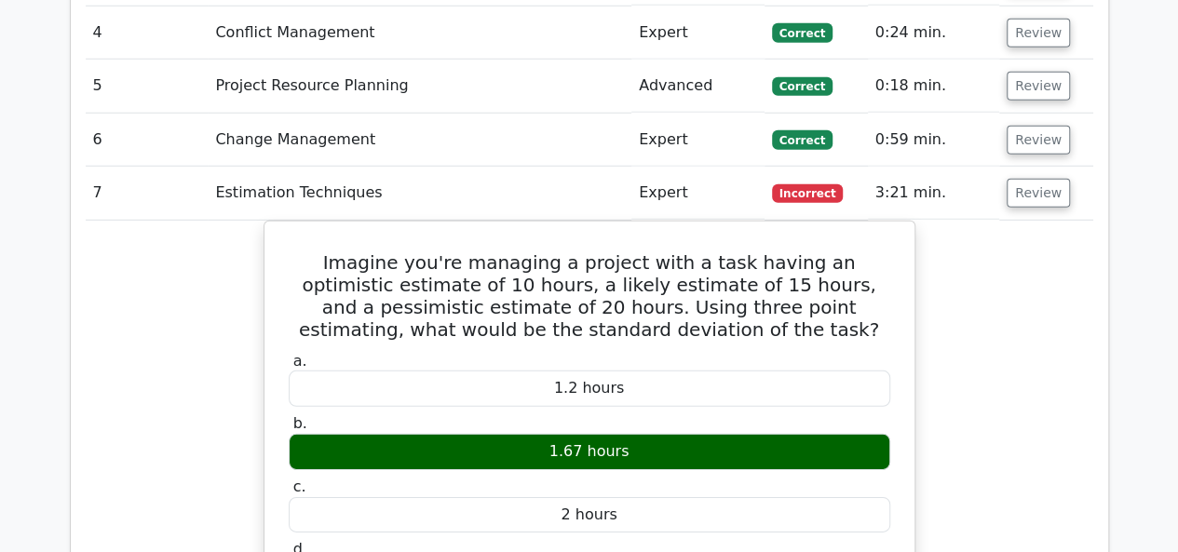
scroll to position [2639, 0]
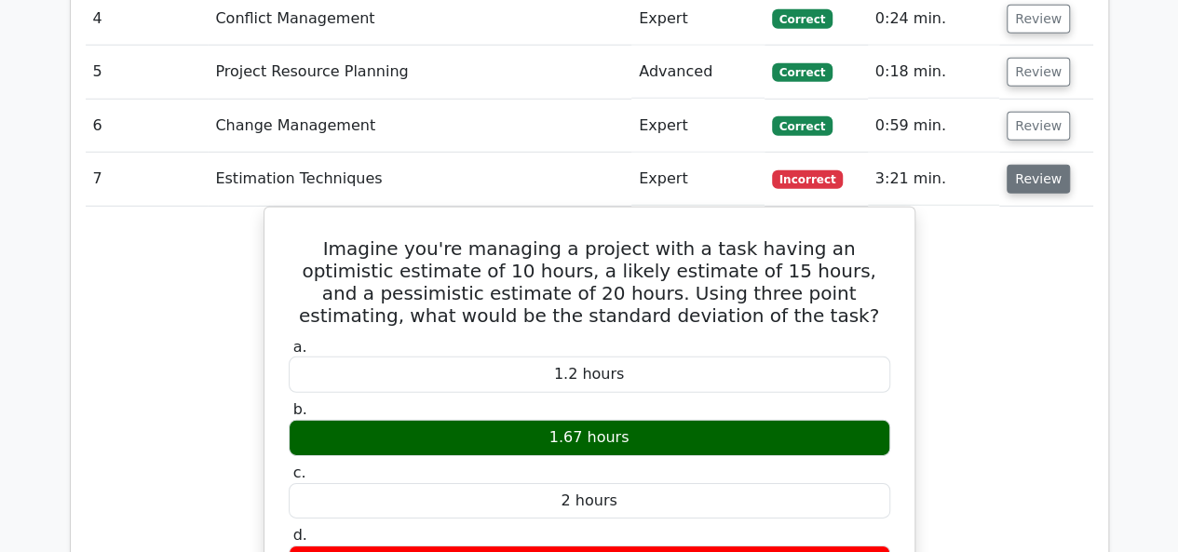
click at [1043, 165] on button "Review" at bounding box center [1038, 179] width 63 height 29
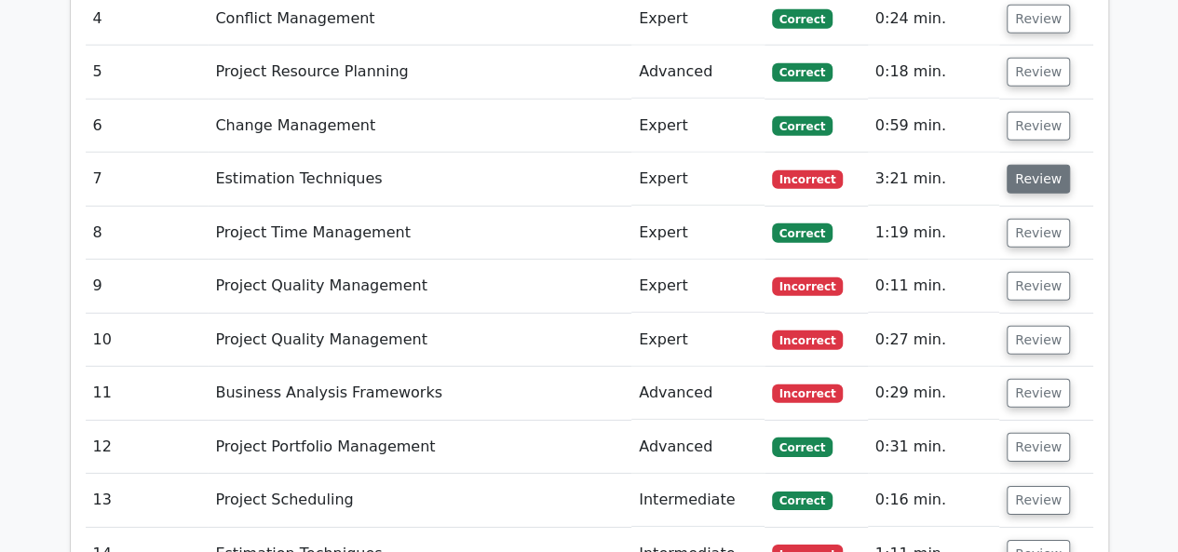
click at [1019, 165] on button "Review" at bounding box center [1038, 179] width 63 height 29
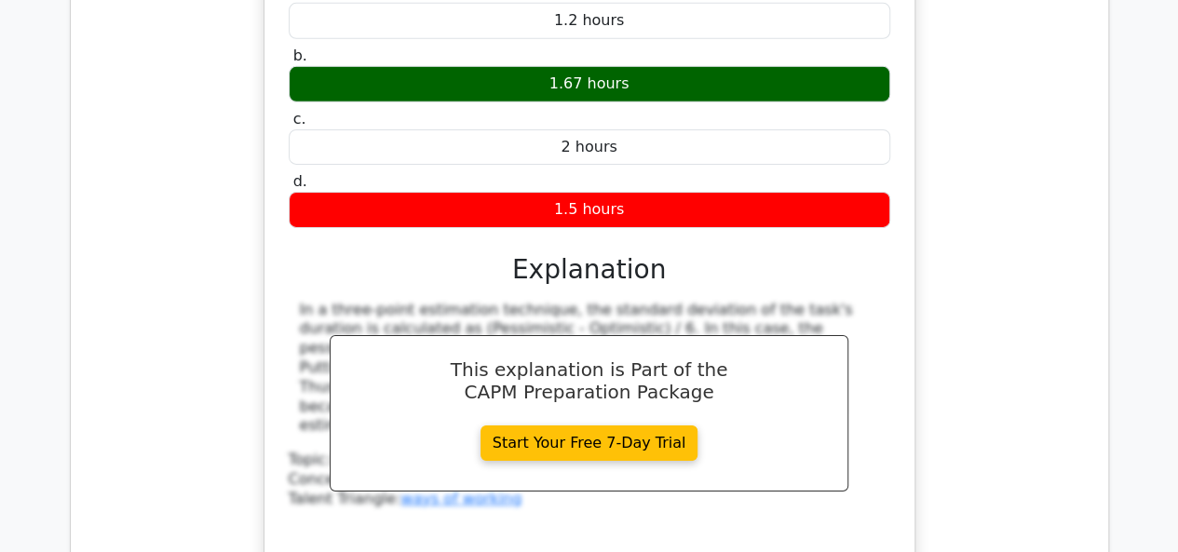
scroll to position [2992, 0]
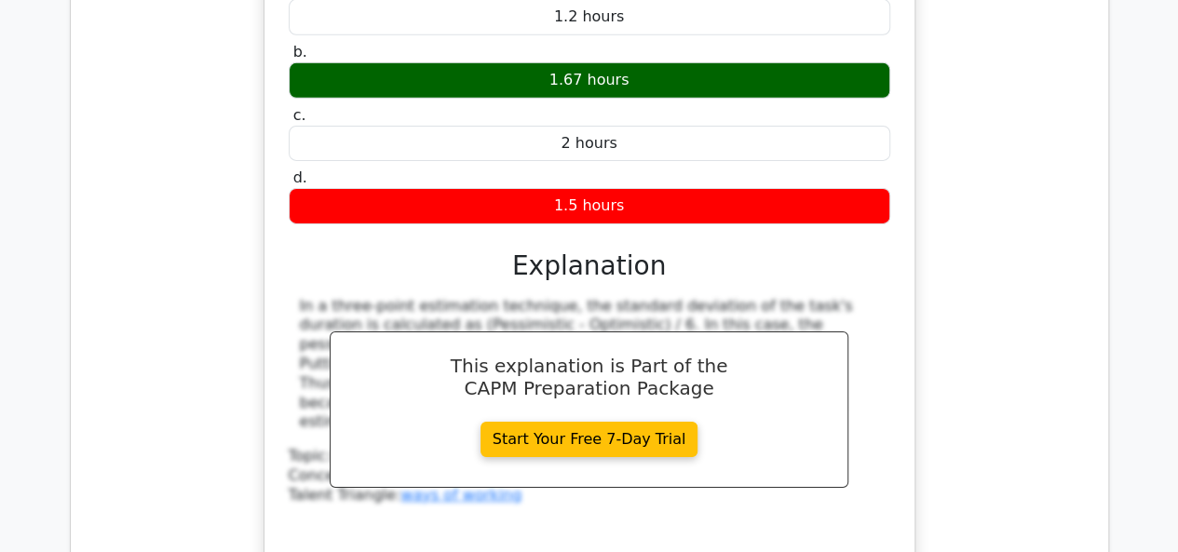
click at [296, 297] on div "In a three-point estimation technique, the standard deviation of the task's dur…" at bounding box center [590, 365] width 602 height 136
drag, startPoint x: 296, startPoint y: 213, endPoint x: 324, endPoint y: 381, distance: 170.0
click at [324, 381] on div "In a three-point estimation technique, the standard deviation of the task's dur…" at bounding box center [590, 427] width 602 height 261
copy div "In a three-point estimation technique, the standard deviation of the task's dur…"
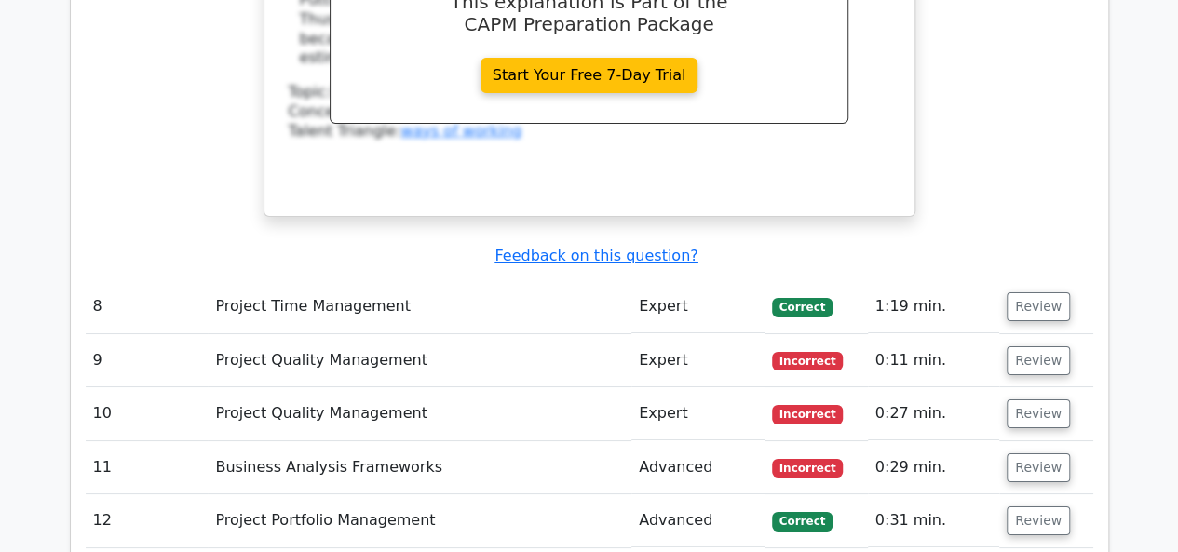
scroll to position [3458, 0]
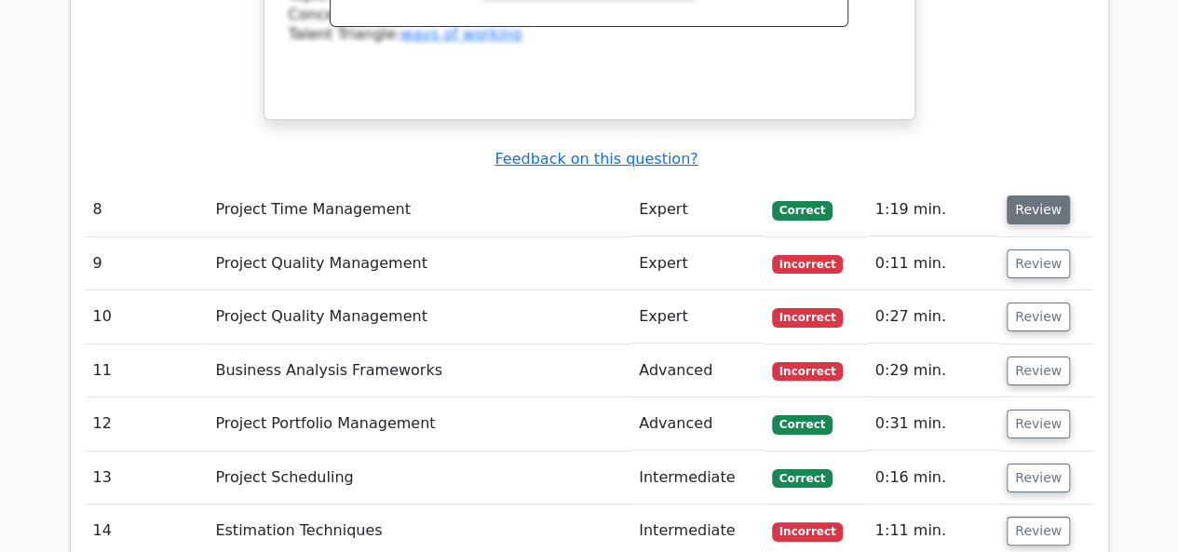
click at [1017, 196] on button "Review" at bounding box center [1038, 210] width 63 height 29
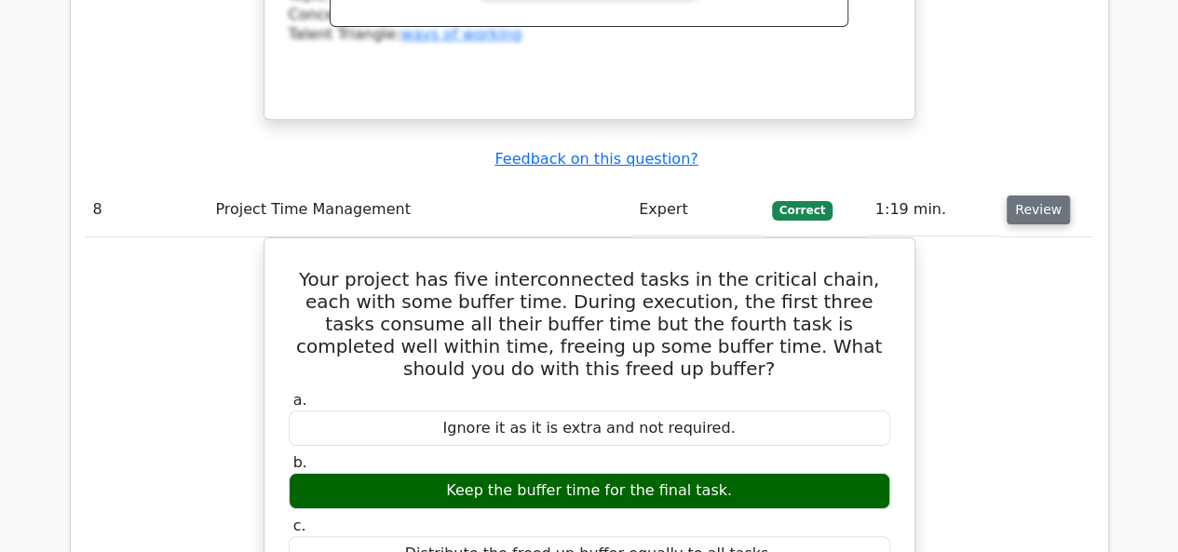
click at [1017, 196] on button "Review" at bounding box center [1038, 210] width 63 height 29
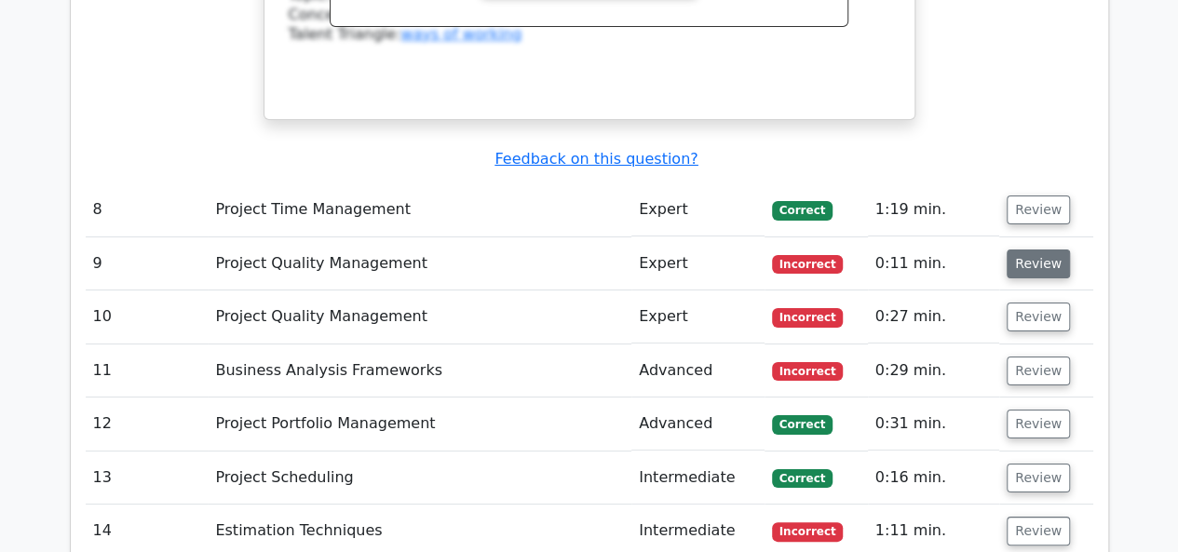
click at [1030, 250] on button "Review" at bounding box center [1038, 264] width 63 height 29
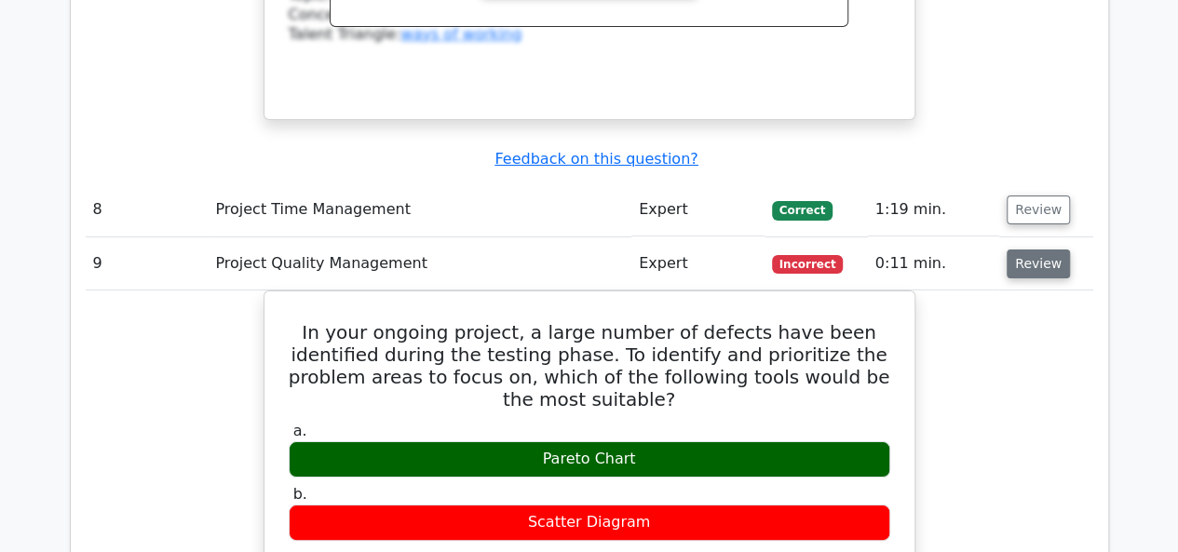
click at [1030, 250] on button "Review" at bounding box center [1038, 264] width 63 height 29
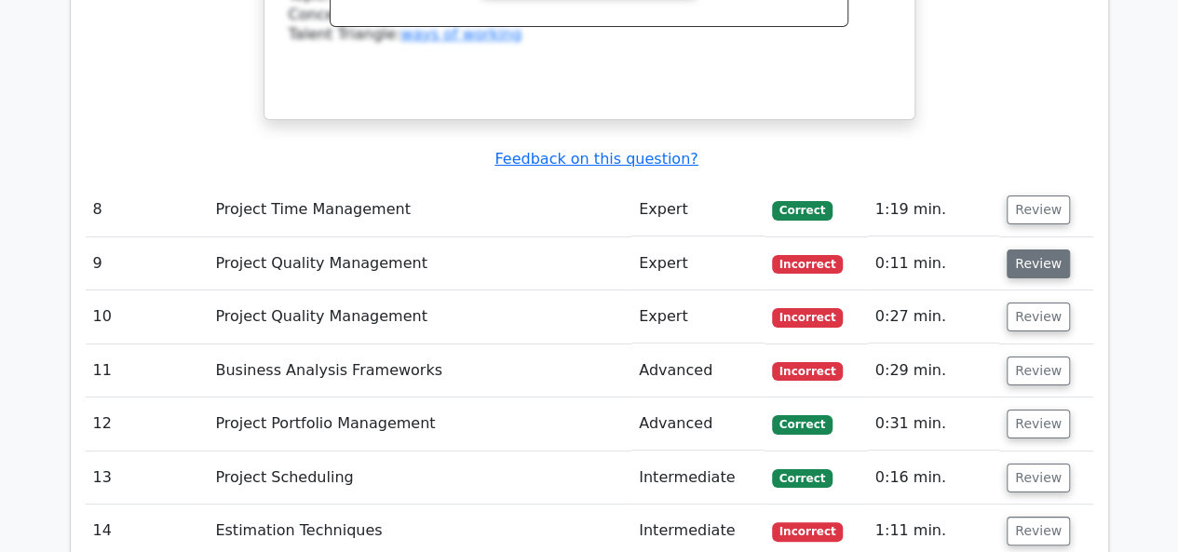
click at [1030, 250] on button "Review" at bounding box center [1038, 264] width 63 height 29
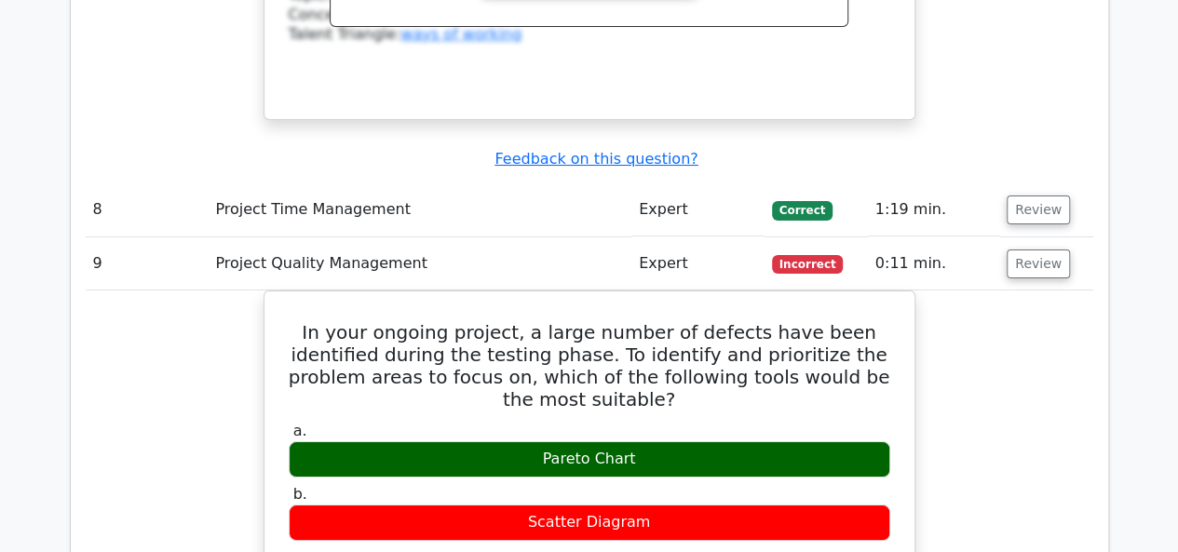
drag, startPoint x: 1030, startPoint y: 165, endPoint x: 1049, endPoint y: 293, distance: 129.9
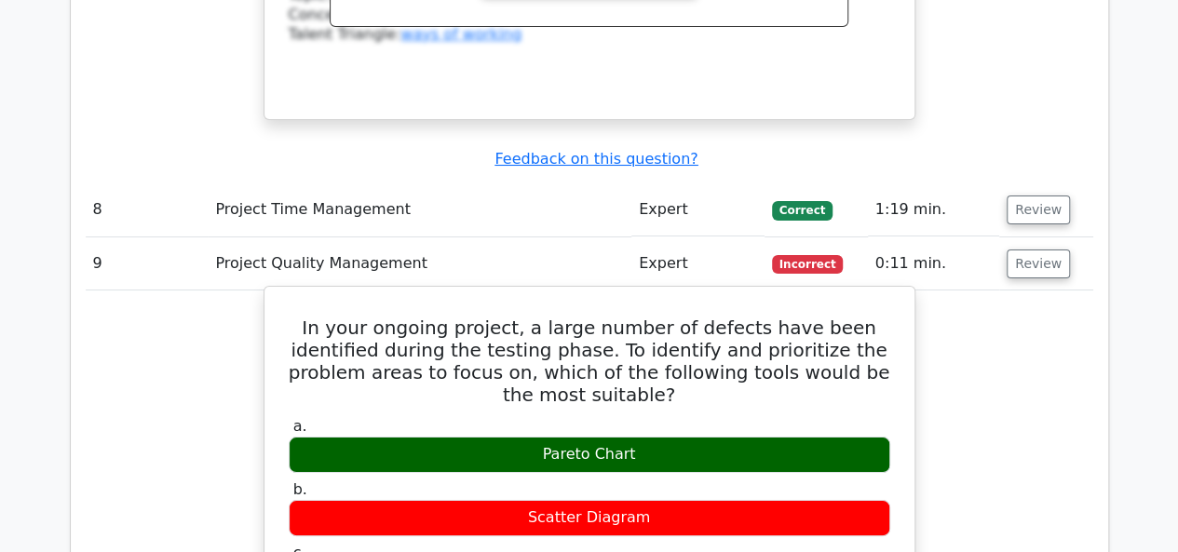
drag, startPoint x: 1049, startPoint y: 293, endPoint x: 676, endPoint y: 272, distance: 373.3
click at [676, 317] on h5 "In your ongoing project, a large number of defects have been identified during …" at bounding box center [590, 361] width 606 height 89
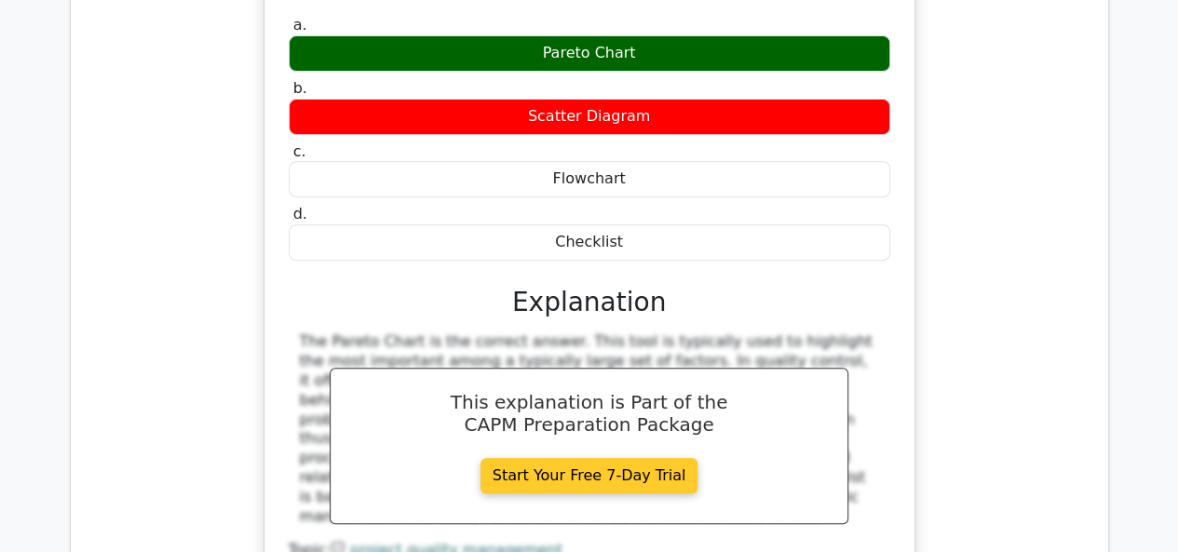
scroll to position [3924, 0]
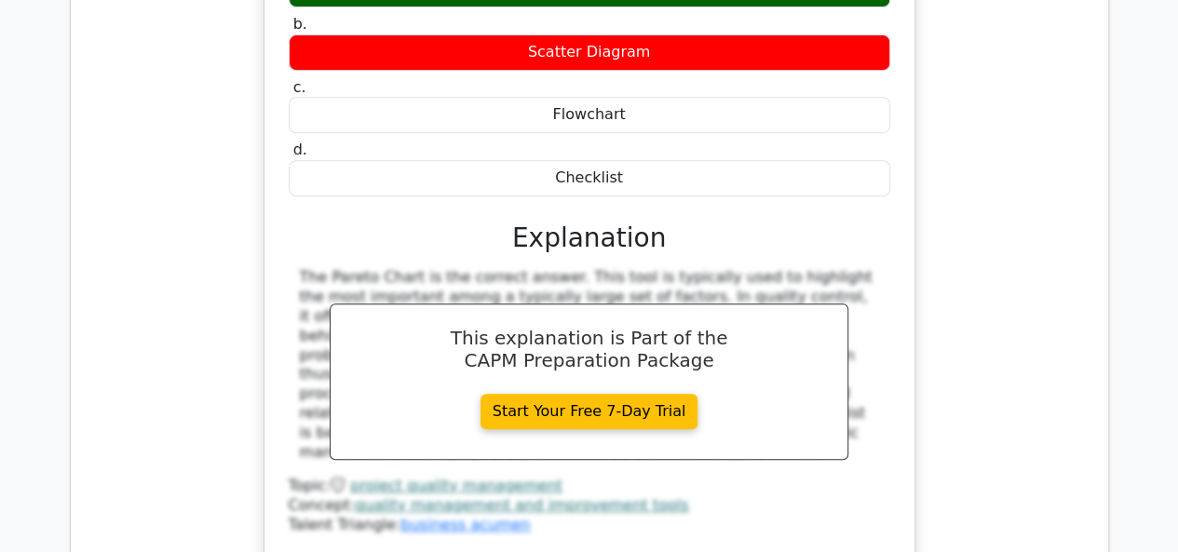
drag, startPoint x: 290, startPoint y: 159, endPoint x: 332, endPoint y: 375, distance: 219.2
click at [332, 375] on div "The Pareto Chart is the correct answer. This tool is typically used to highligh…" at bounding box center [590, 401] width 602 height 266
copy div "The Pareto Chart is the correct answer. This tool is typically used to highligh…"
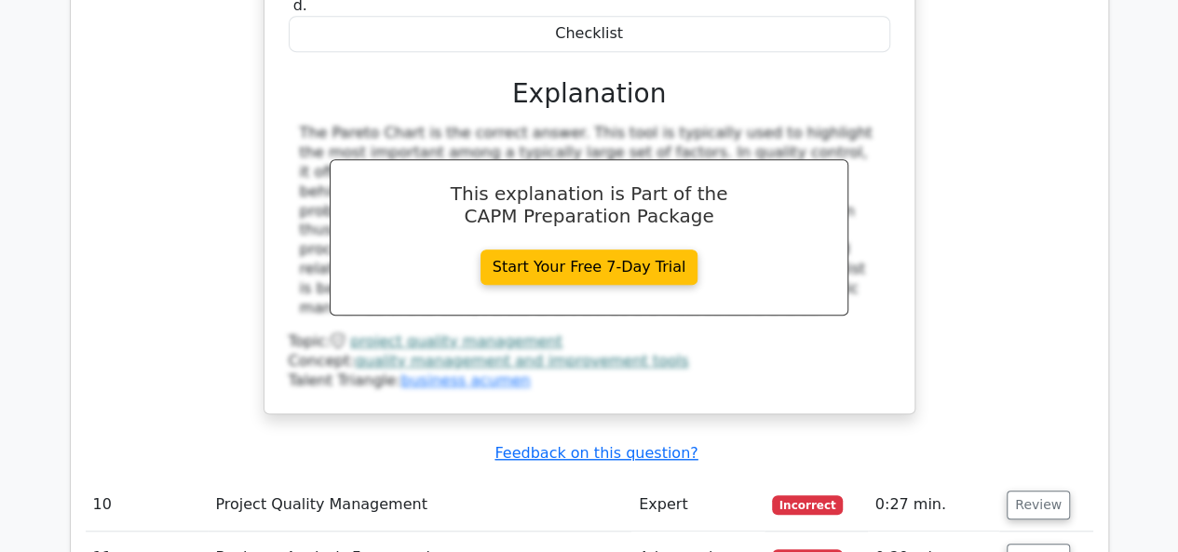
scroll to position [4297, 0]
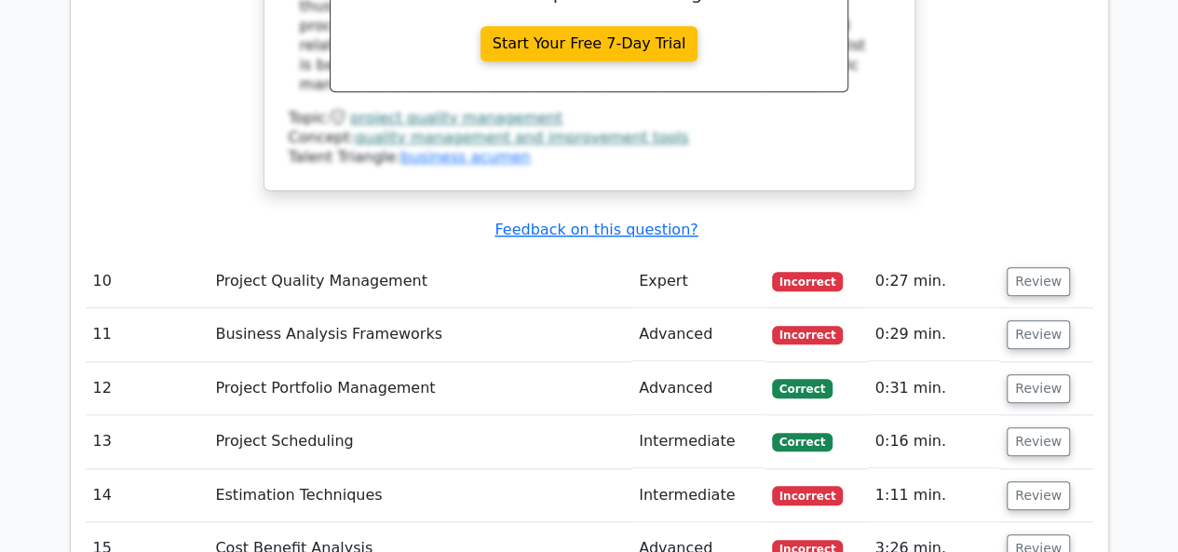
click at [1008, 267] on button "Review" at bounding box center [1038, 281] width 63 height 29
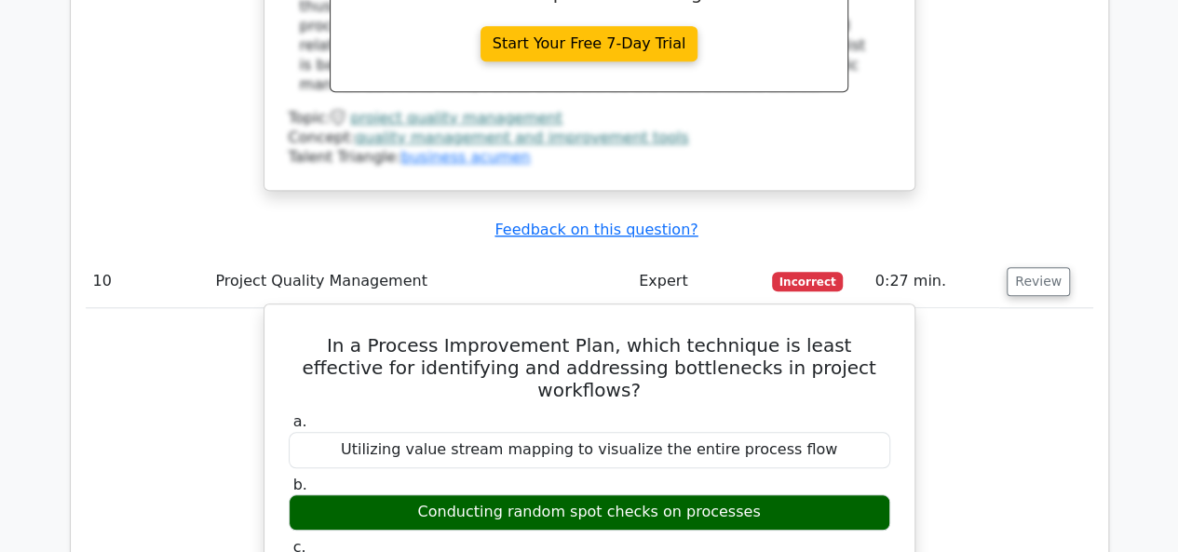
drag, startPoint x: 898, startPoint y: 136, endPoint x: 862, endPoint y: 182, distance: 58.3
drag, startPoint x: 862, startPoint y: 182, endPoint x: 429, endPoint y: 346, distance: 462.3
click at [432, 495] on div "Conducting random spot checks on processes" at bounding box center [590, 513] width 602 height 36
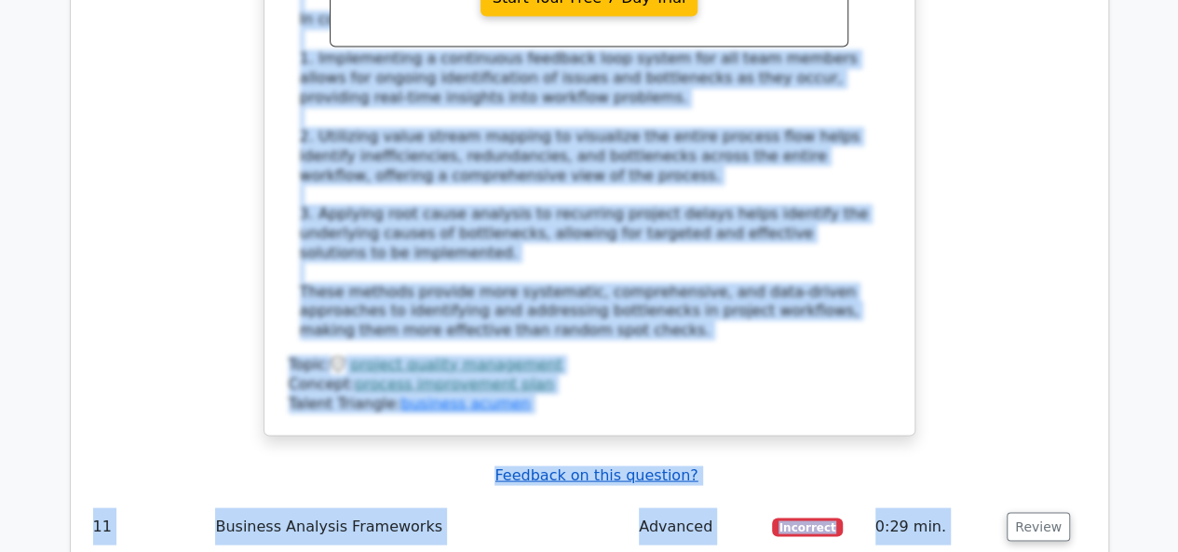
scroll to position [5191, 0]
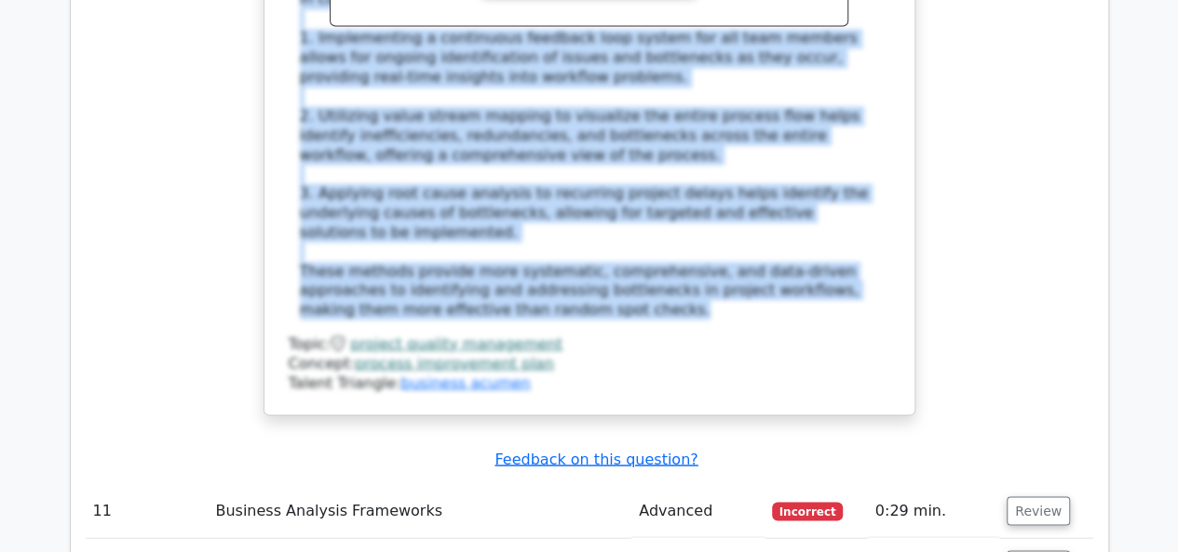
drag, startPoint x: 296, startPoint y: 303, endPoint x: 598, endPoint y: 127, distance: 349.4
click at [598, 127] on div "The least effective technique for identifying and addressing bottlenecks in pro…" at bounding box center [590, 77] width 602 height 484
copy div "The least effective technique for identifying and addressing bottlenecks in pro…"
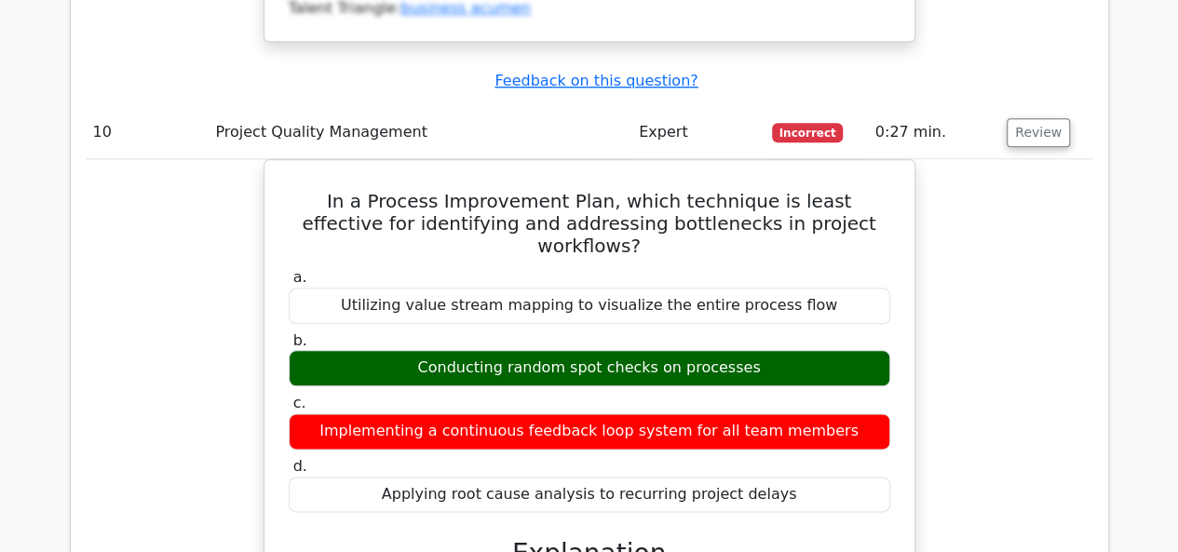
scroll to position [4352, 0]
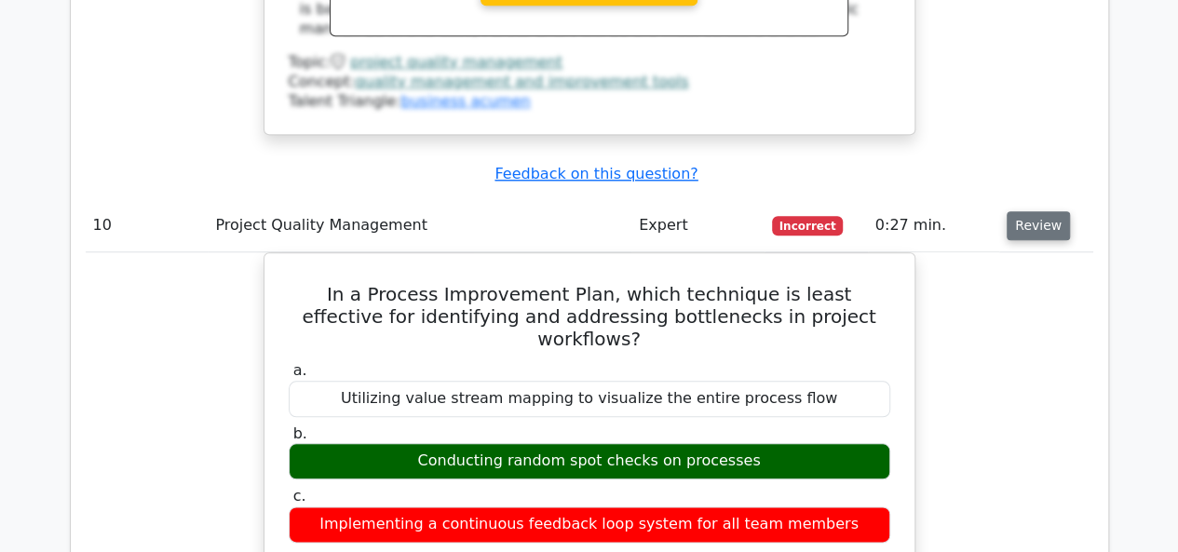
click at [1030, 211] on button "Review" at bounding box center [1038, 225] width 63 height 29
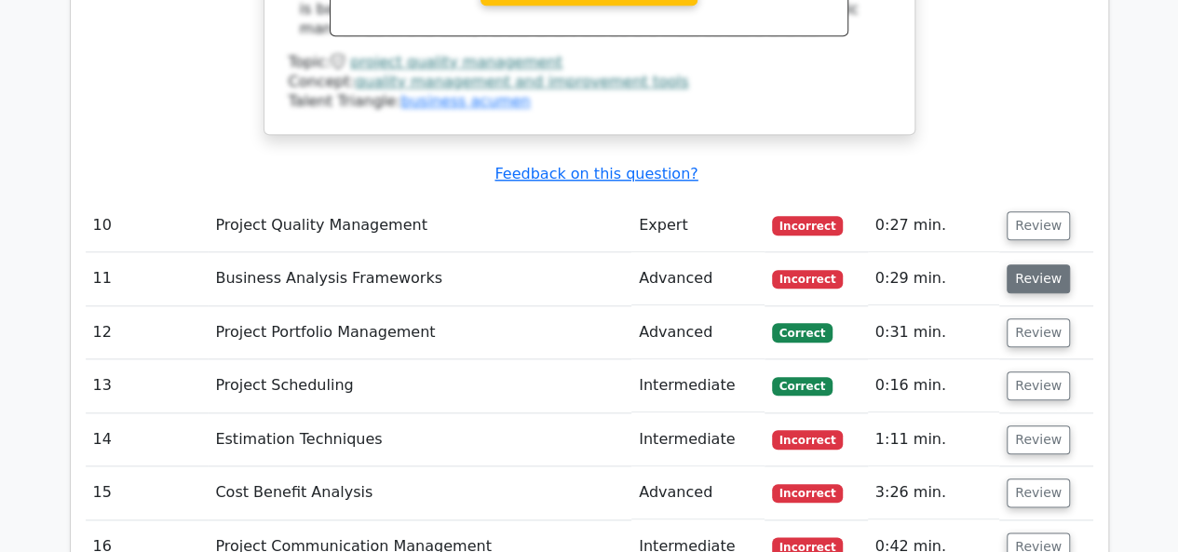
click at [1030, 265] on button "Review" at bounding box center [1038, 279] width 63 height 29
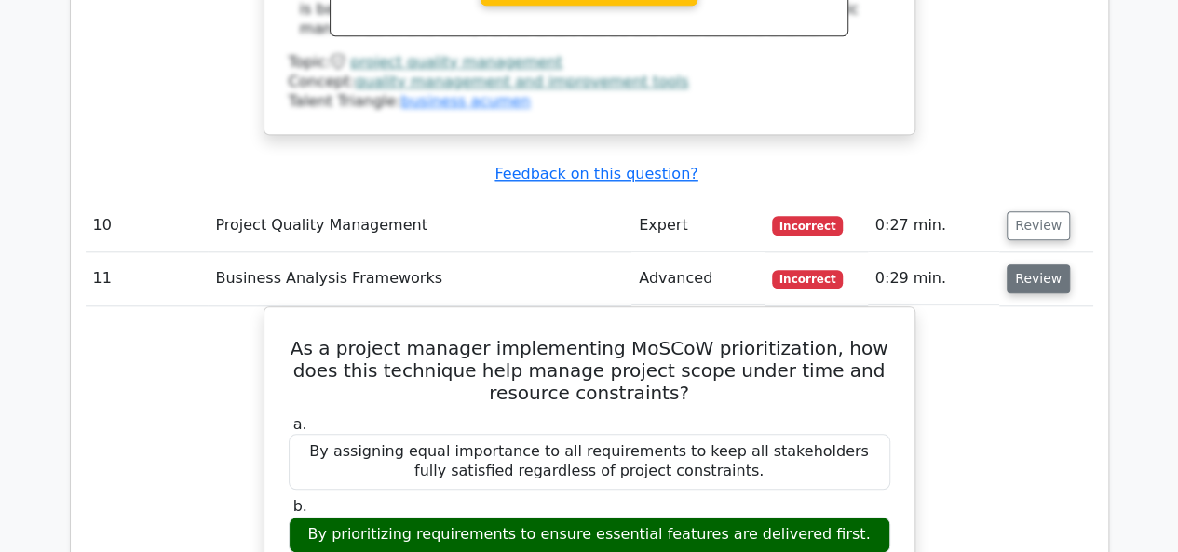
click at [1030, 265] on button "Review" at bounding box center [1038, 279] width 63 height 29
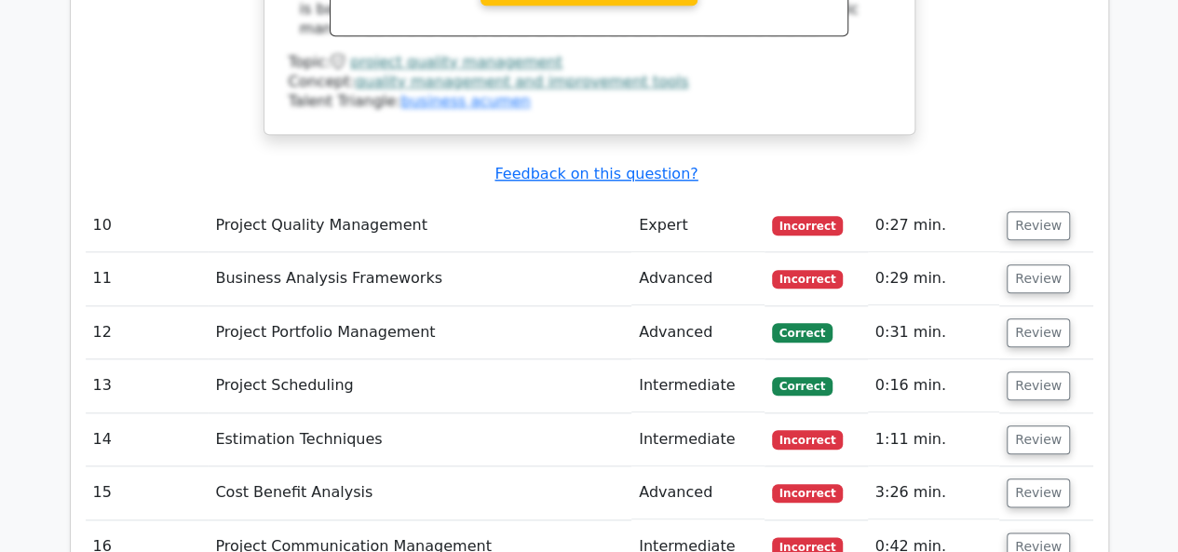
click at [1043, 306] on td "Review" at bounding box center [1046, 332] width 93 height 53
click at [1039, 319] on button "Review" at bounding box center [1038, 333] width 63 height 29
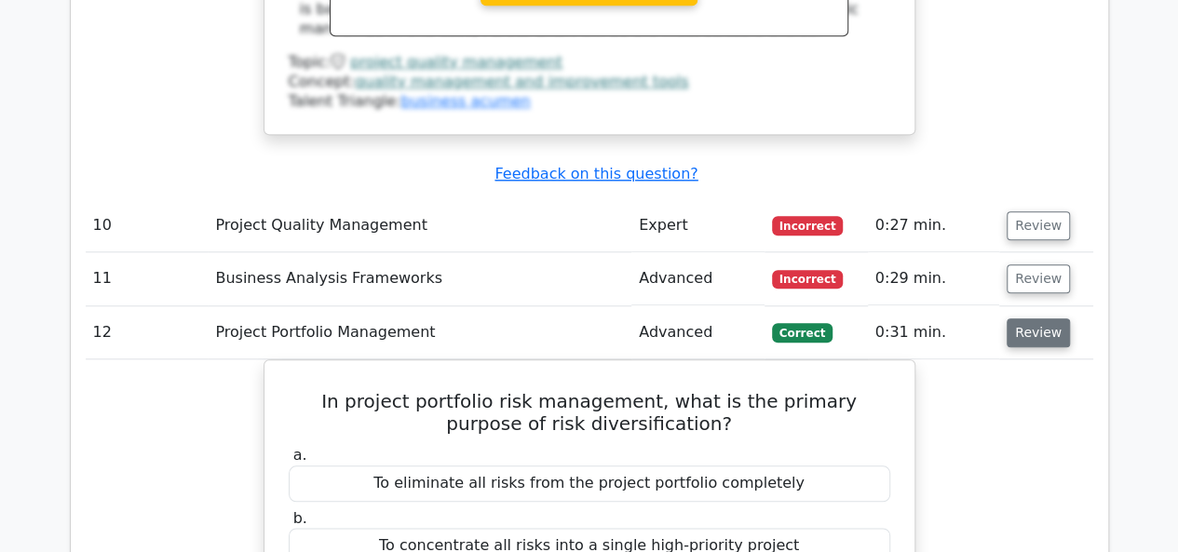
click at [1038, 319] on button "Review" at bounding box center [1038, 333] width 63 height 29
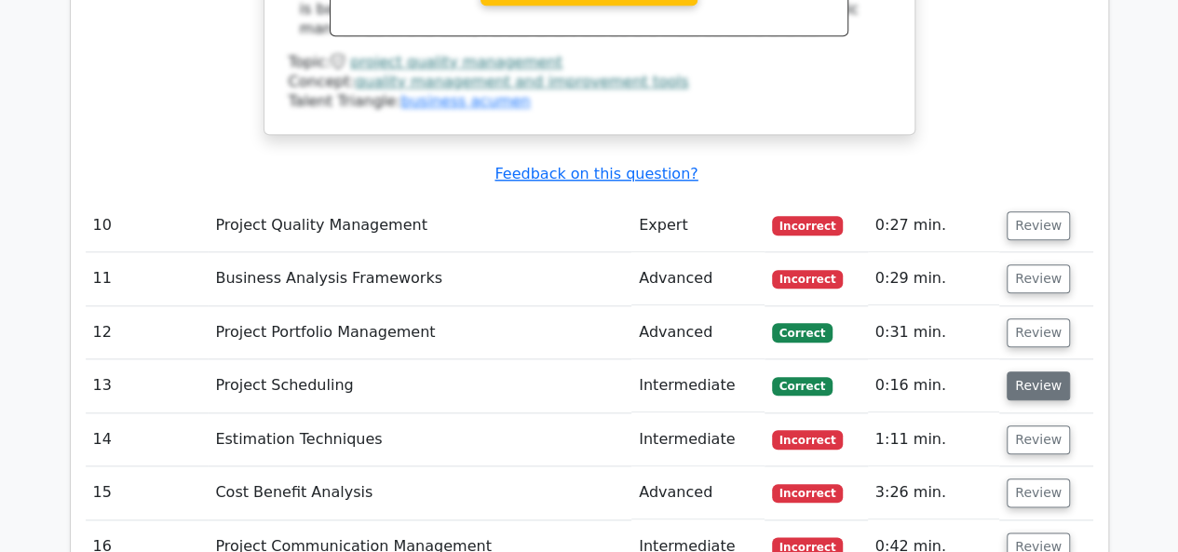
click at [1035, 372] on button "Review" at bounding box center [1038, 386] width 63 height 29
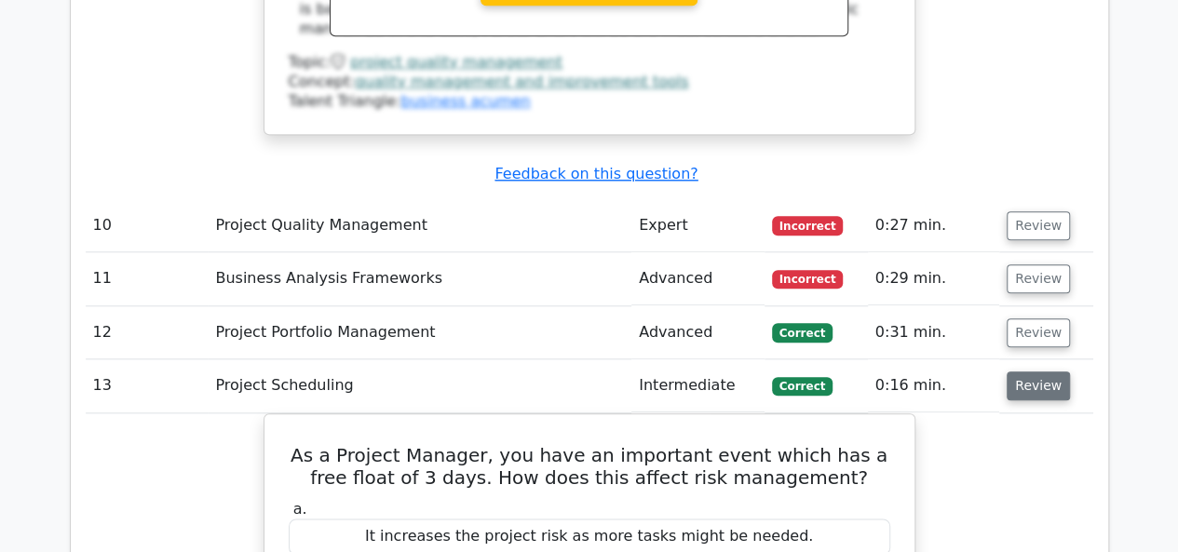
click at [1035, 372] on button "Review" at bounding box center [1038, 386] width 63 height 29
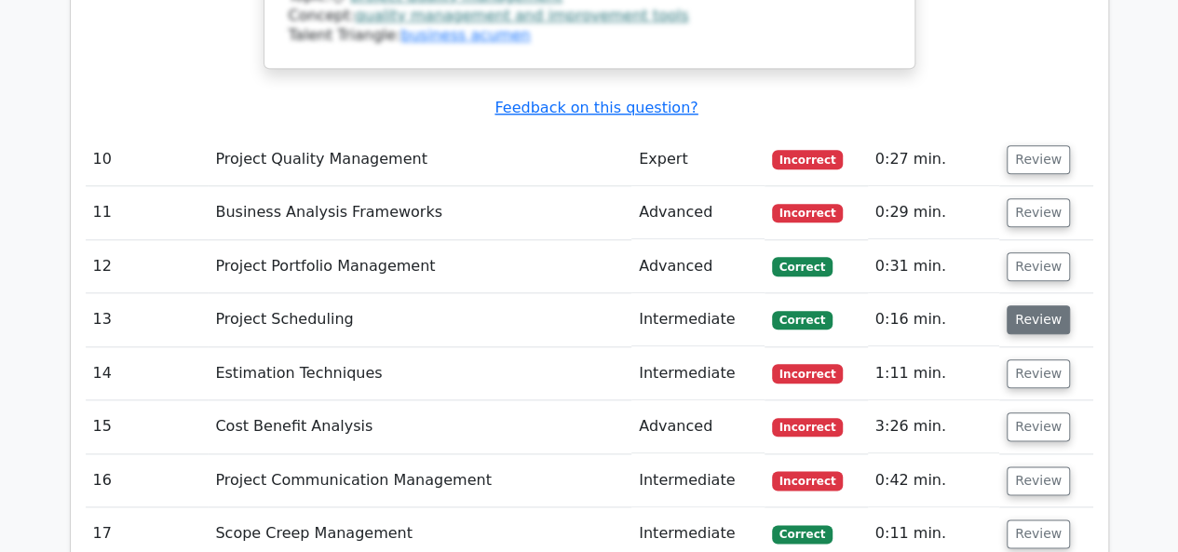
scroll to position [4446, 0]
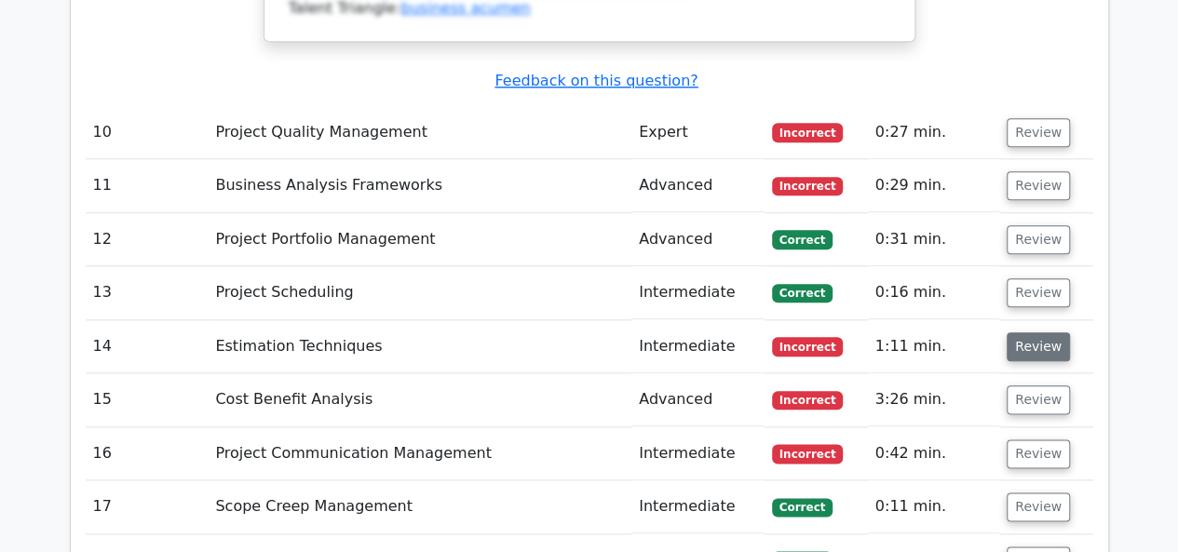
click at [1041, 333] on button "Review" at bounding box center [1038, 347] width 63 height 29
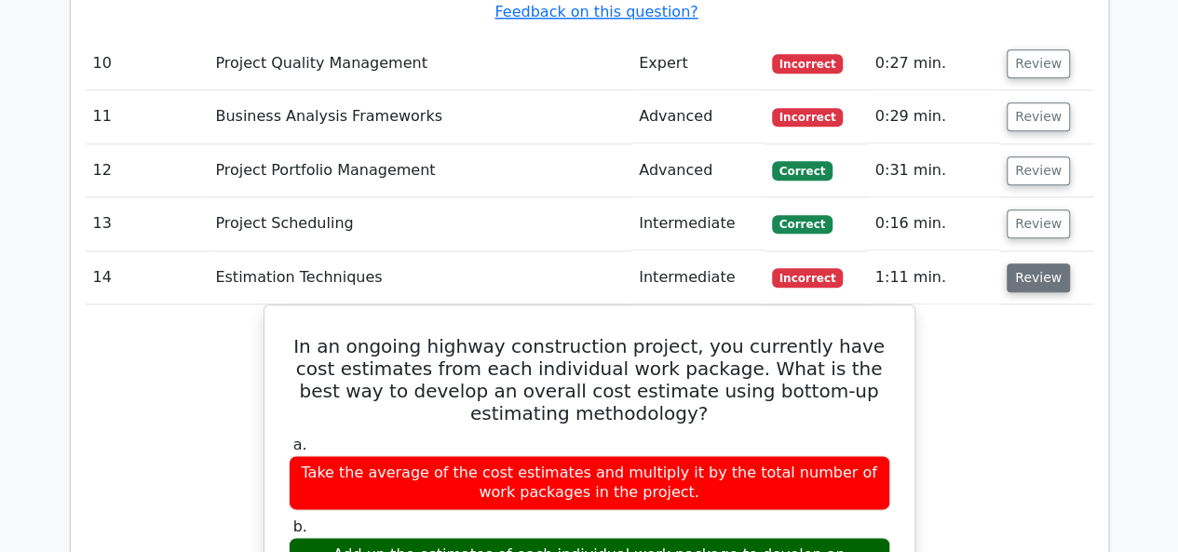
scroll to position [4539, 0]
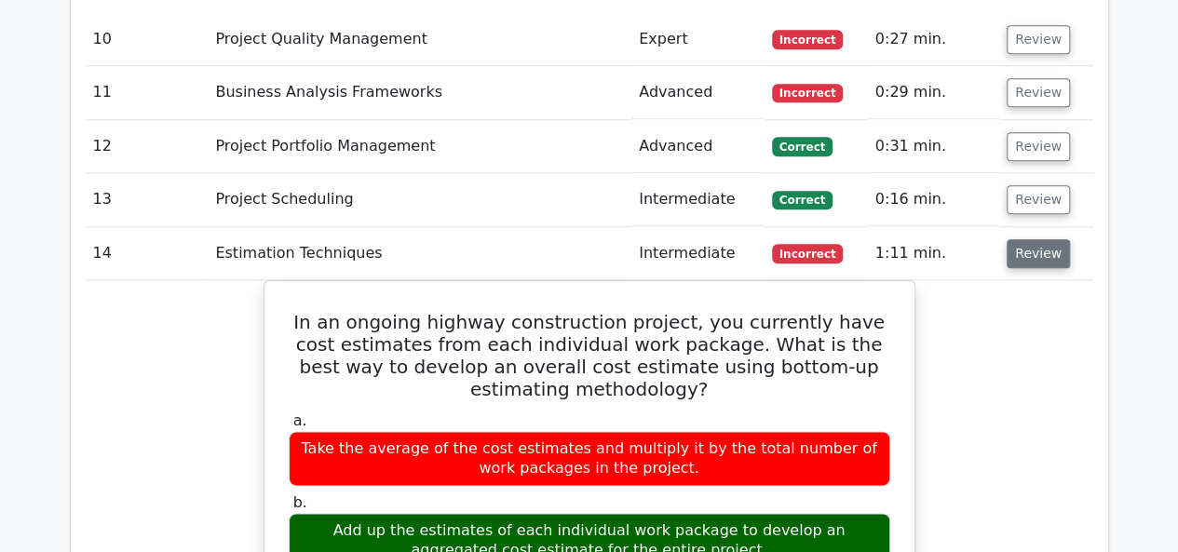
click at [1042, 239] on button "Review" at bounding box center [1038, 253] width 63 height 29
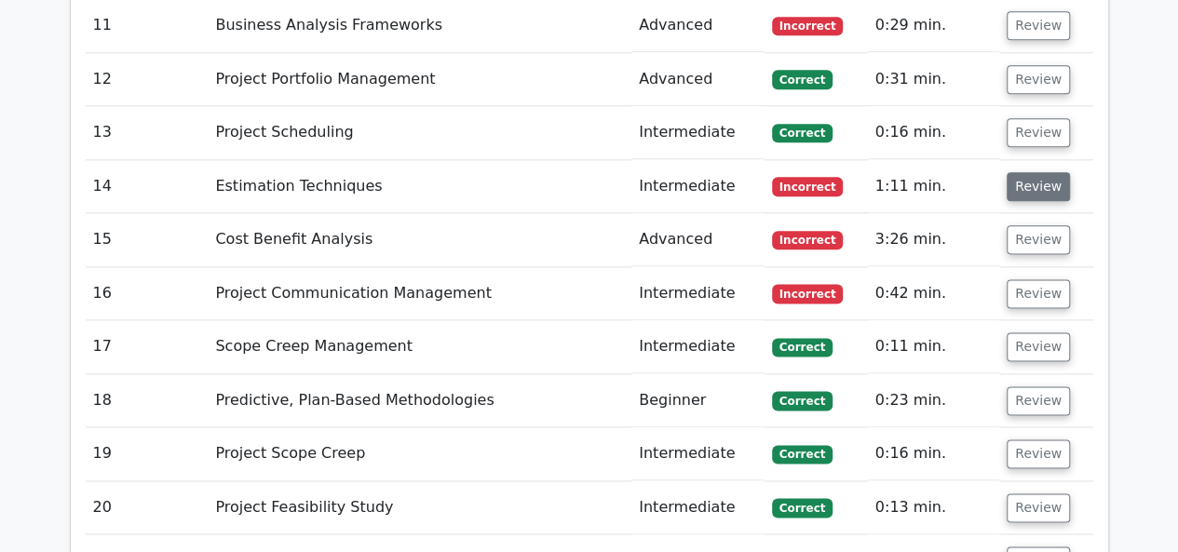
scroll to position [4632, 0]
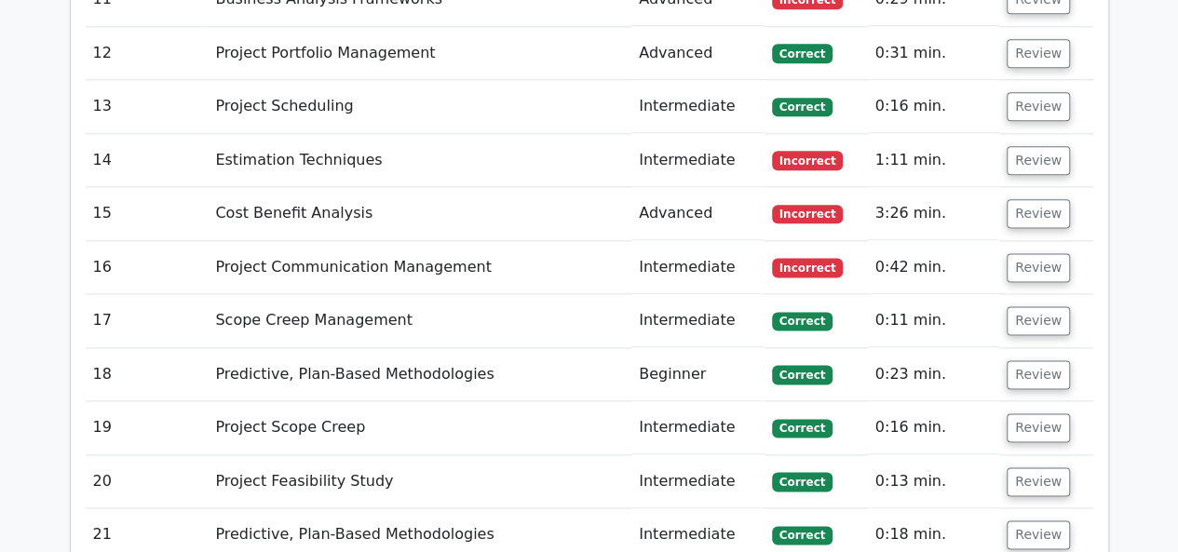
click at [1035, 187] on td "Review" at bounding box center [1046, 213] width 93 height 53
click at [1035, 199] on button "Review" at bounding box center [1038, 213] width 63 height 29
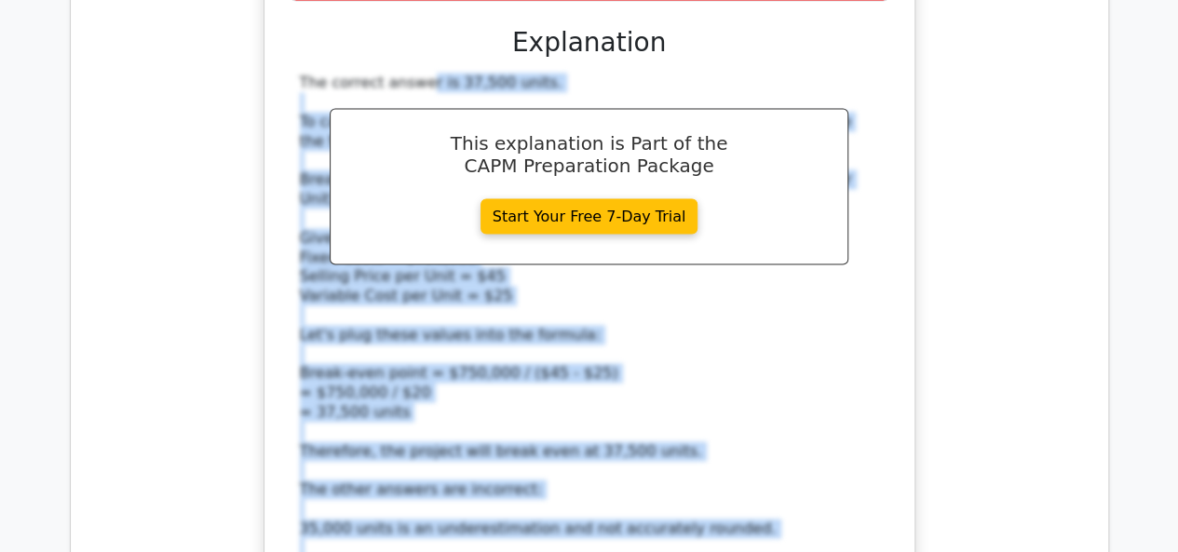
scroll to position [5243, 0]
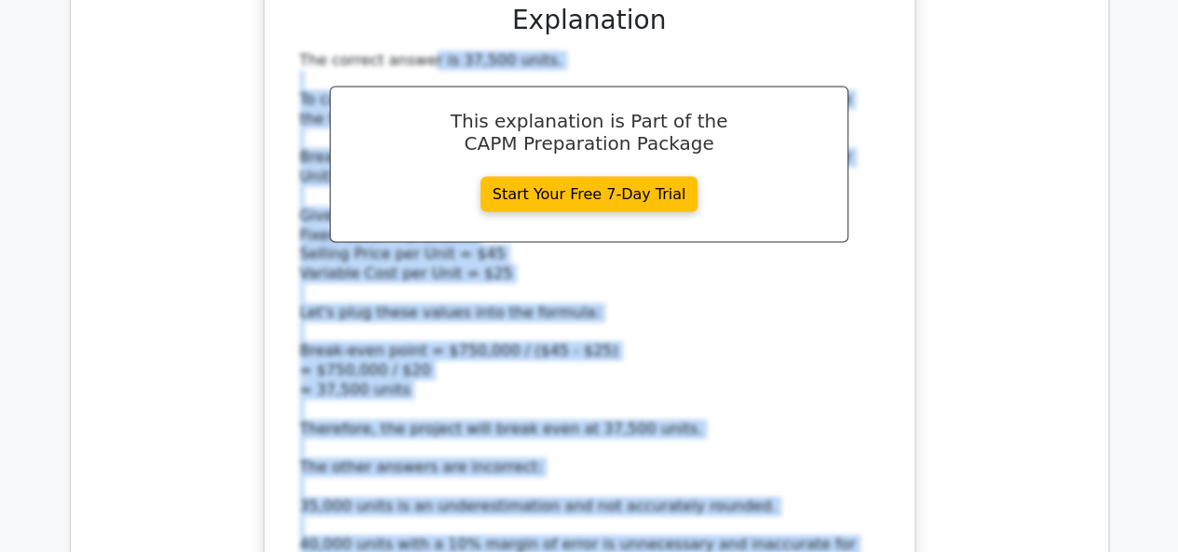
drag, startPoint x: 294, startPoint y: 158, endPoint x: 540, endPoint y: 522, distance: 438.7
click at [540, 522] on div "The correct answer is 37,500 units. To calculate the break-even point in units,…" at bounding box center [590, 377] width 602 height 654
copy div "The correct answer is 37,500 units. To calculate the break-even point in units,…"
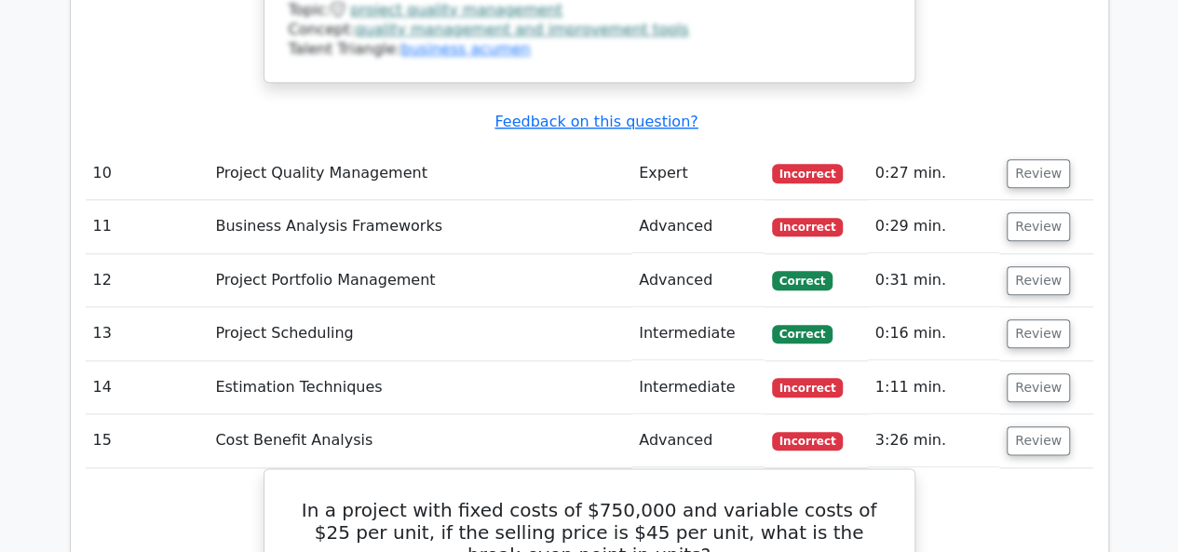
scroll to position [4405, 0]
click at [1015, 374] on button "Review" at bounding box center [1038, 388] width 63 height 29
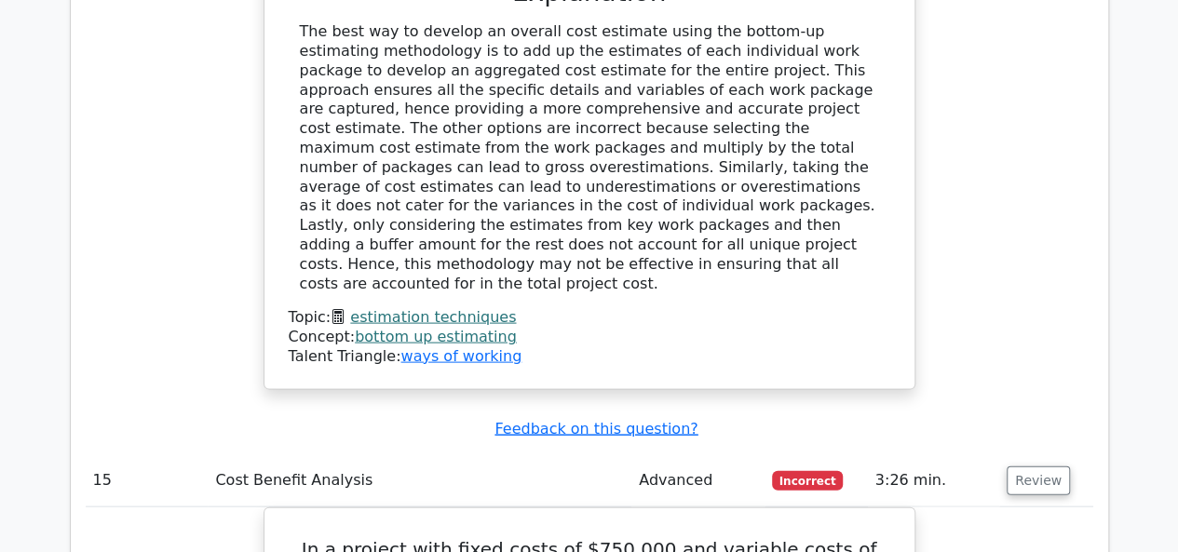
scroll to position [5150, 0]
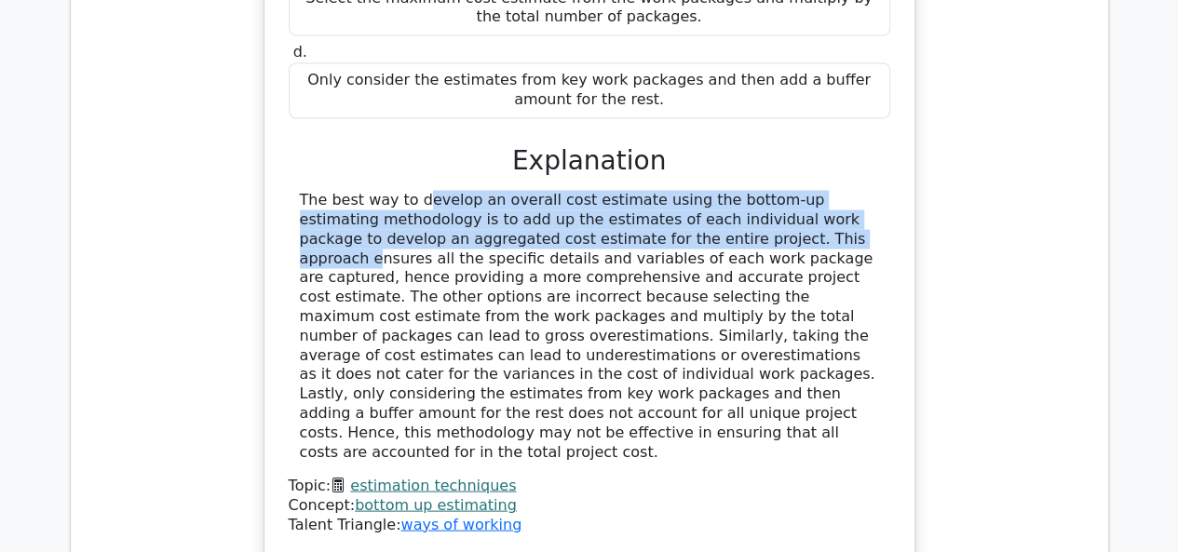
drag, startPoint x: 607, startPoint y: 103, endPoint x: 302, endPoint y: 56, distance: 309.2
click at [302, 190] on div at bounding box center [589, 325] width 579 height 271
copy div "The best way to develop an overall cost estimate using the bottom-up estimating…"
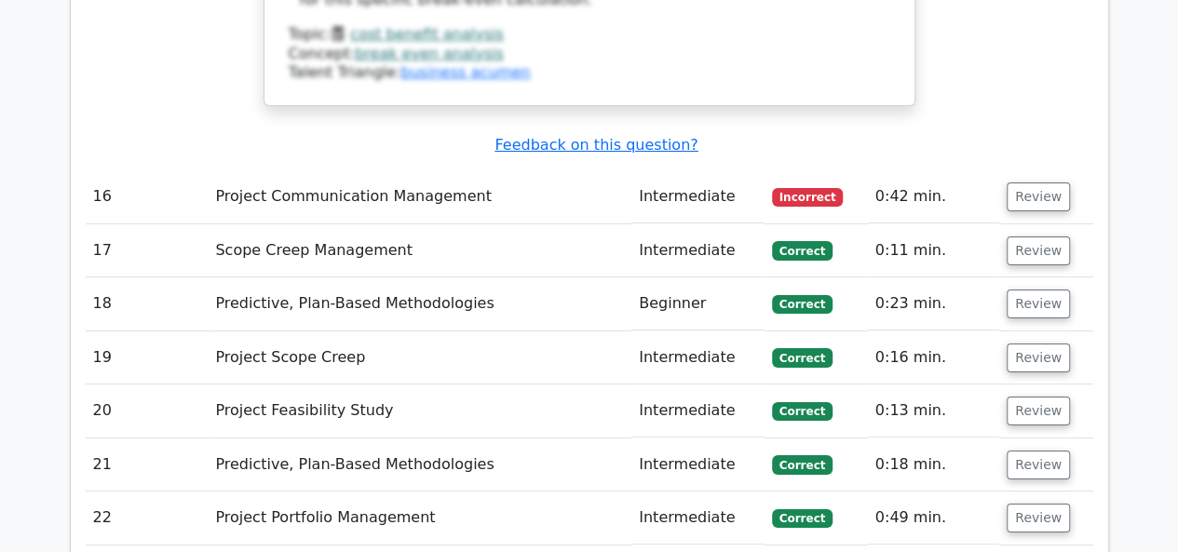
scroll to position [6640, 0]
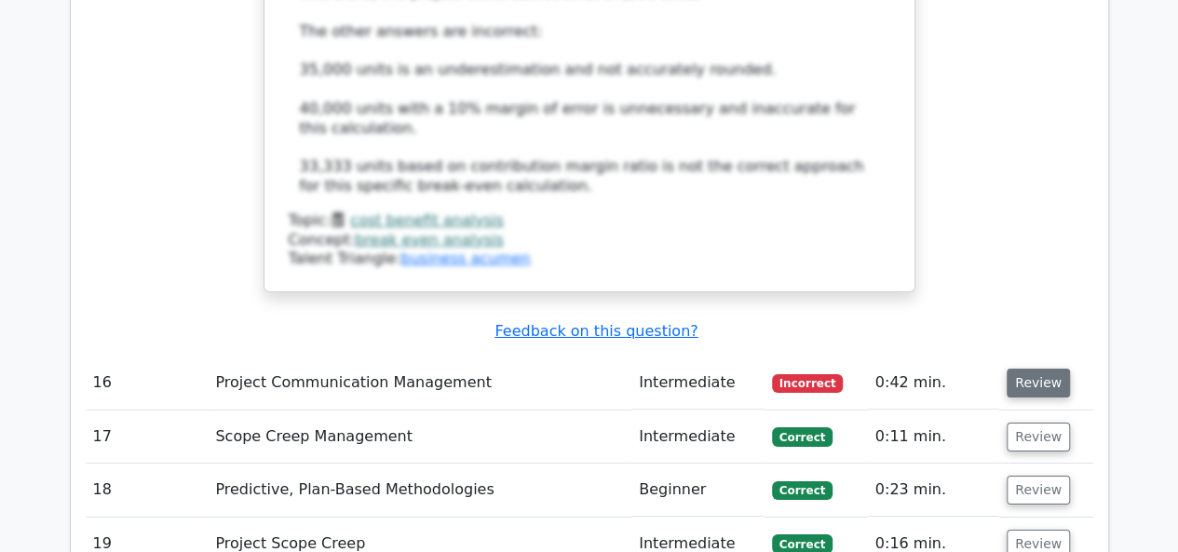
click at [1015, 369] on button "Review" at bounding box center [1038, 383] width 63 height 29
click at [1025, 369] on button "Review" at bounding box center [1038, 383] width 63 height 29
click at [1032, 369] on button "Review" at bounding box center [1038, 383] width 63 height 29
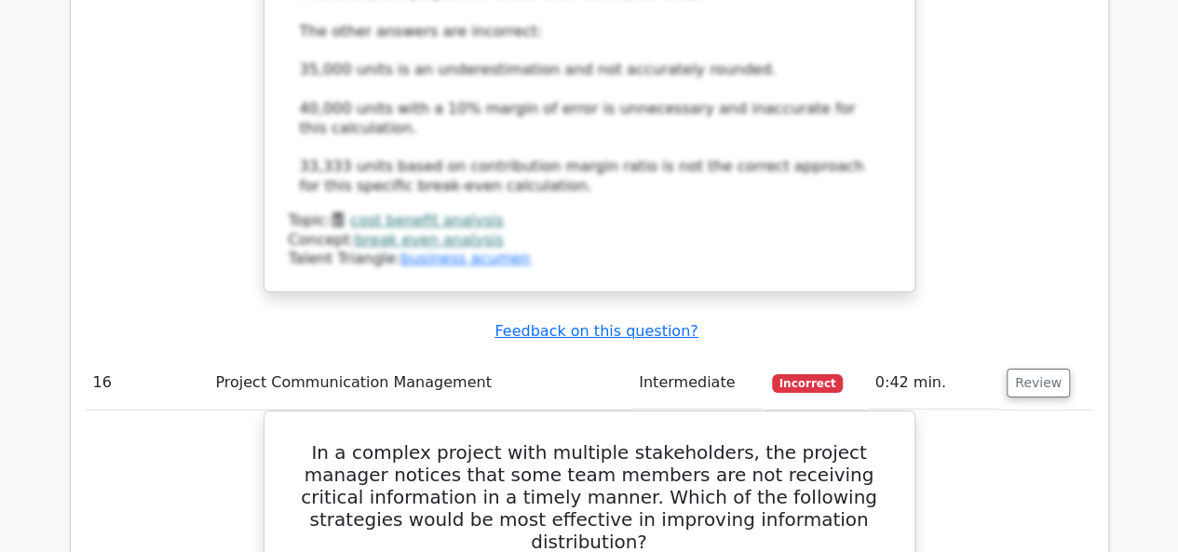
click at [1019, 357] on td "Review" at bounding box center [1046, 383] width 93 height 53
click at [1015, 369] on button "Review" at bounding box center [1038, 383] width 63 height 29
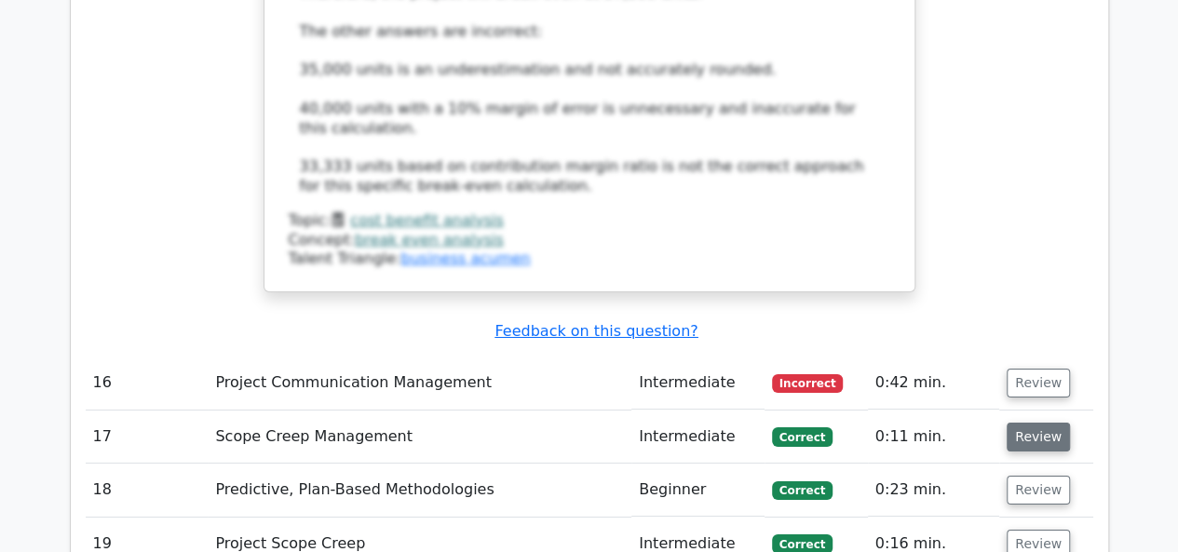
click at [1007, 423] on button "Review" at bounding box center [1038, 437] width 63 height 29
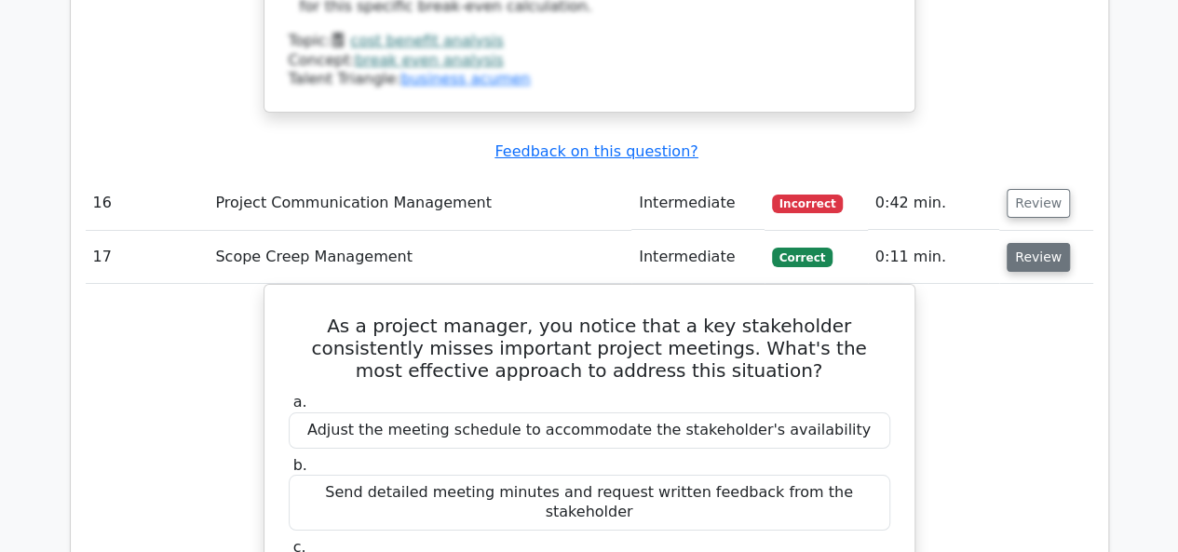
scroll to position [6827, 0]
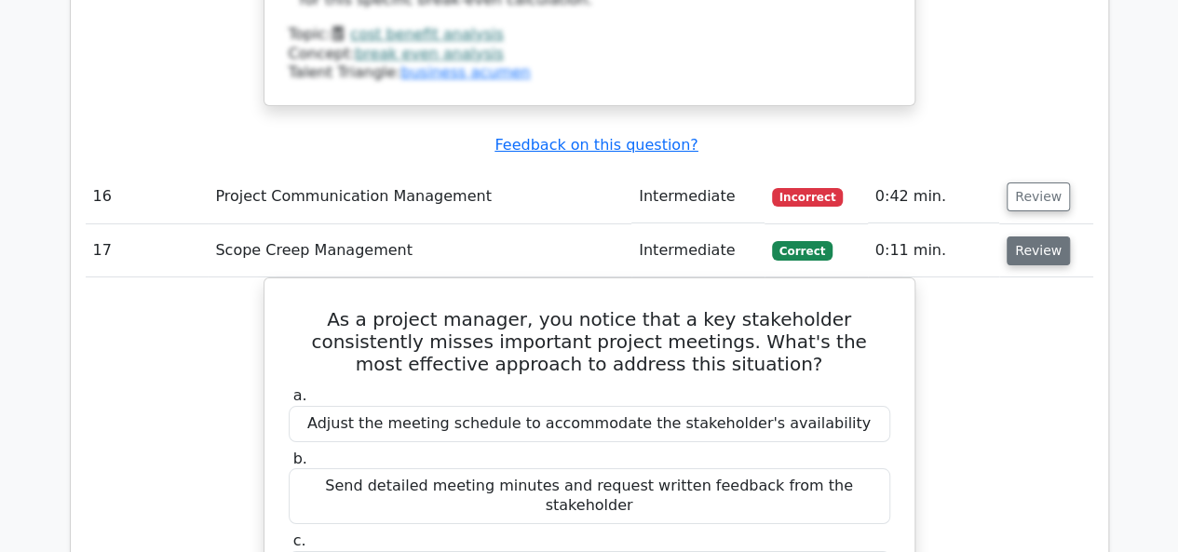
click at [1022, 237] on button "Review" at bounding box center [1038, 251] width 63 height 29
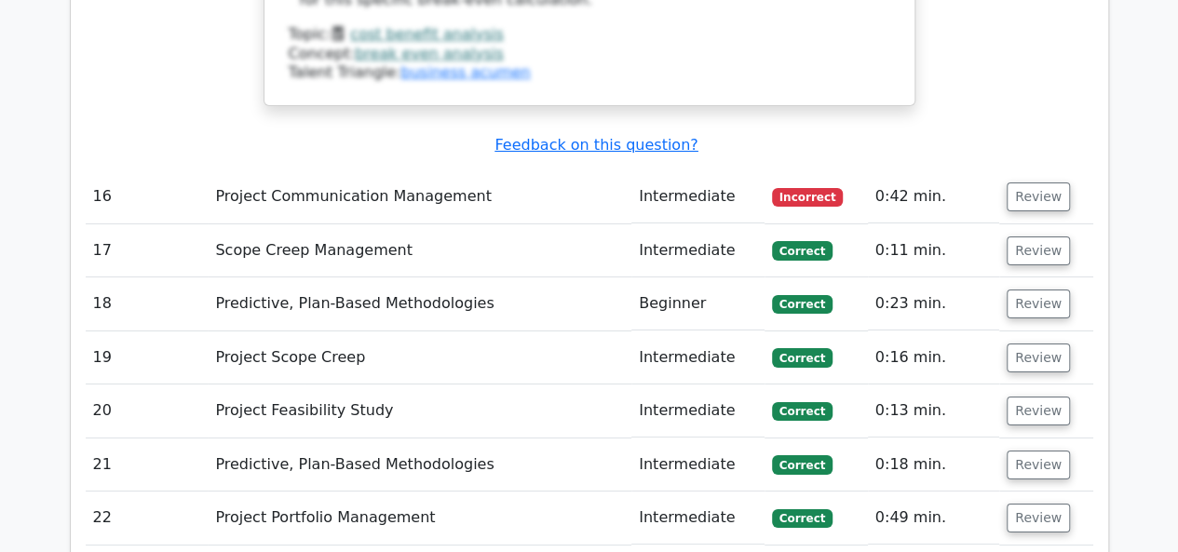
click at [1000, 278] on td "Review" at bounding box center [1046, 304] width 93 height 53
click at [1004, 278] on td "Review" at bounding box center [1046, 304] width 93 height 53
click at [1023, 290] on button "Review" at bounding box center [1038, 304] width 63 height 29
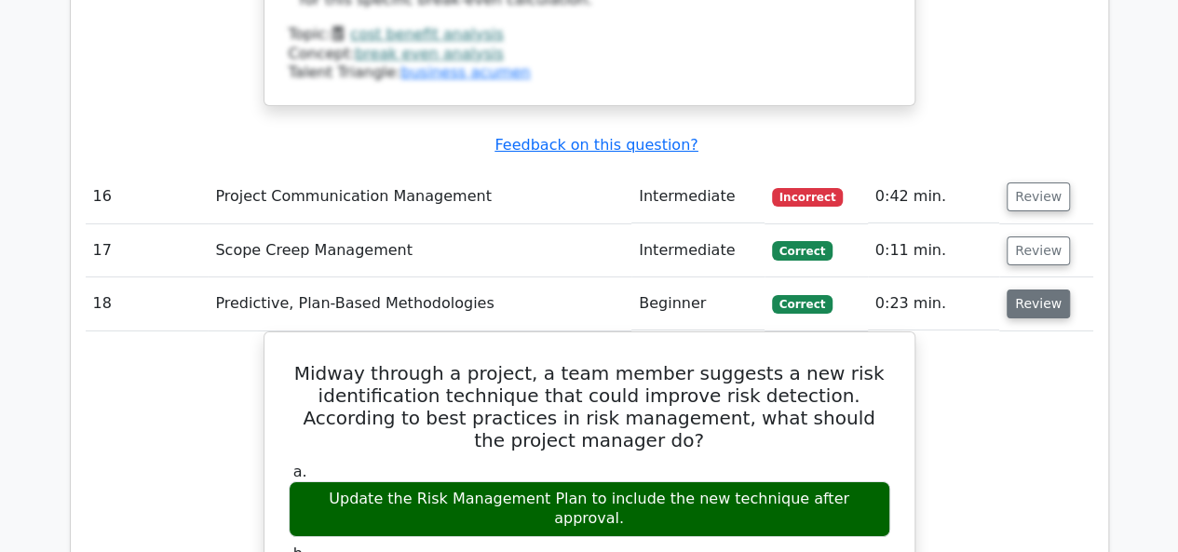
click at [1023, 290] on button "Review" at bounding box center [1038, 304] width 63 height 29
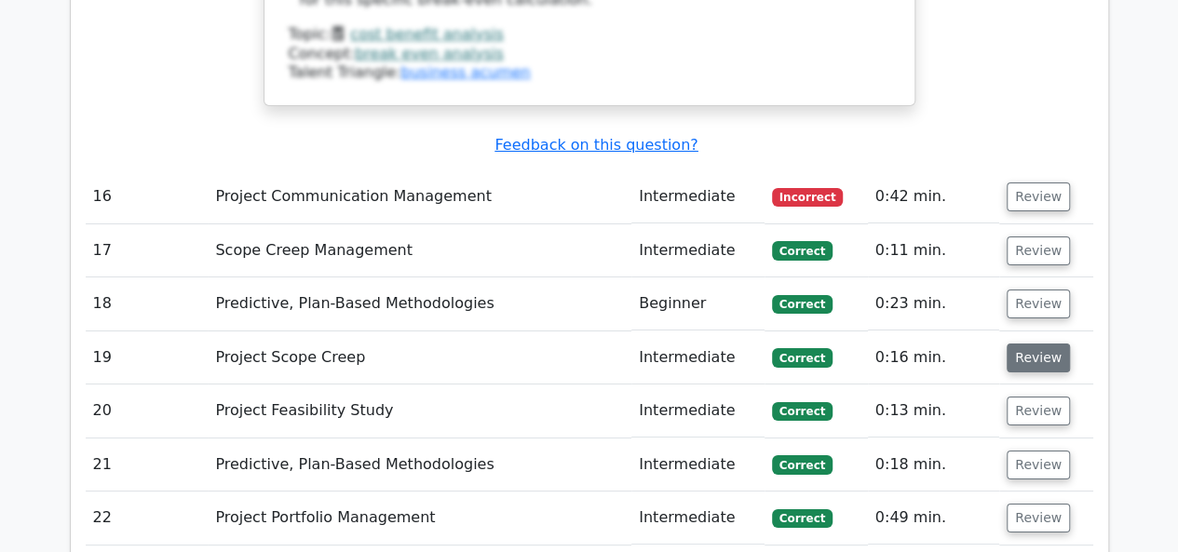
click at [1026, 344] on button "Review" at bounding box center [1038, 358] width 63 height 29
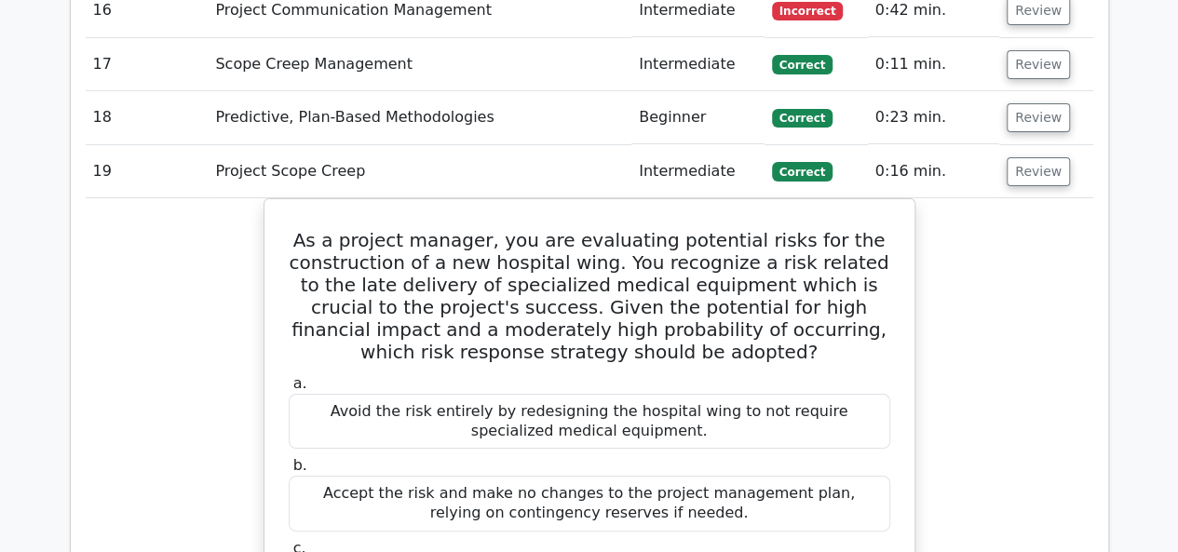
scroll to position [6920, 0]
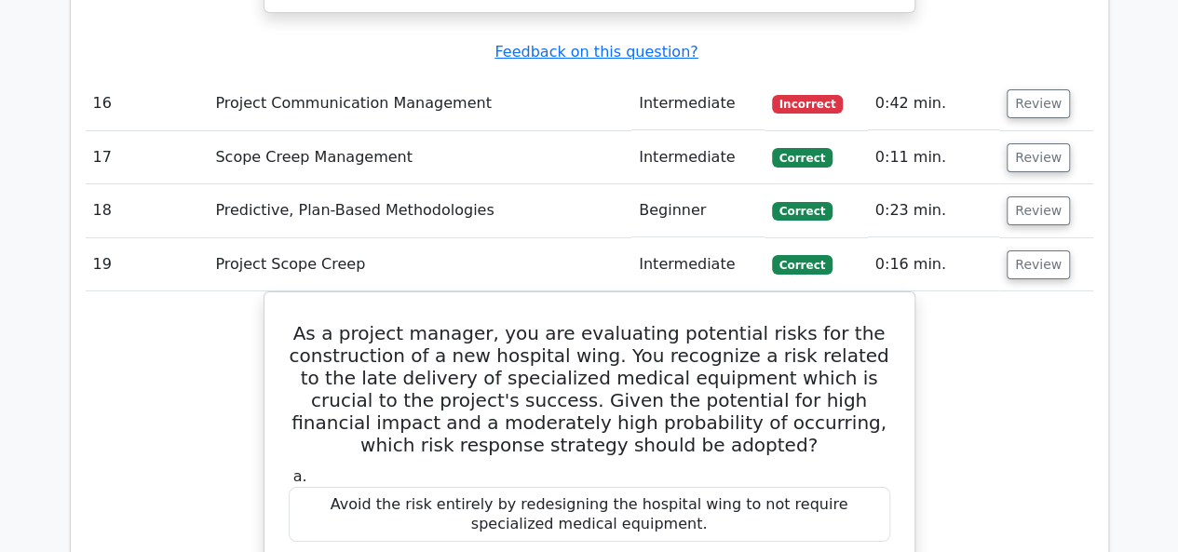
click at [1037, 238] on td "Review" at bounding box center [1046, 264] width 93 height 53
click at [1037, 251] on button "Review" at bounding box center [1038, 265] width 63 height 29
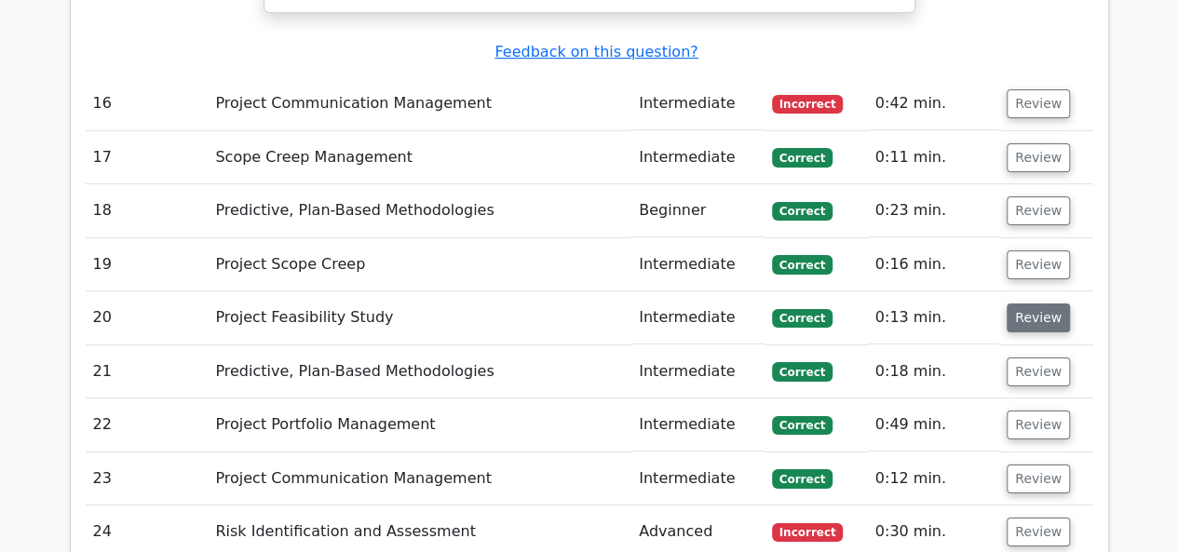
click at [1028, 304] on button "Review" at bounding box center [1038, 318] width 63 height 29
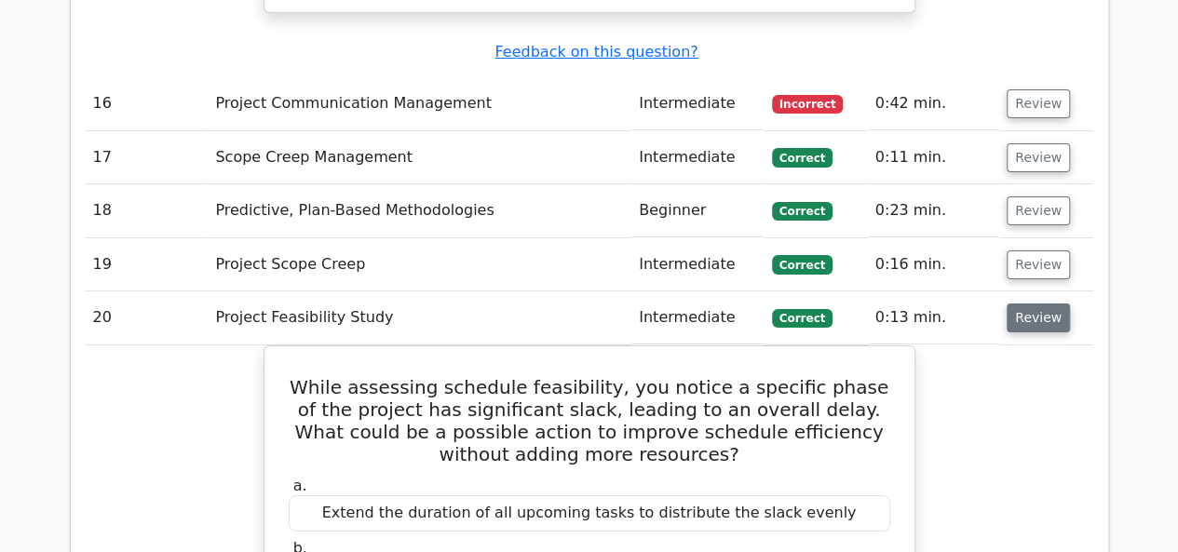
click at [1028, 304] on button "Review" at bounding box center [1038, 318] width 63 height 29
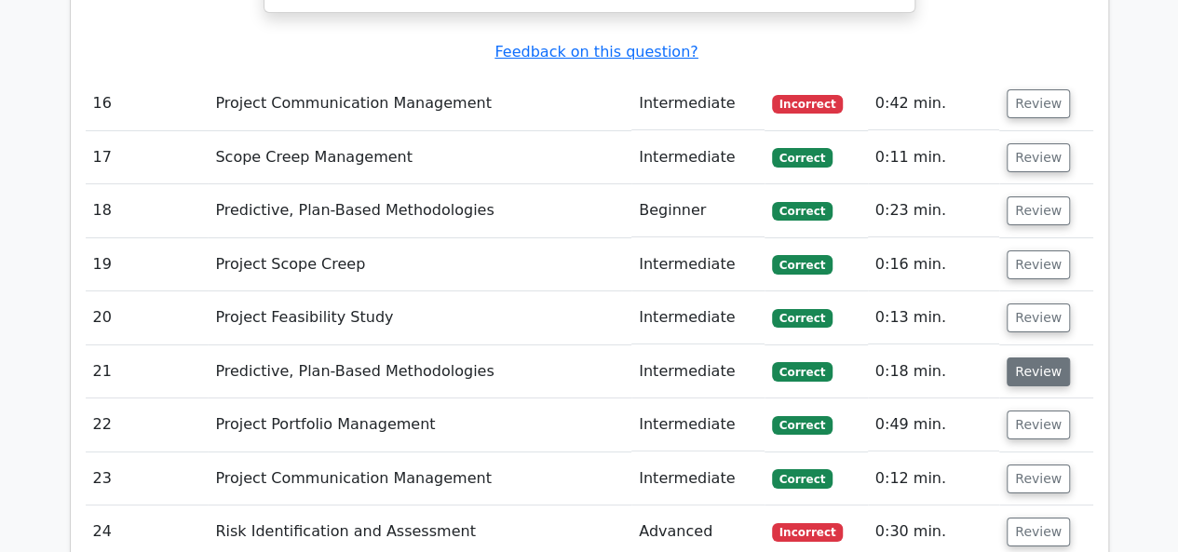
click at [1008, 358] on button "Review" at bounding box center [1038, 372] width 63 height 29
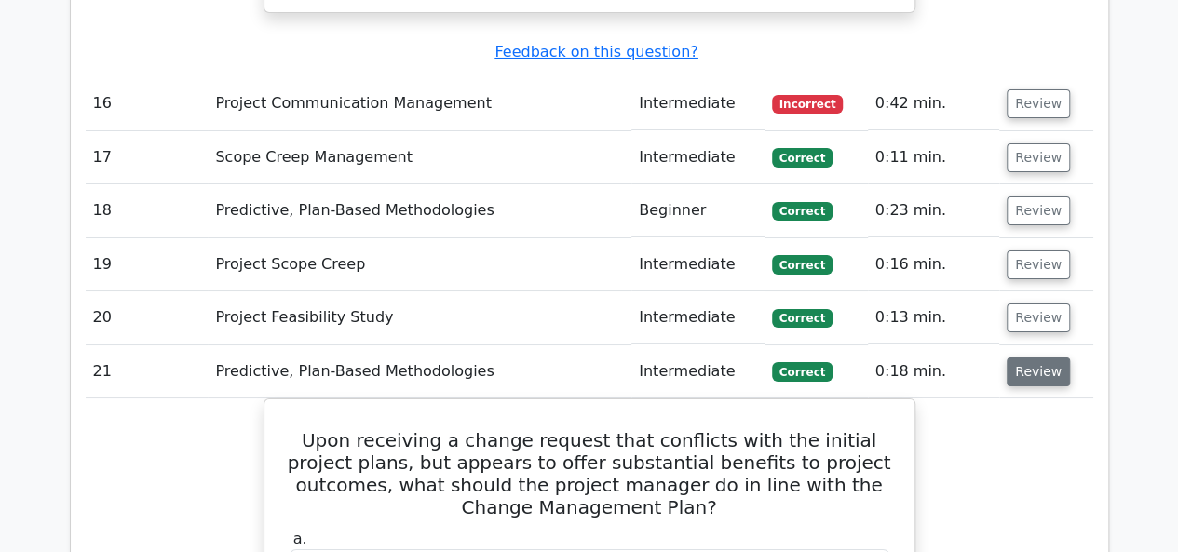
click at [1014, 358] on button "Review" at bounding box center [1038, 372] width 63 height 29
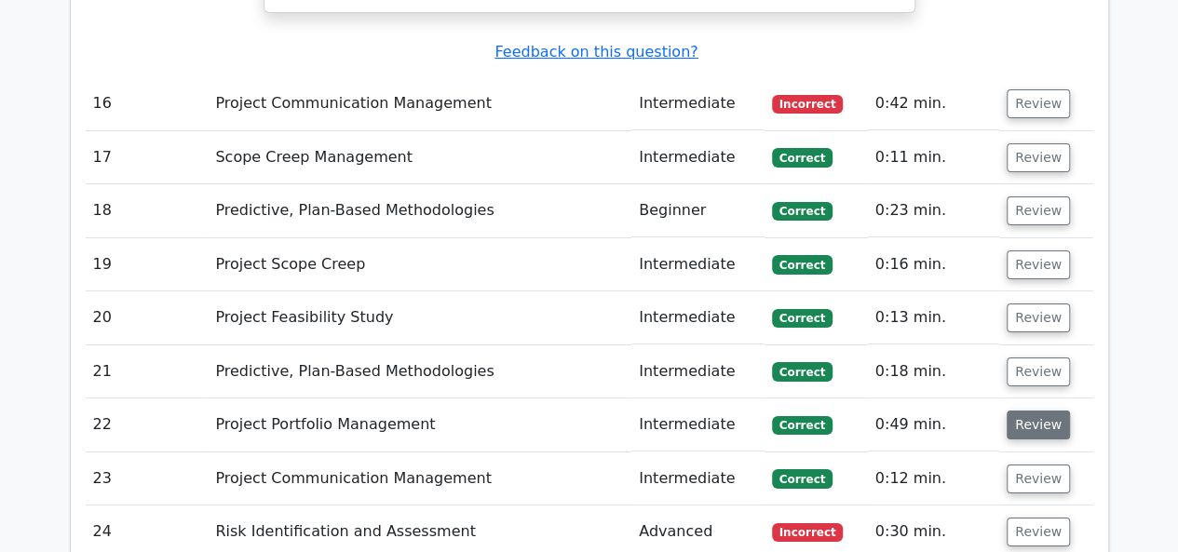
click at [1010, 411] on button "Review" at bounding box center [1038, 425] width 63 height 29
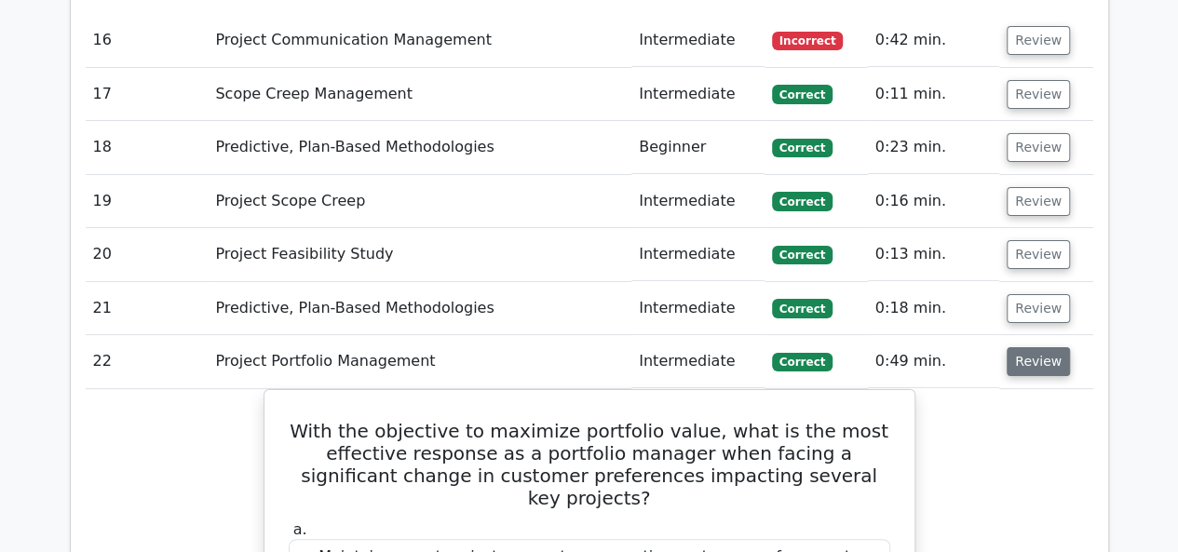
scroll to position [7013, 0]
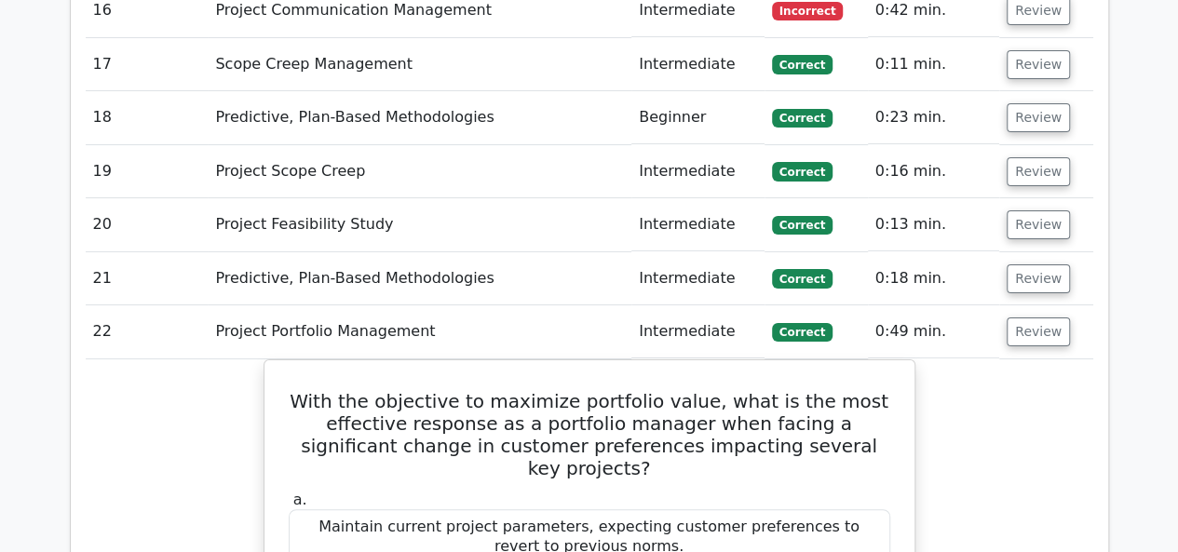
drag, startPoint x: 1037, startPoint y: 115, endPoint x: 1006, endPoint y: 182, distance: 73.8
click at [1007, 306] on td "Review" at bounding box center [1046, 332] width 93 height 53
click at [1018, 318] on button "Review" at bounding box center [1038, 332] width 63 height 29
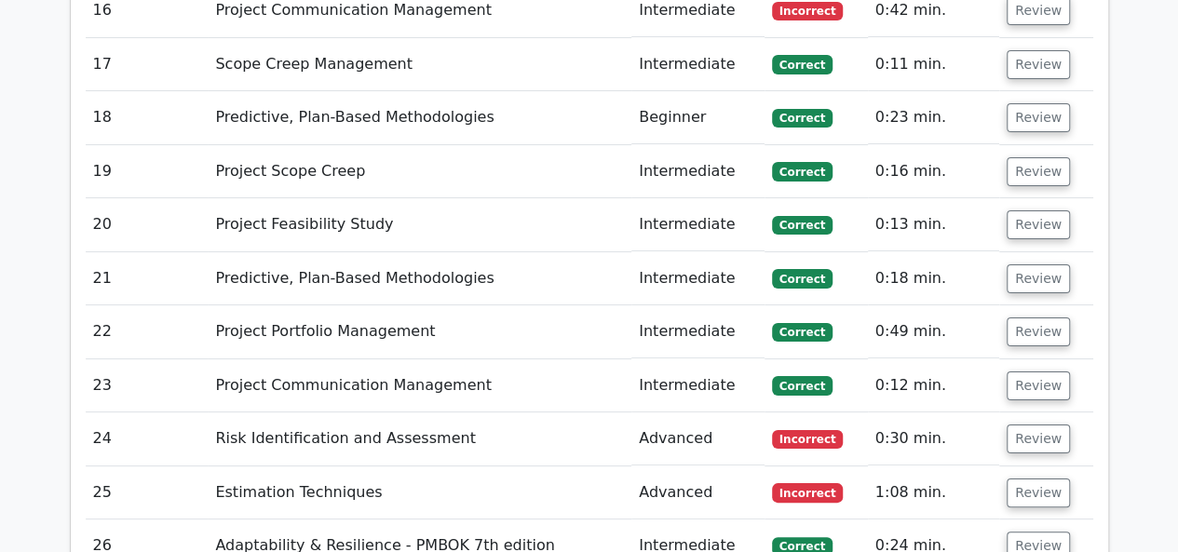
click at [1016, 360] on td "Review" at bounding box center [1046, 386] width 93 height 53
click at [1017, 372] on button "Review" at bounding box center [1038, 386] width 63 height 29
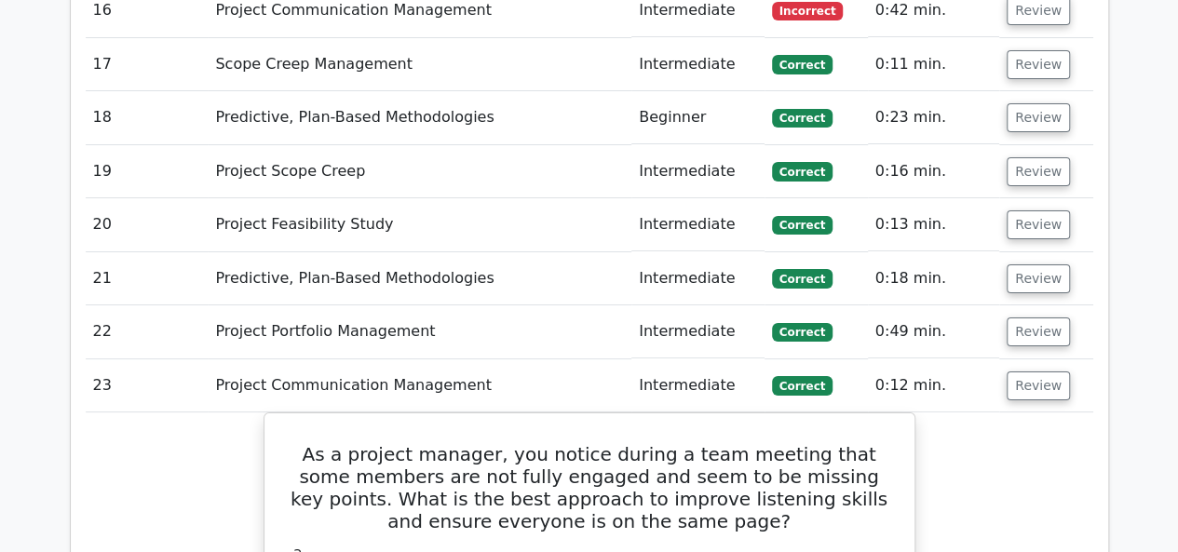
click at [1021, 360] on td "Review" at bounding box center [1046, 386] width 93 height 53
click at [1021, 372] on button "Review" at bounding box center [1038, 386] width 63 height 29
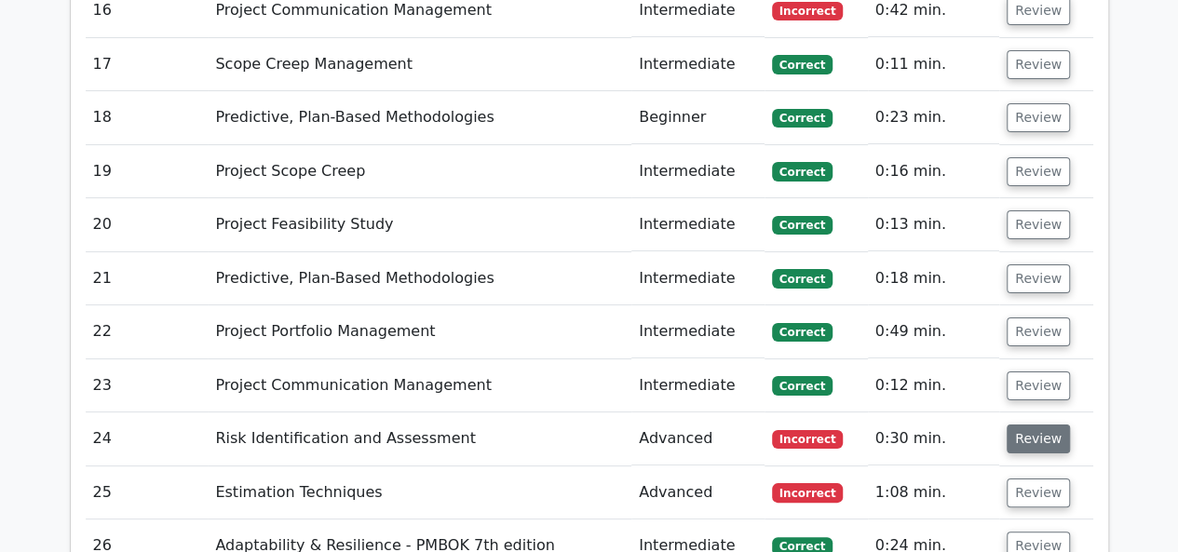
click at [1015, 425] on button "Review" at bounding box center [1038, 439] width 63 height 29
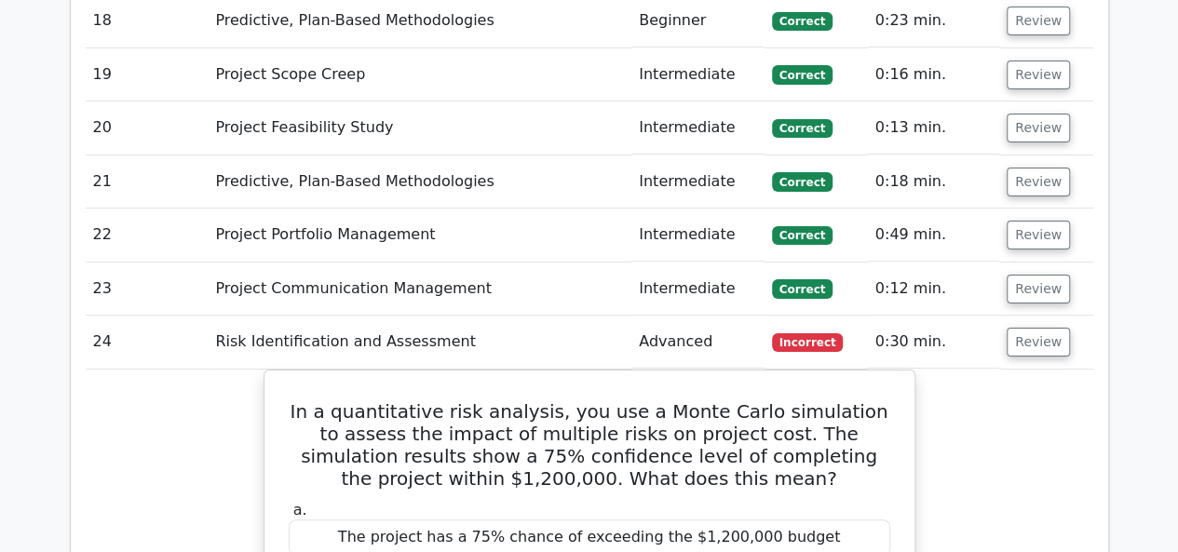
scroll to position [7106, 0]
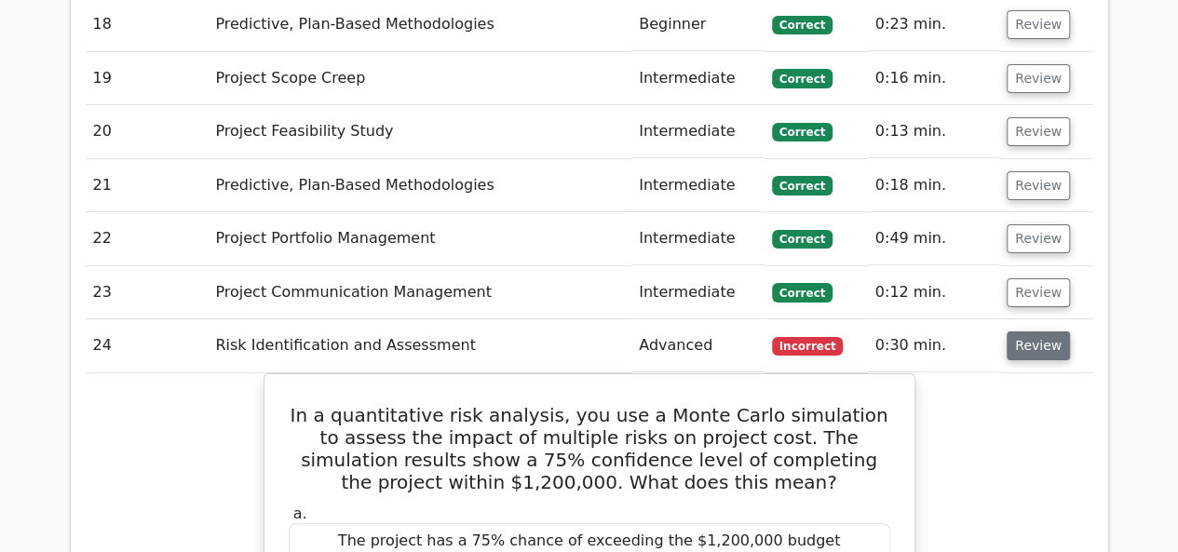
click at [1027, 332] on button "Review" at bounding box center [1038, 346] width 63 height 29
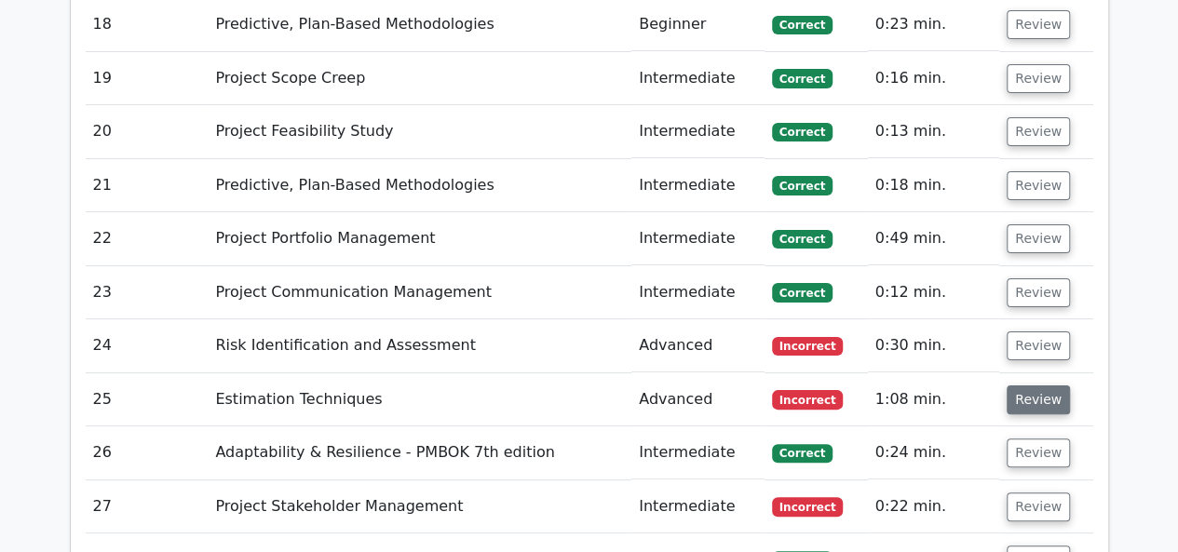
click at [1022, 386] on button "Review" at bounding box center [1038, 400] width 63 height 29
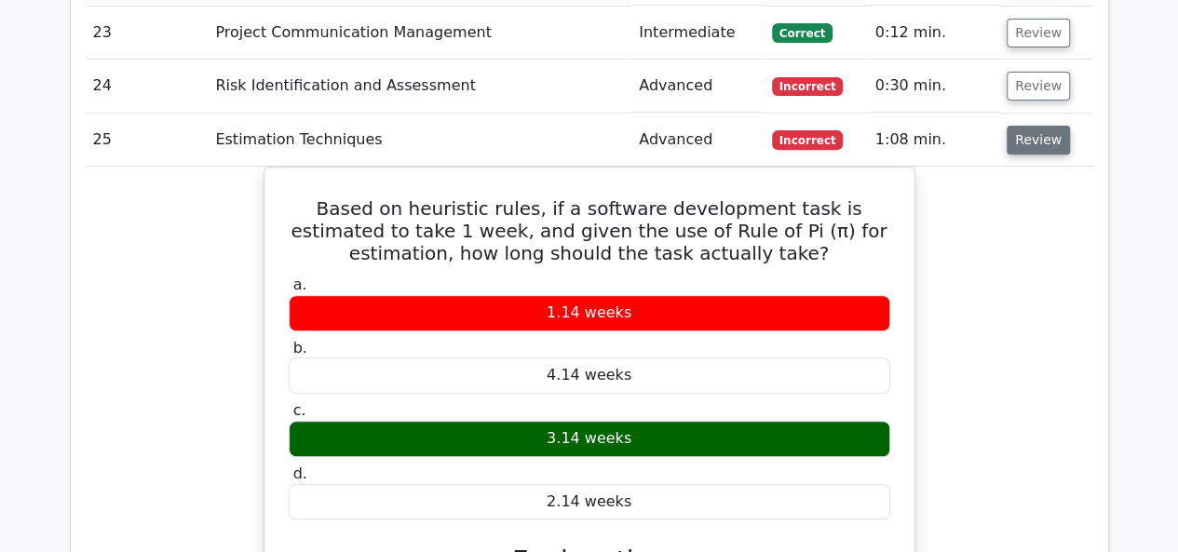
scroll to position [7479, 0]
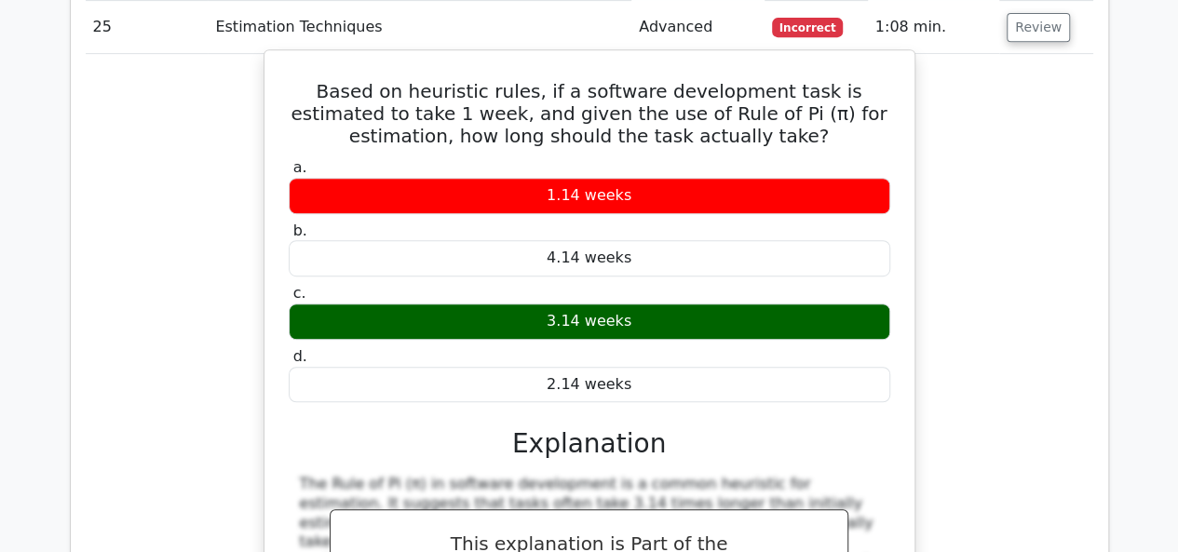
drag, startPoint x: 288, startPoint y: 262, endPoint x: 318, endPoint y: 417, distance: 158.4
copy div "The Rule of Pi (π) in software development is a common heuristic for estimation…"
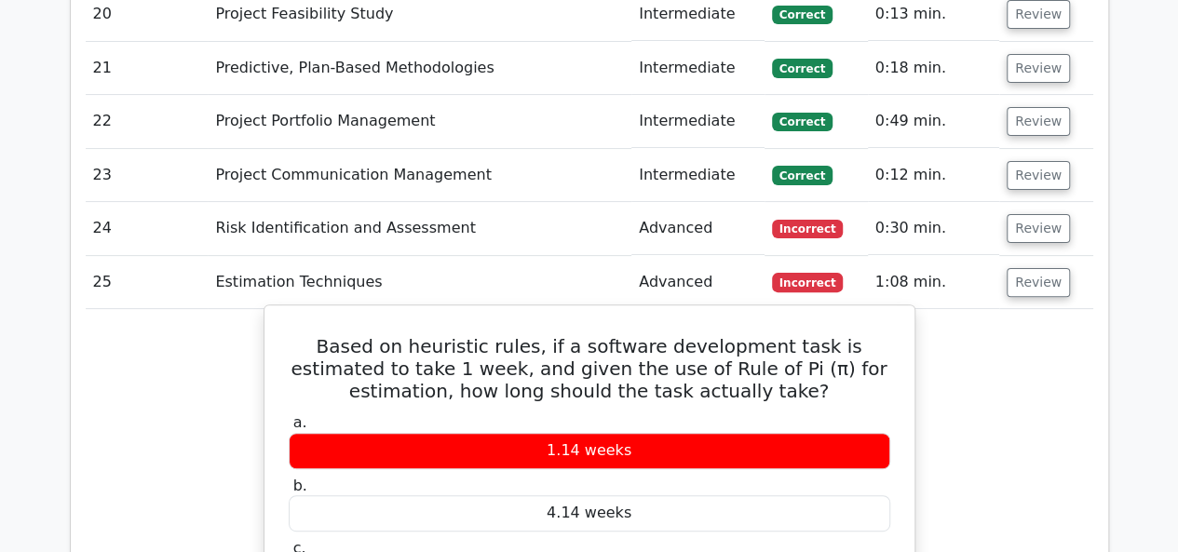
scroll to position [7220, 0]
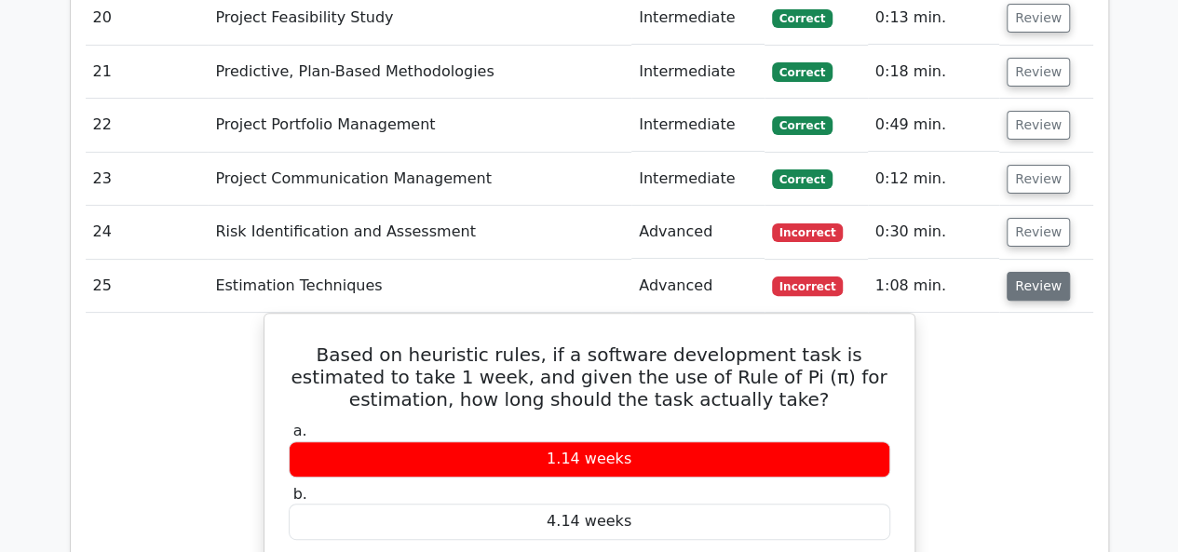
click at [1037, 272] on button "Review" at bounding box center [1038, 286] width 63 height 29
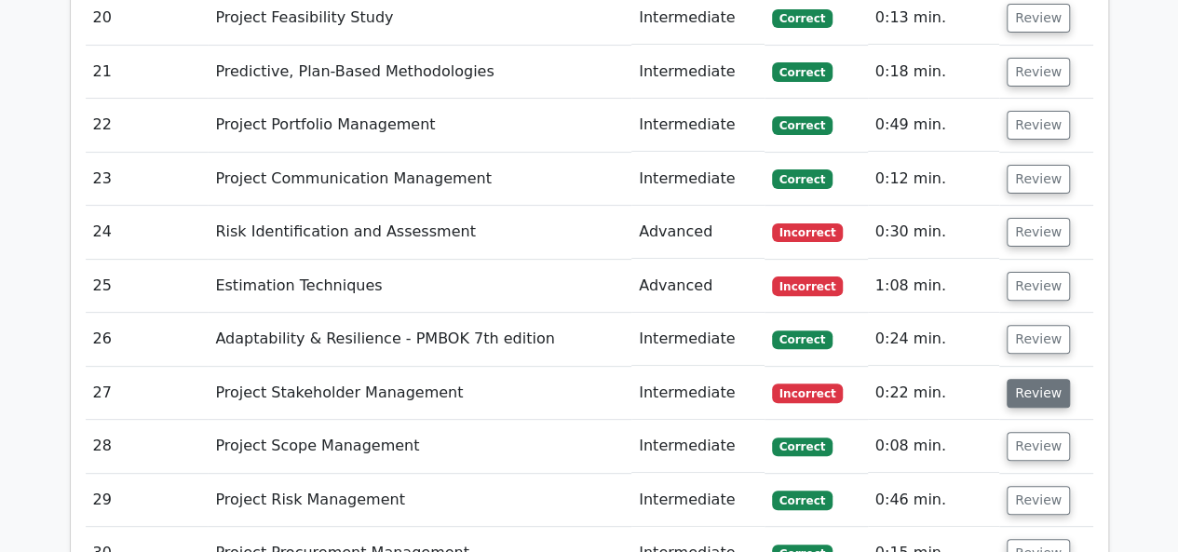
click at [1024, 379] on button "Review" at bounding box center [1038, 393] width 63 height 29
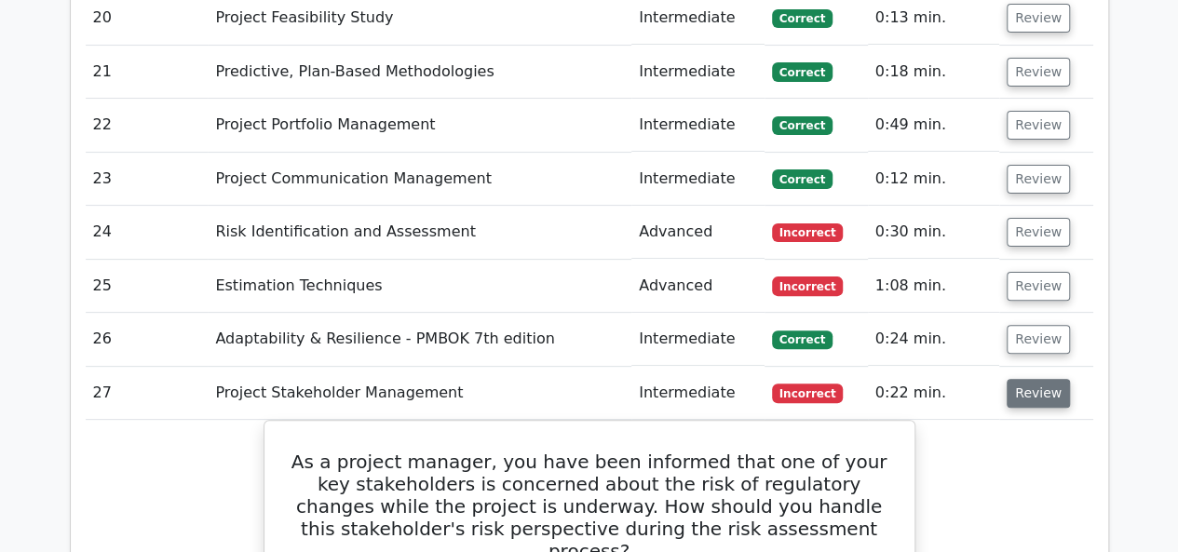
click at [1023, 379] on button "Review" at bounding box center [1038, 393] width 63 height 29
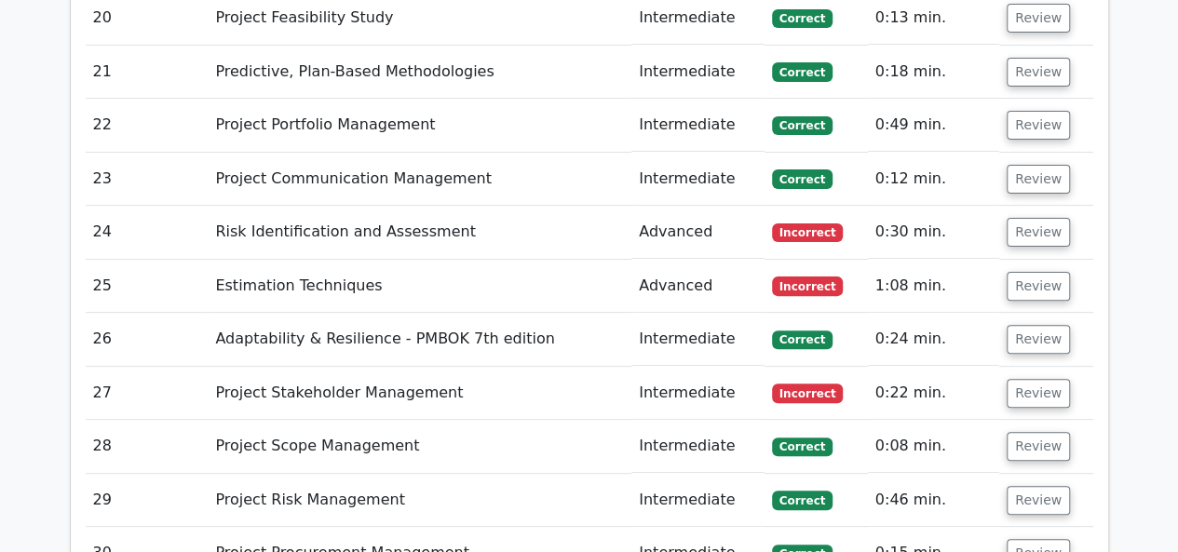
click at [1019, 420] on td "Review" at bounding box center [1046, 446] width 93 height 53
click at [1031, 432] on button "Review" at bounding box center [1038, 446] width 63 height 29
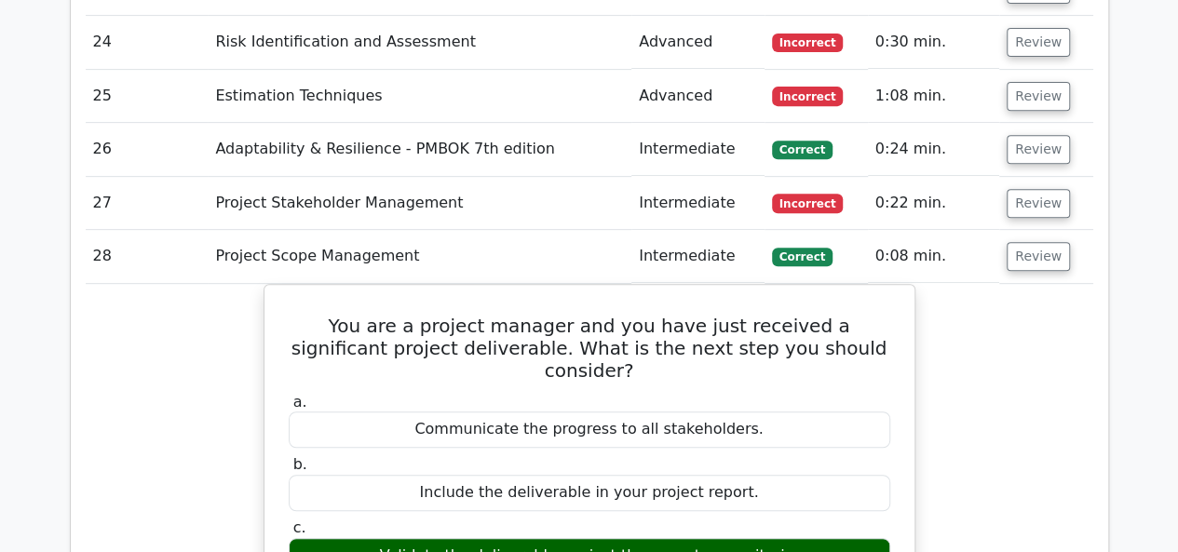
scroll to position [7409, 0]
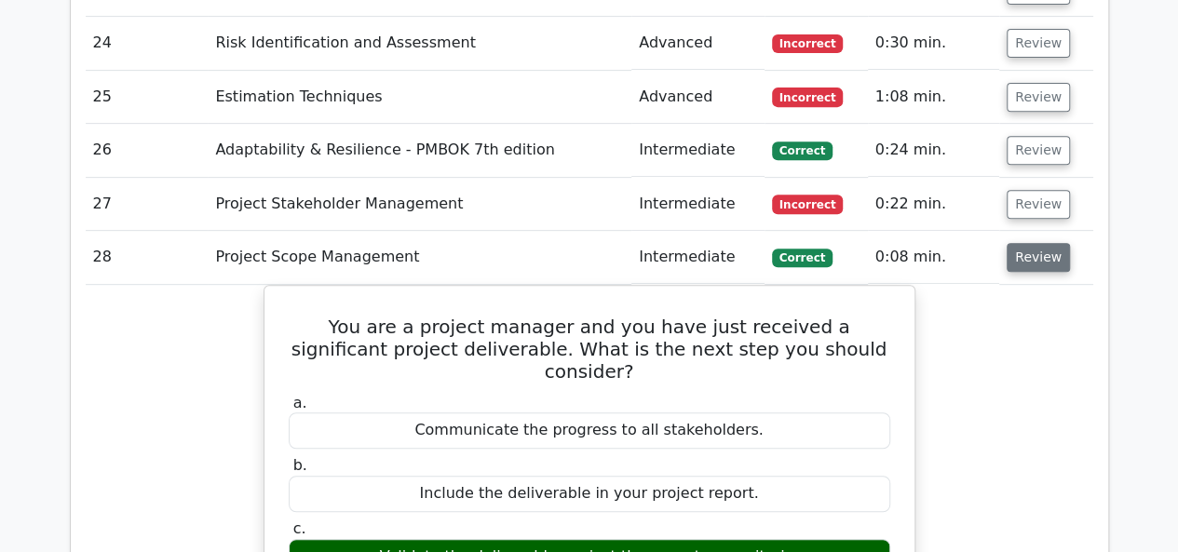
click at [1049, 243] on button "Review" at bounding box center [1038, 257] width 63 height 29
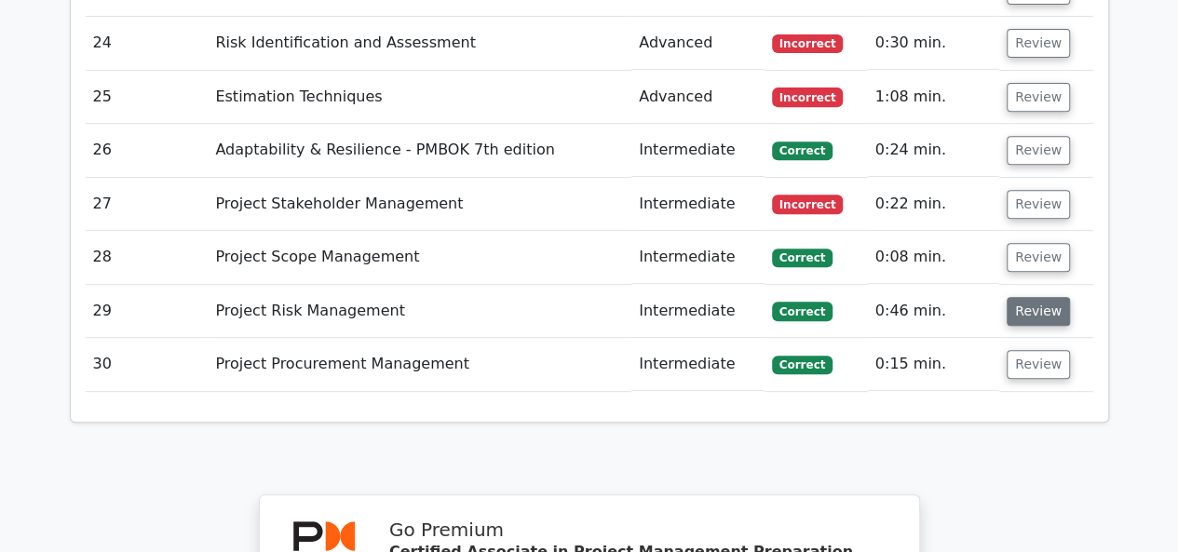
click at [1028, 297] on button "Review" at bounding box center [1038, 311] width 63 height 29
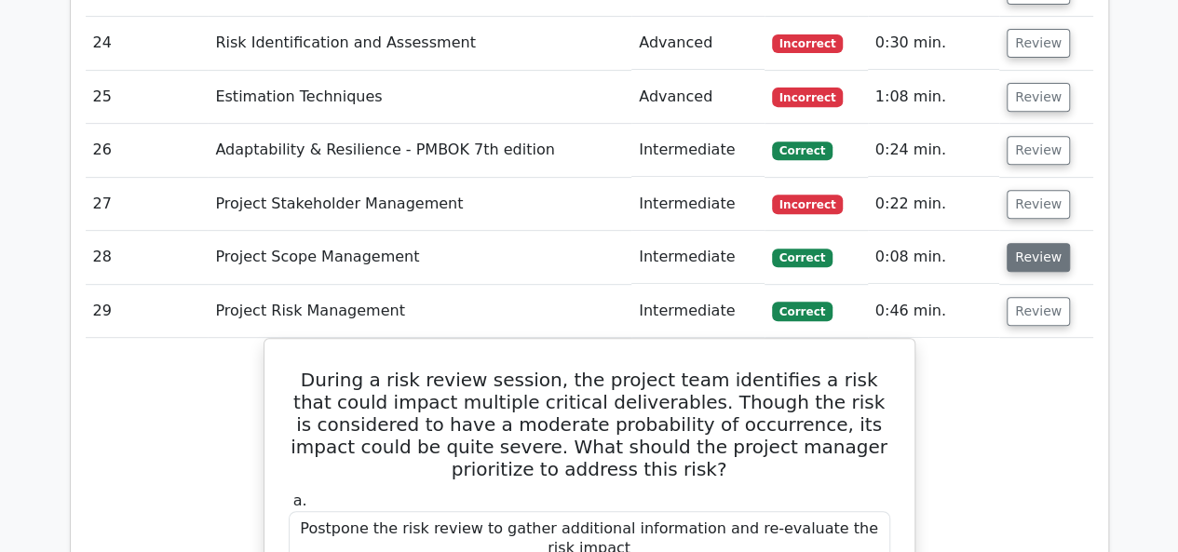
scroll to position [7432, 0]
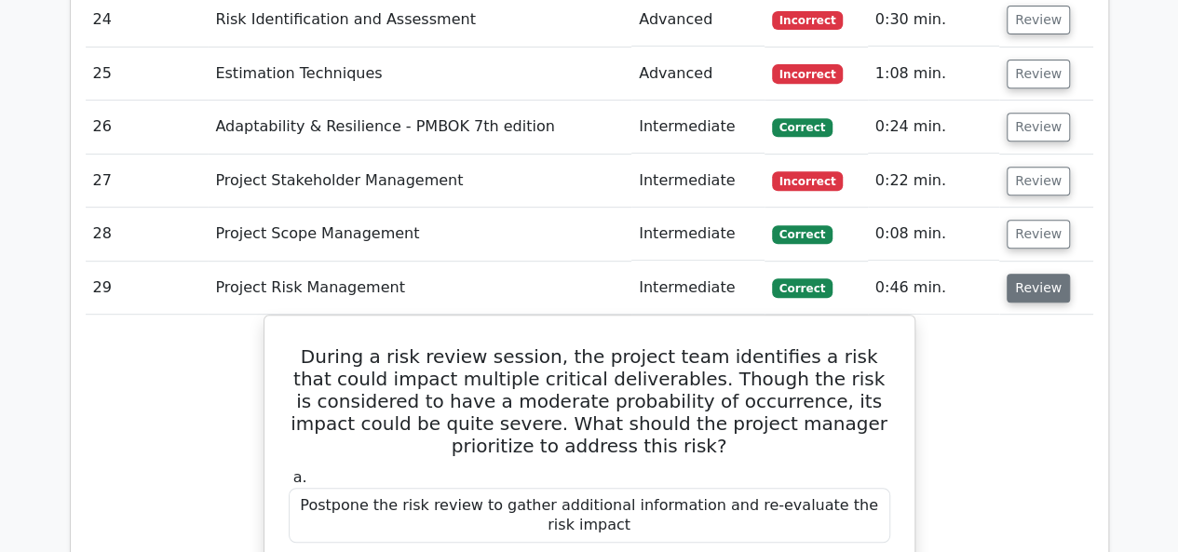
click at [1049, 274] on button "Review" at bounding box center [1038, 288] width 63 height 29
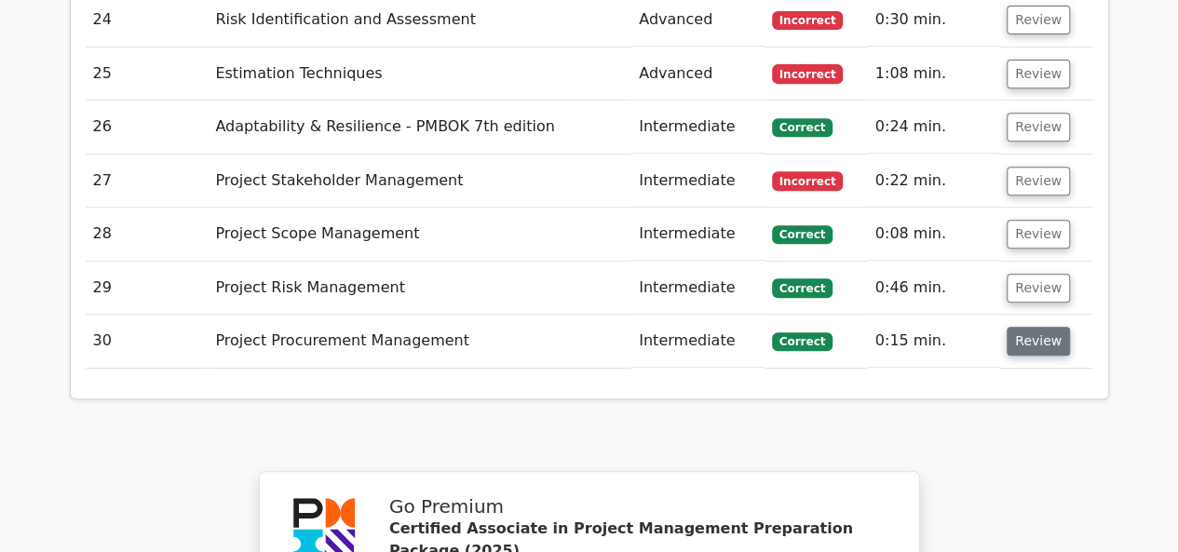
click at [1027, 327] on button "Review" at bounding box center [1038, 341] width 63 height 29
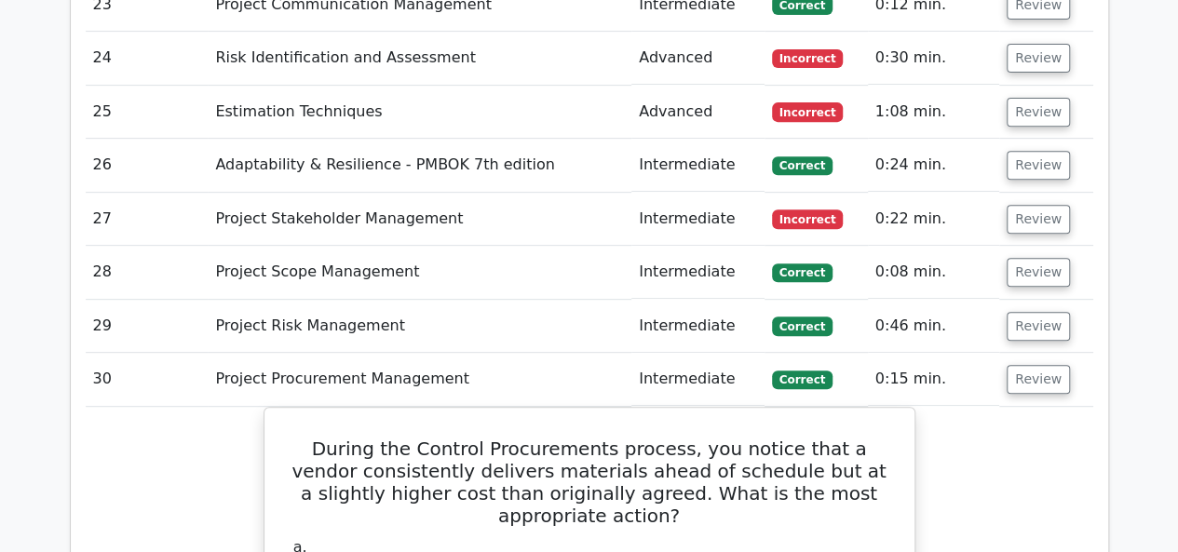
scroll to position [7393, 0]
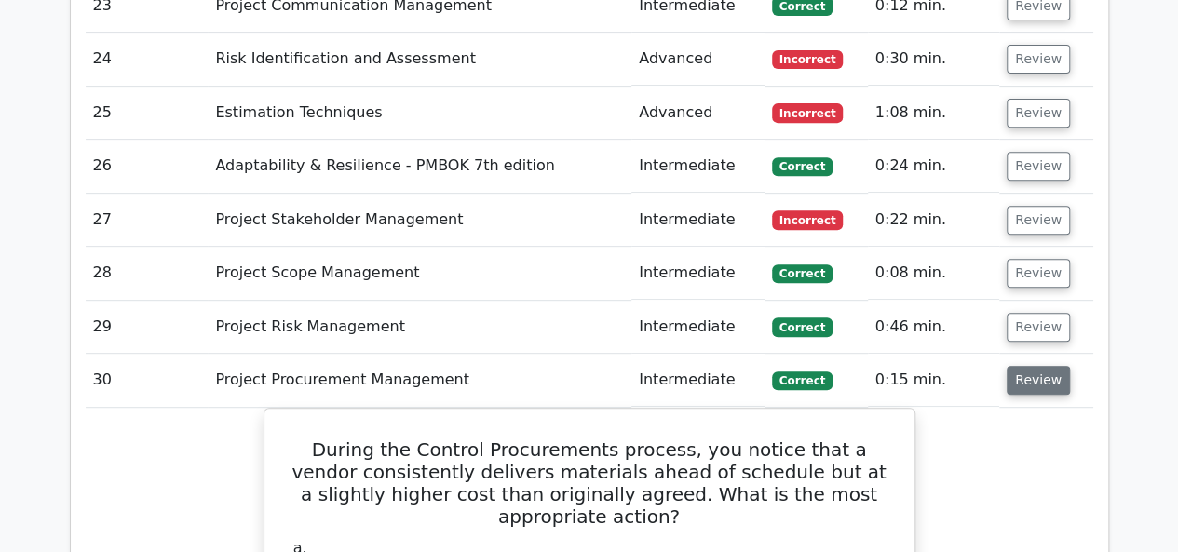
click at [1037, 366] on button "Review" at bounding box center [1038, 380] width 63 height 29
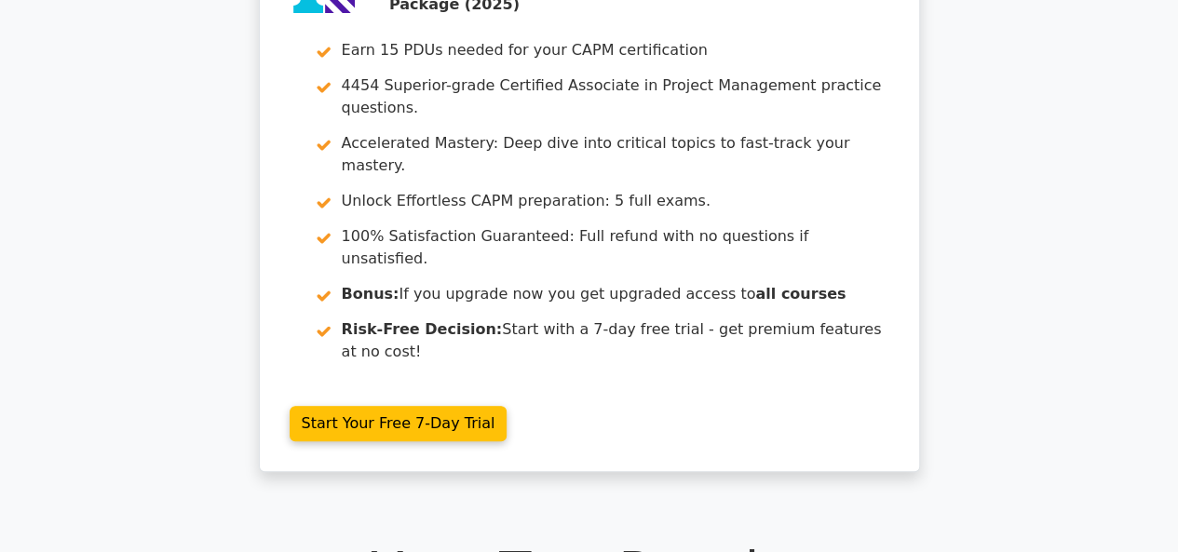
scroll to position [0, 0]
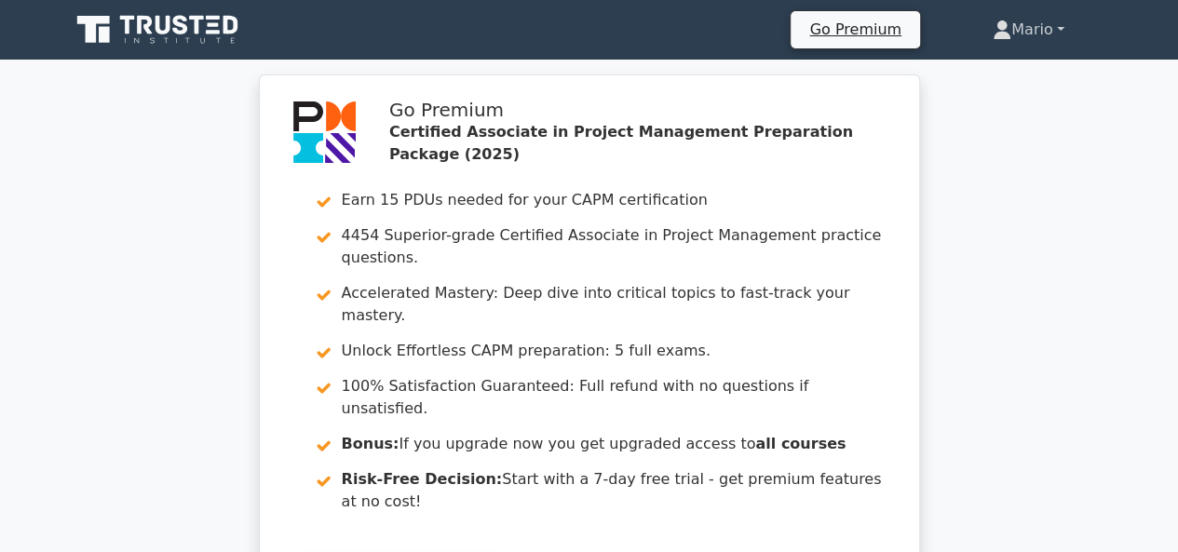
click at [1010, 47] on link "Mario" at bounding box center [1028, 29] width 161 height 37
click at [961, 77] on link "Profile" at bounding box center [1022, 74] width 147 height 30
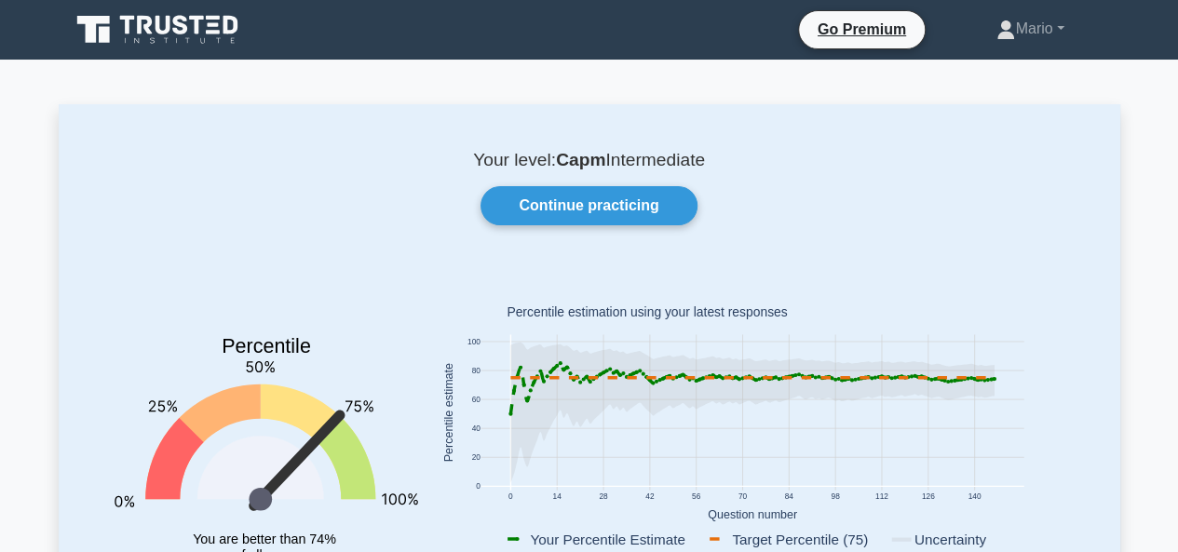
drag, startPoint x: 197, startPoint y: 31, endPoint x: 168, endPoint y: 27, distance: 29.1
